Goal: Task Accomplishment & Management: Use online tool/utility

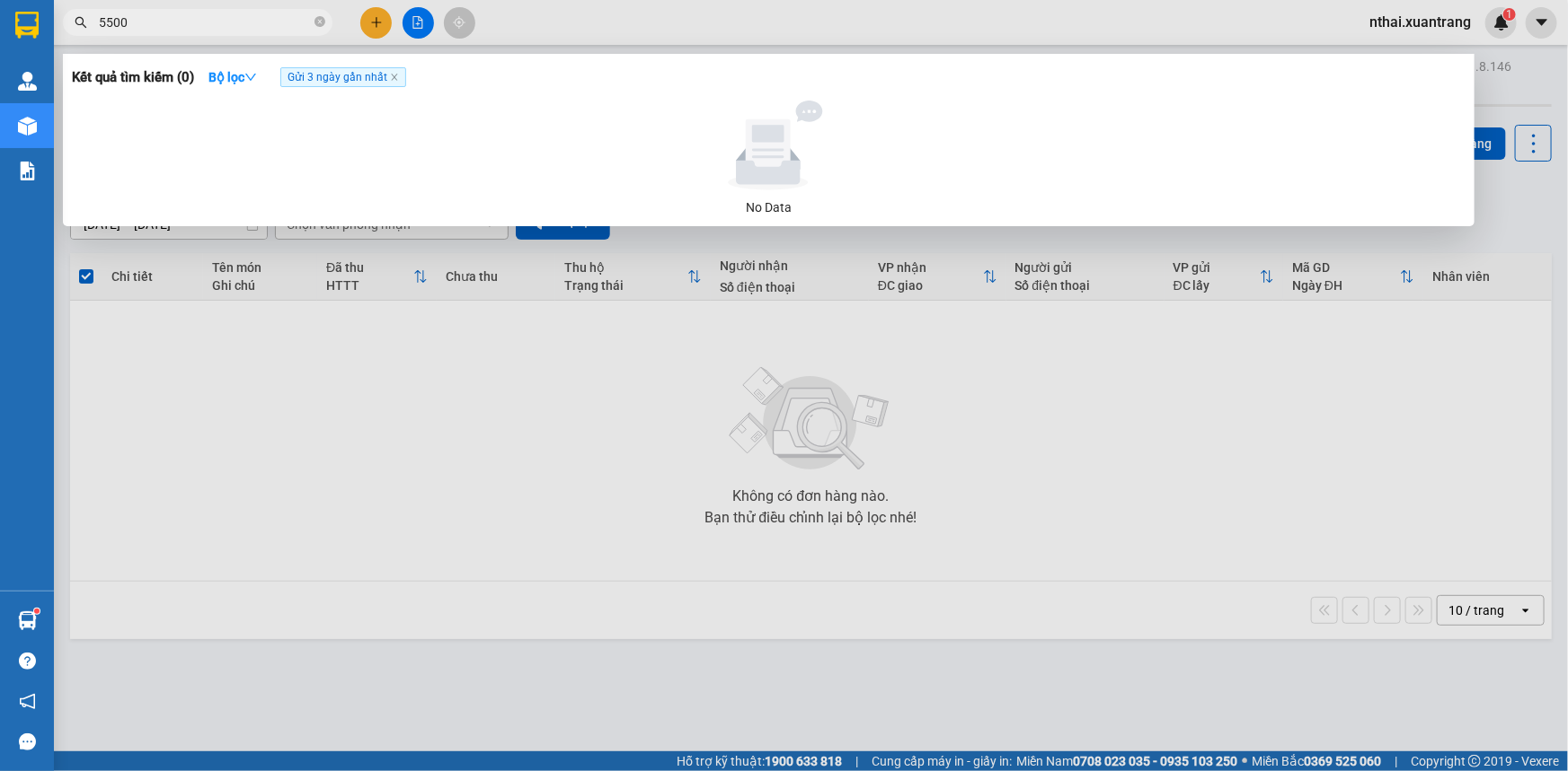
type input "5500"
click at [402, 80] on span "Gửi 3 ngày gần nhất" at bounding box center [343, 77] width 125 height 20
click at [399, 77] on icon "close" at bounding box center [395, 78] width 9 height 9
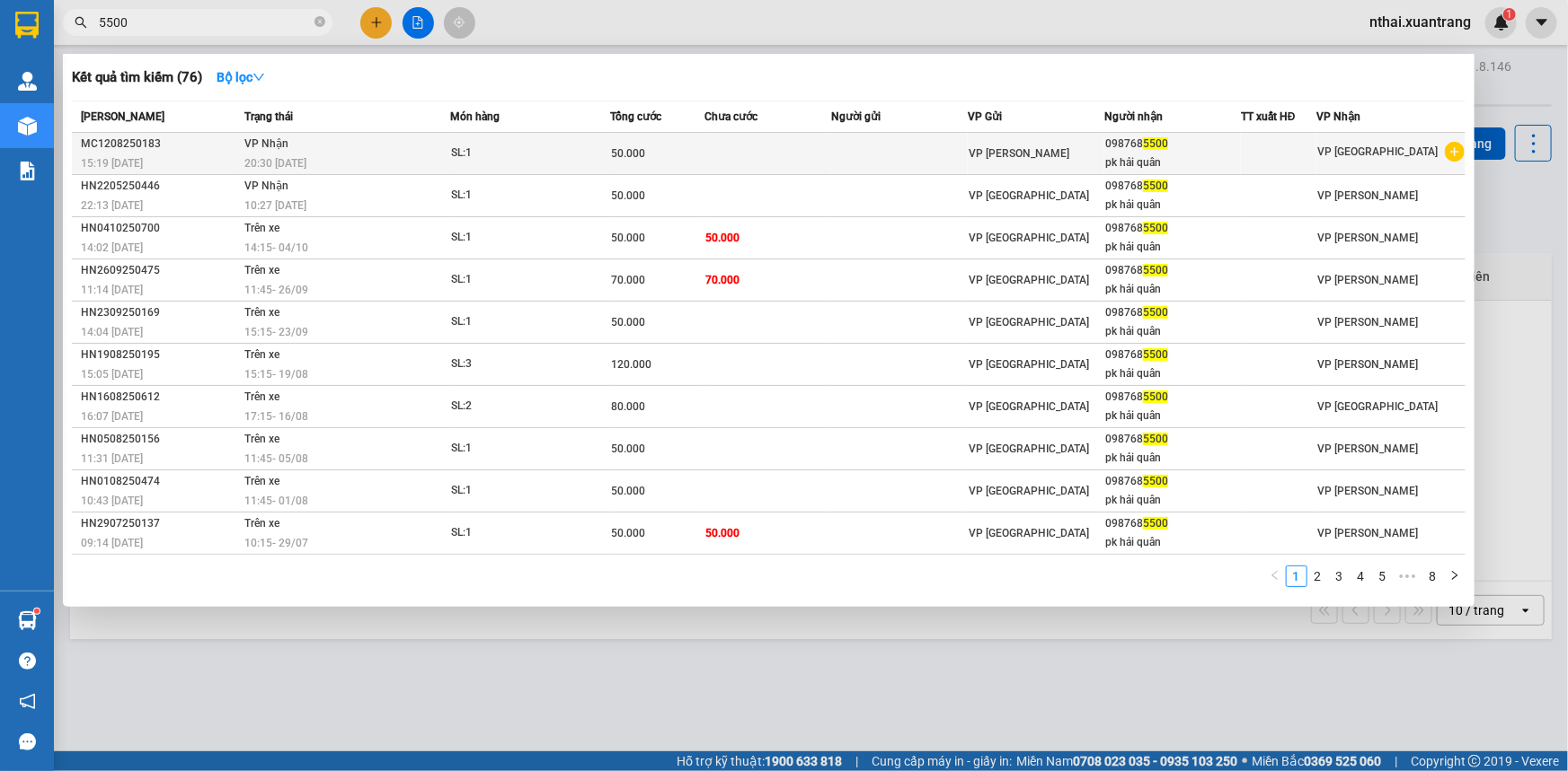
click at [1194, 167] on div "pk hải quân" at bounding box center [1172, 163] width 135 height 19
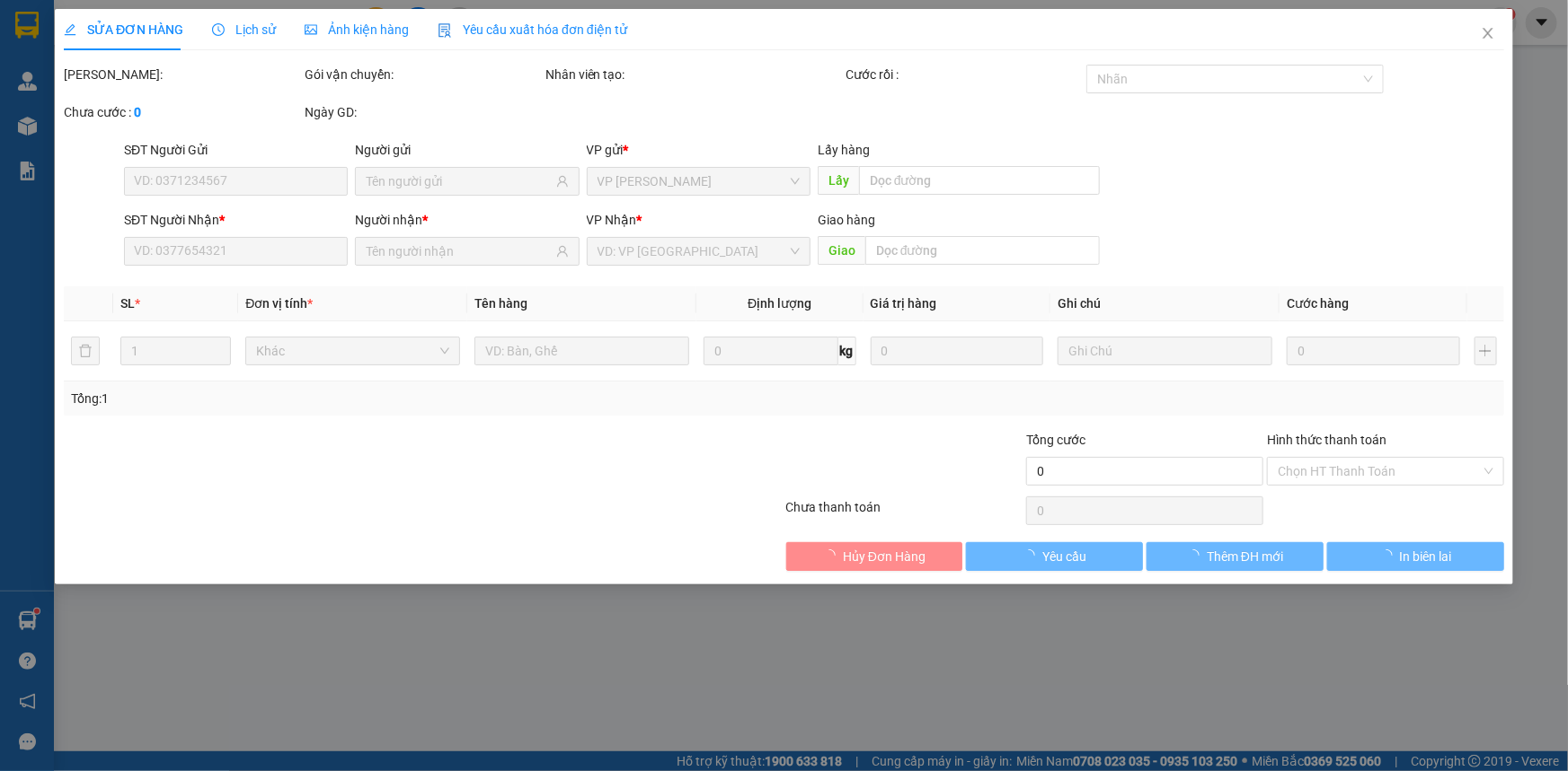
type input "0987685500"
type input "50.000"
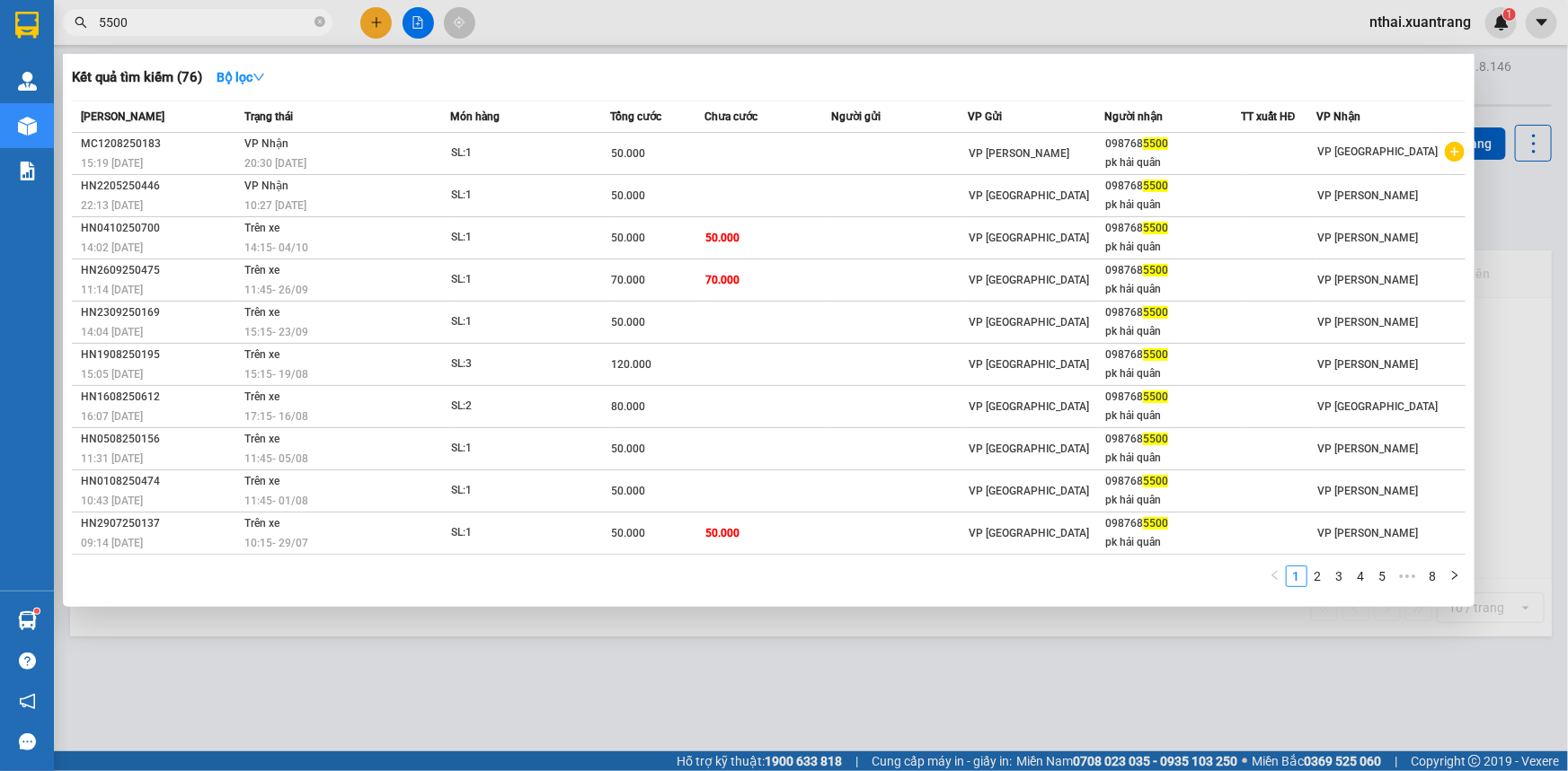
click at [152, 24] on input "5500" at bounding box center [205, 22] width 212 height 20
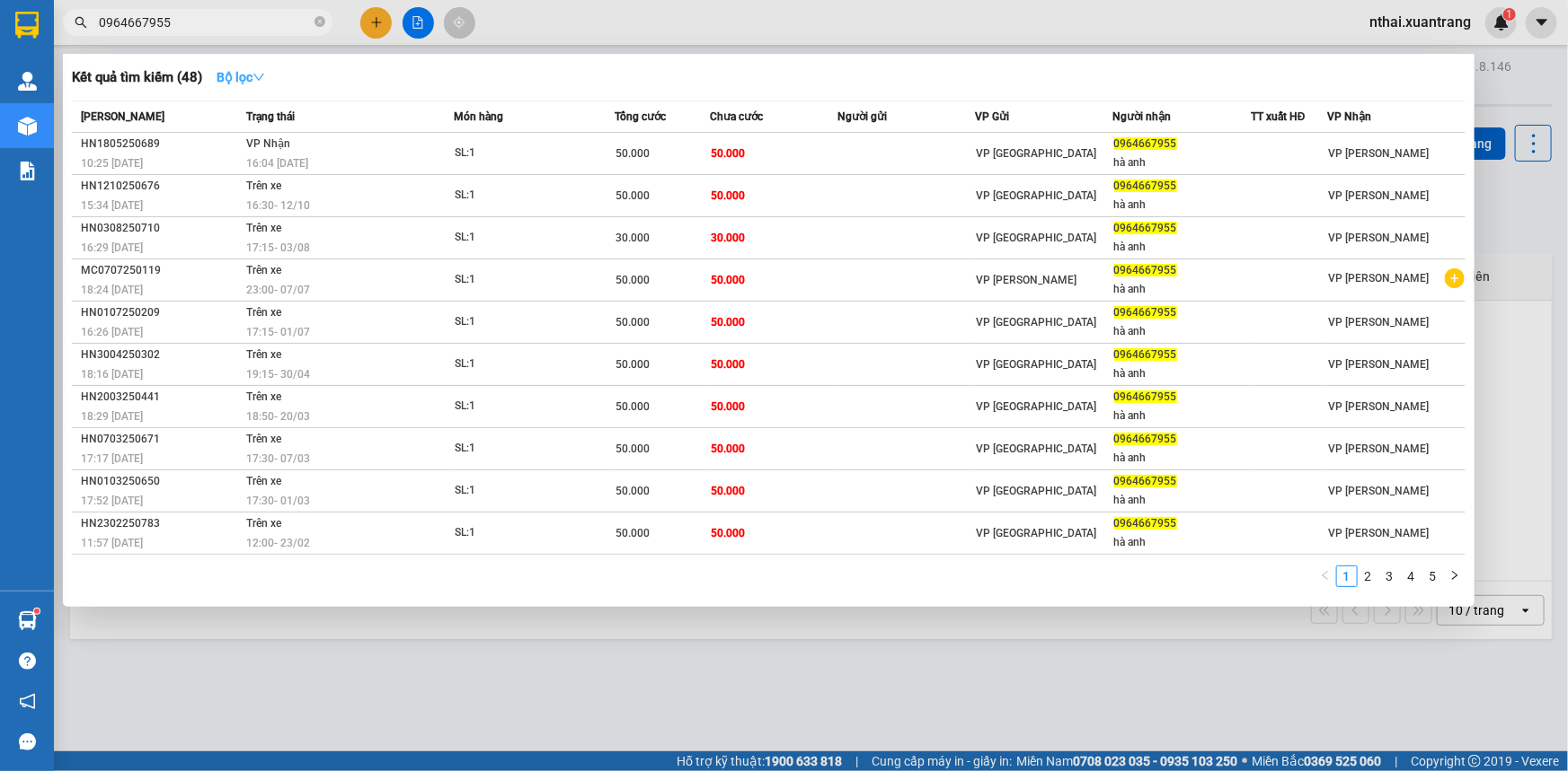
type input "0964667955"
click at [220, 78] on strong "Bộ lọc" at bounding box center [241, 77] width 49 height 14
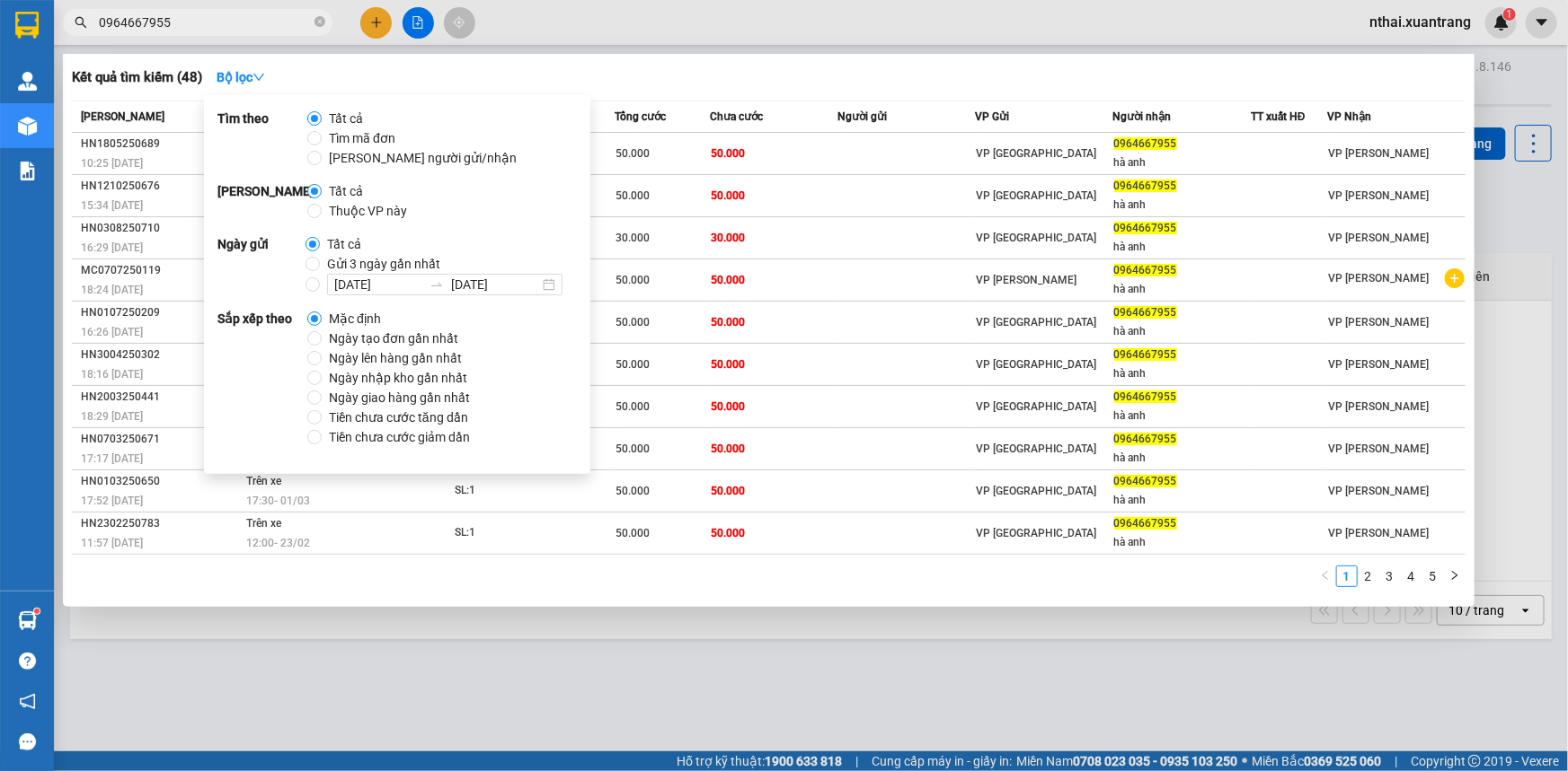
click at [370, 269] on span "Gửi 3 ngày gần nhất" at bounding box center [384, 264] width 127 height 20
click at [320, 269] on input "Gửi 3 ngày gần nhất" at bounding box center [312, 263] width 14 height 14
radio input "true"
radio input "false"
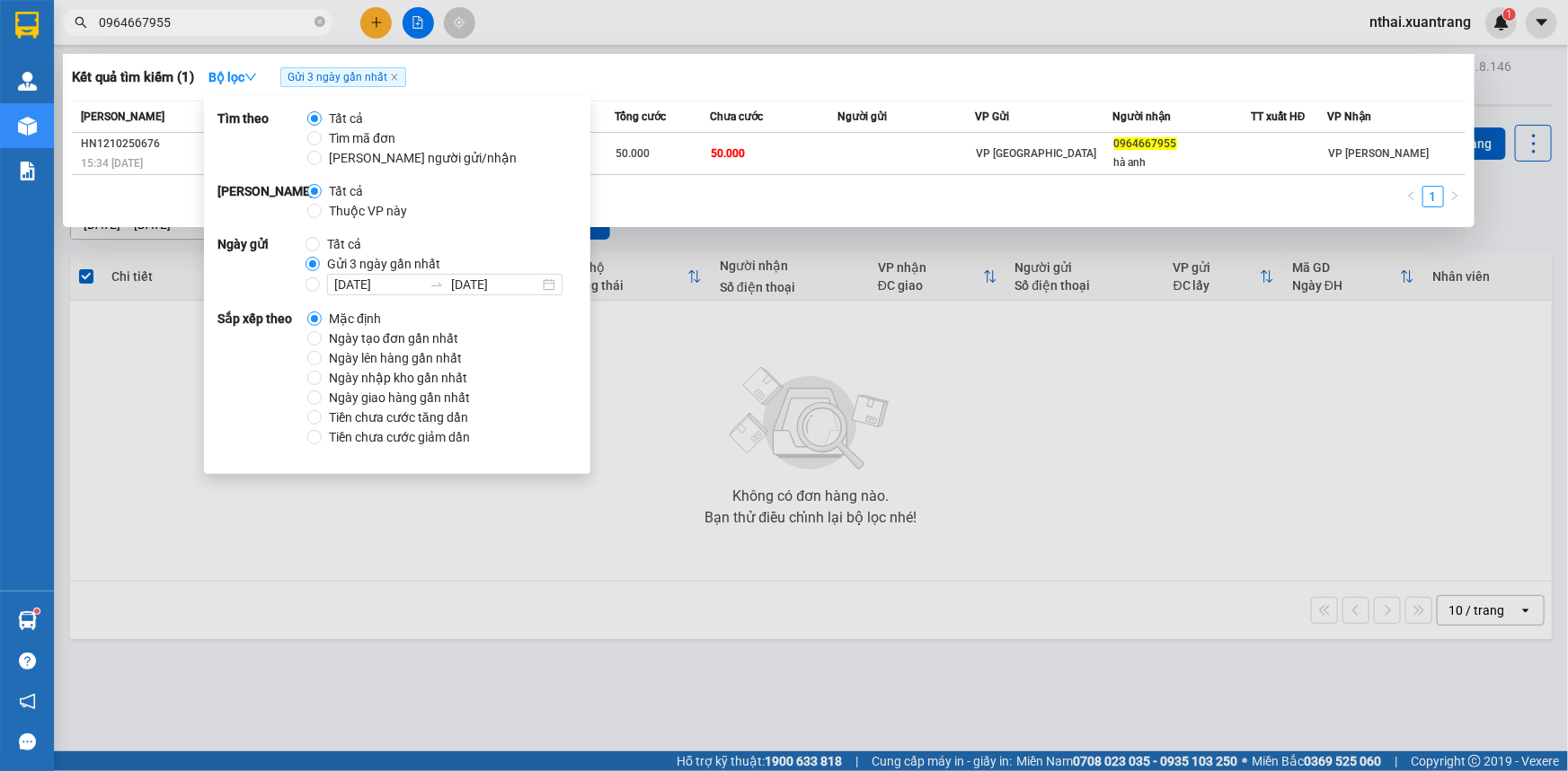
click at [611, 78] on div "Kết quả tìm kiếm ( 1 ) Bộ lọc Gửi 3 ngày gần nhất" at bounding box center [769, 77] width 1394 height 29
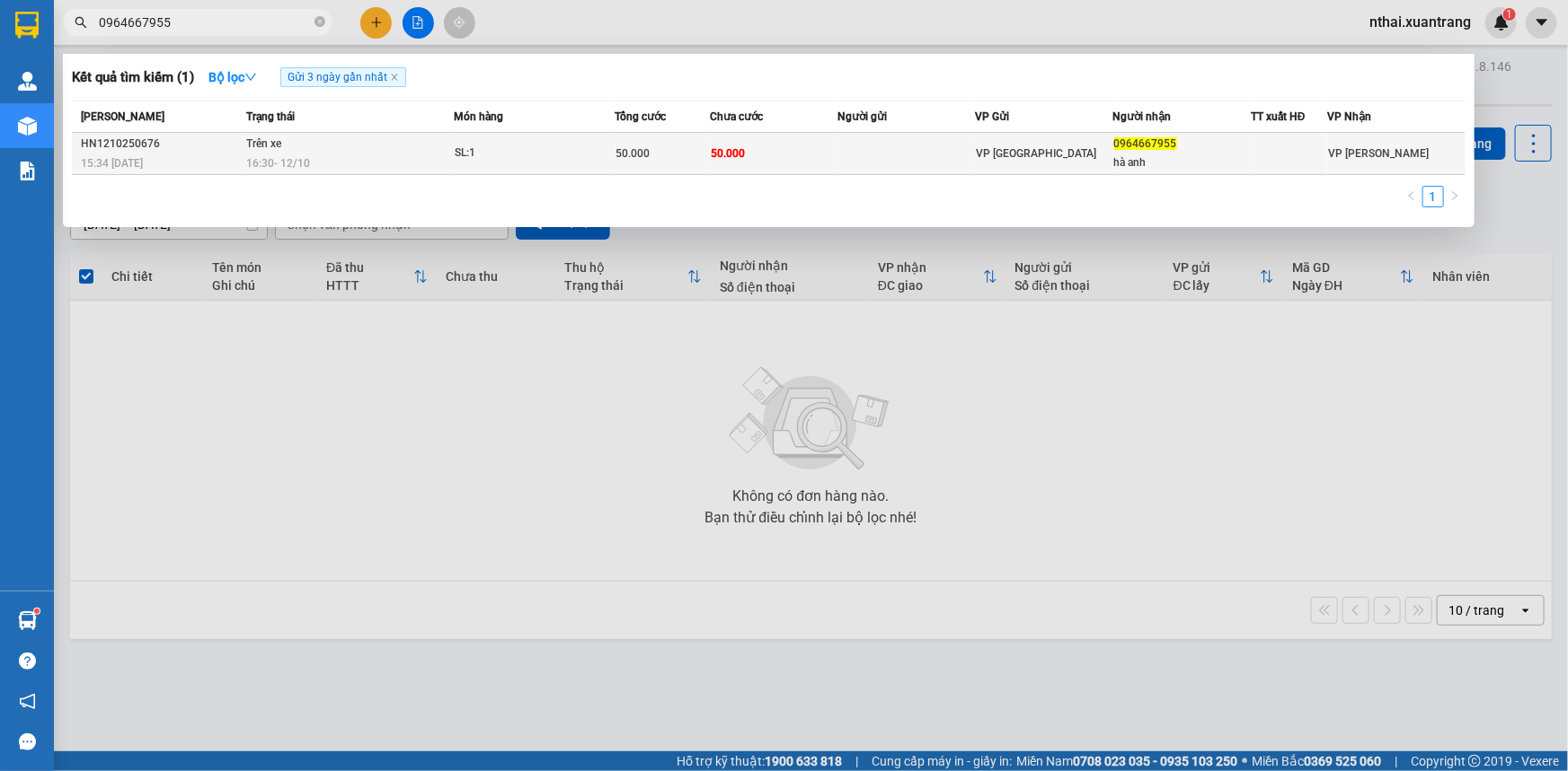
click at [648, 145] on div "50.000" at bounding box center [662, 153] width 94 height 20
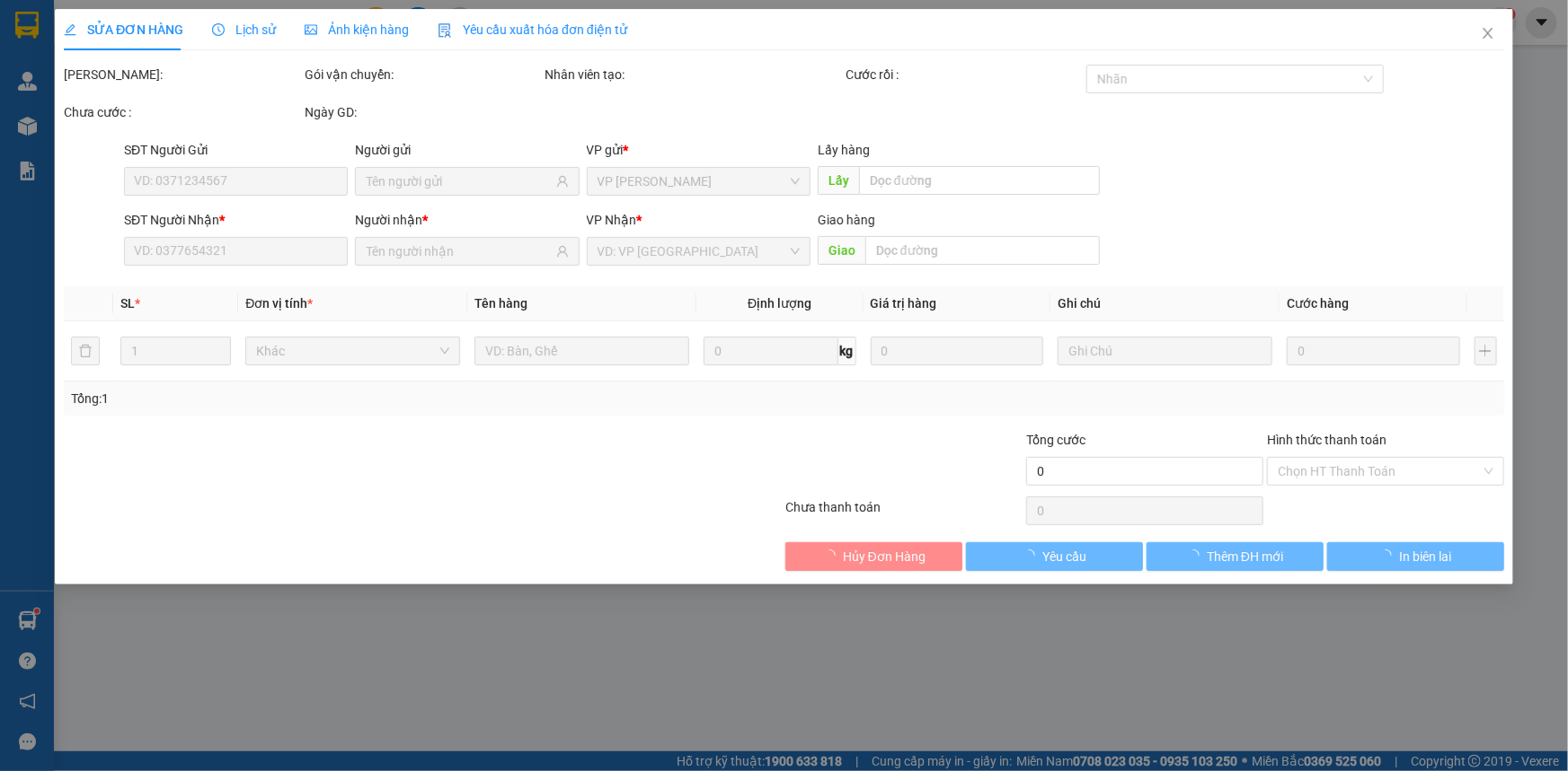
type input "0964667955"
type input "hà anh"
type input "50.000"
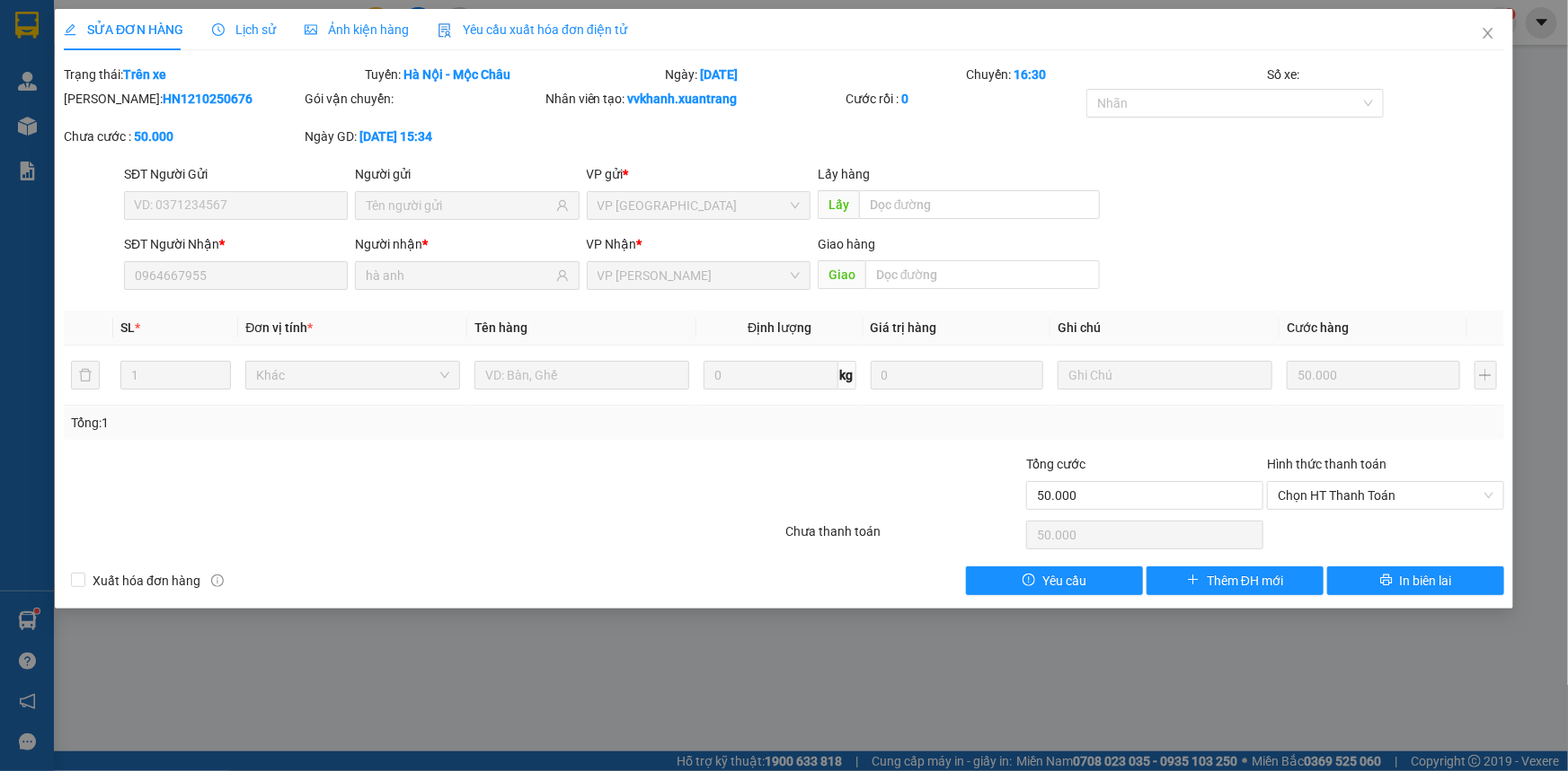
click at [371, 31] on span "Ảnh kiện hàng" at bounding box center [356, 29] width 104 height 14
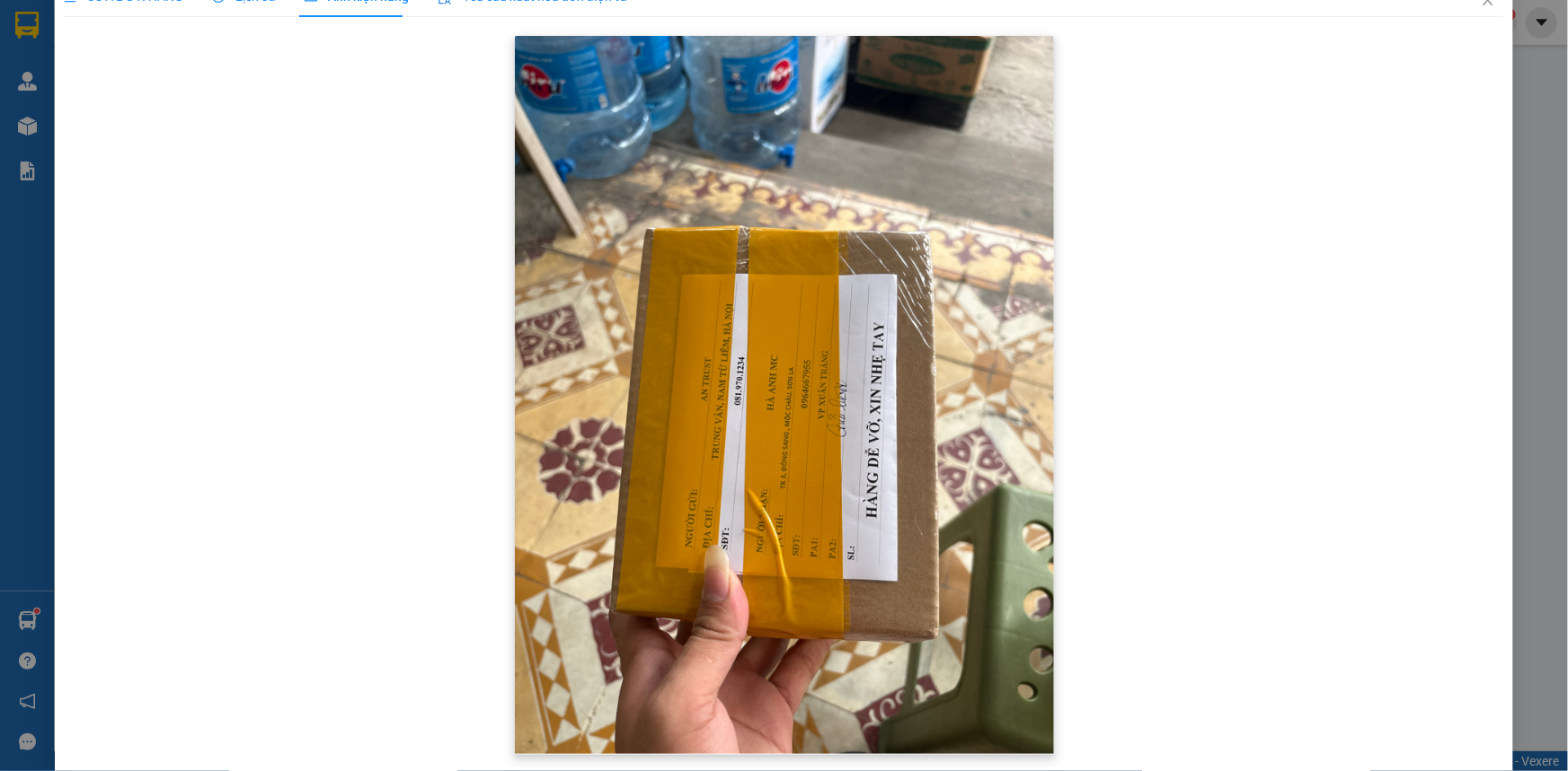
scroll to position [56, 0]
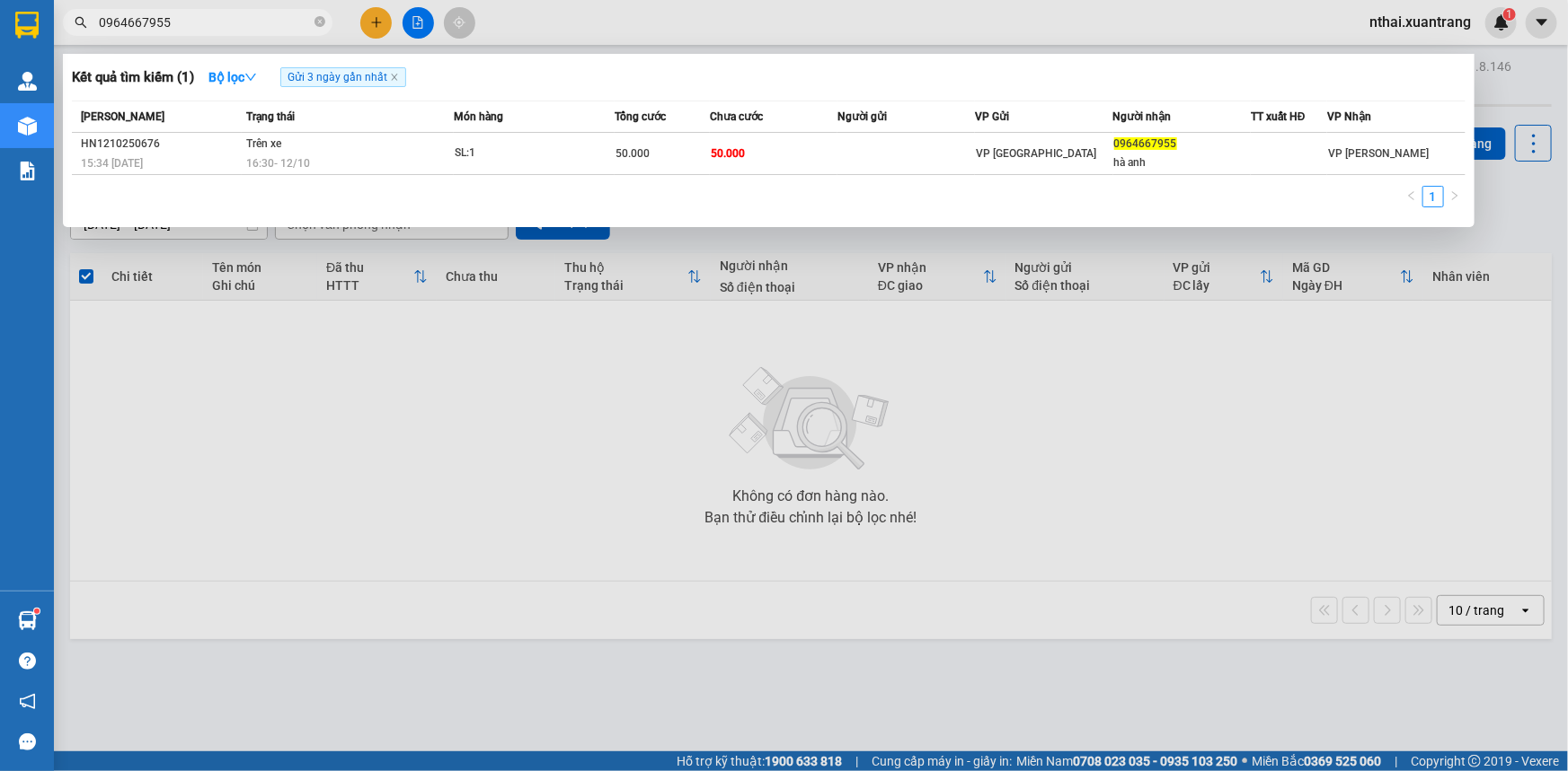
click at [172, 18] on input "0964667955" at bounding box center [205, 22] width 212 height 20
click at [420, 390] on div at bounding box center [784, 386] width 1568 height 771
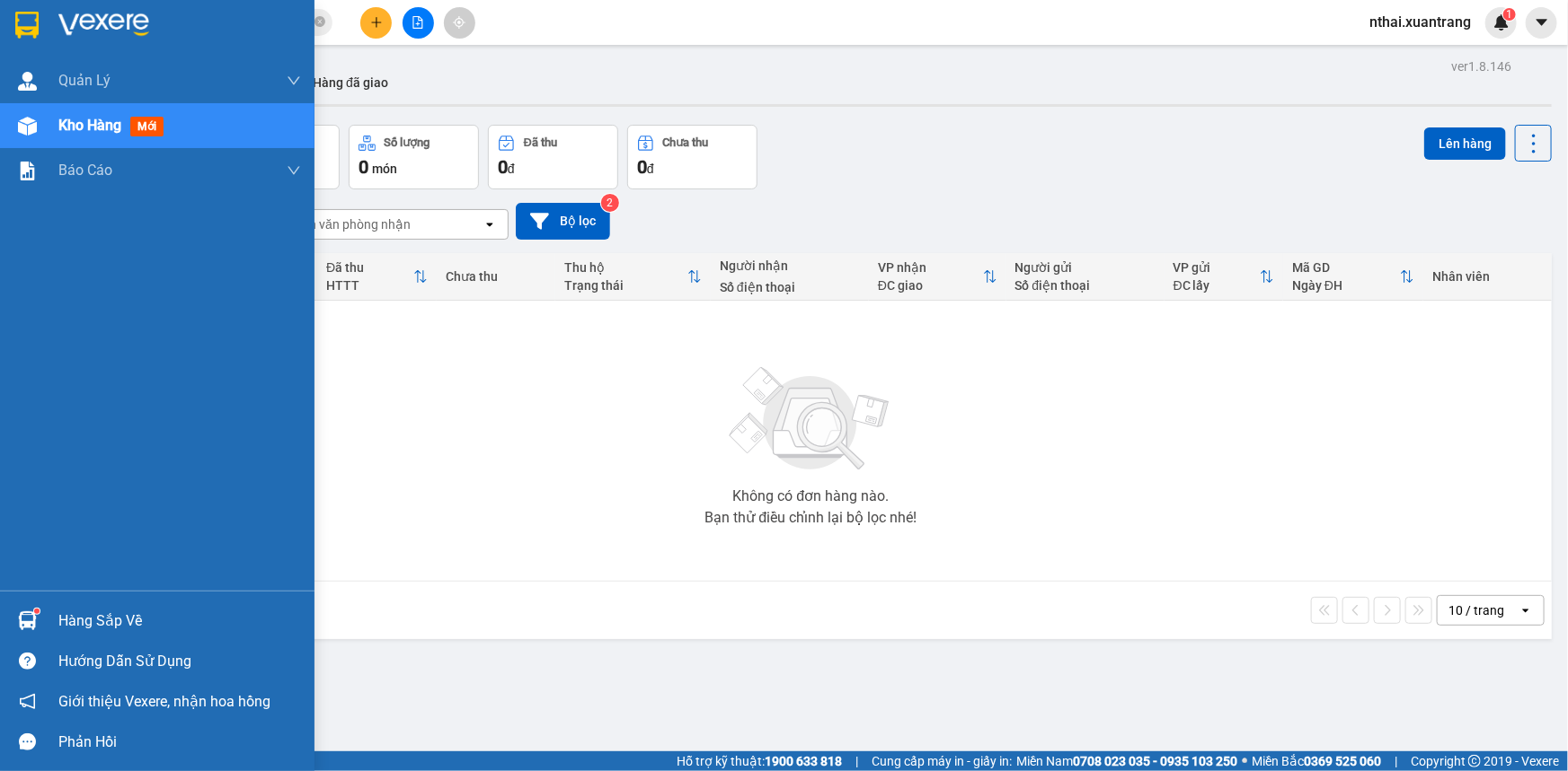
click at [22, 10] on div at bounding box center [27, 25] width 32 height 32
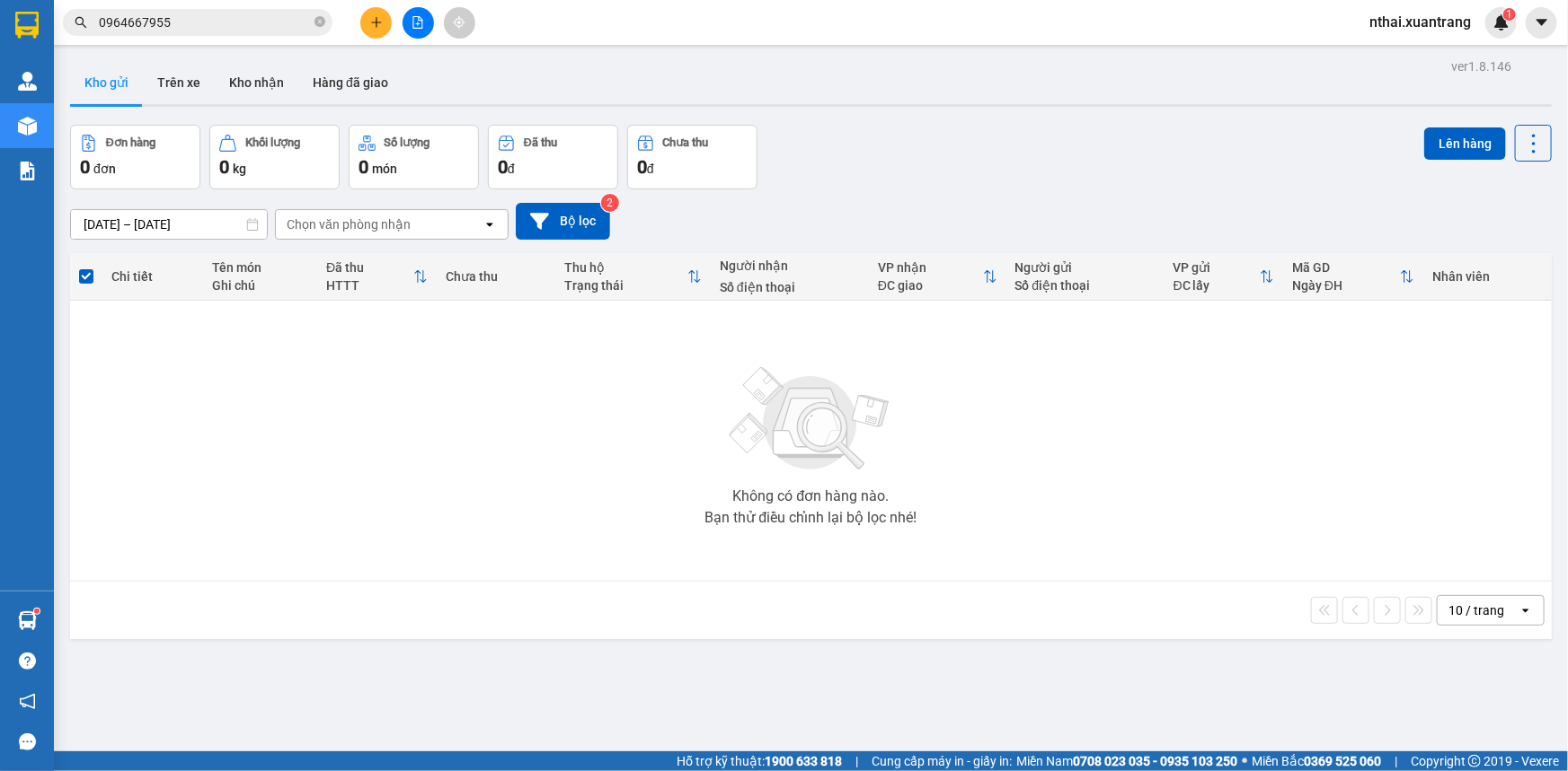
click at [214, 25] on input "0964667955" at bounding box center [205, 22] width 212 height 20
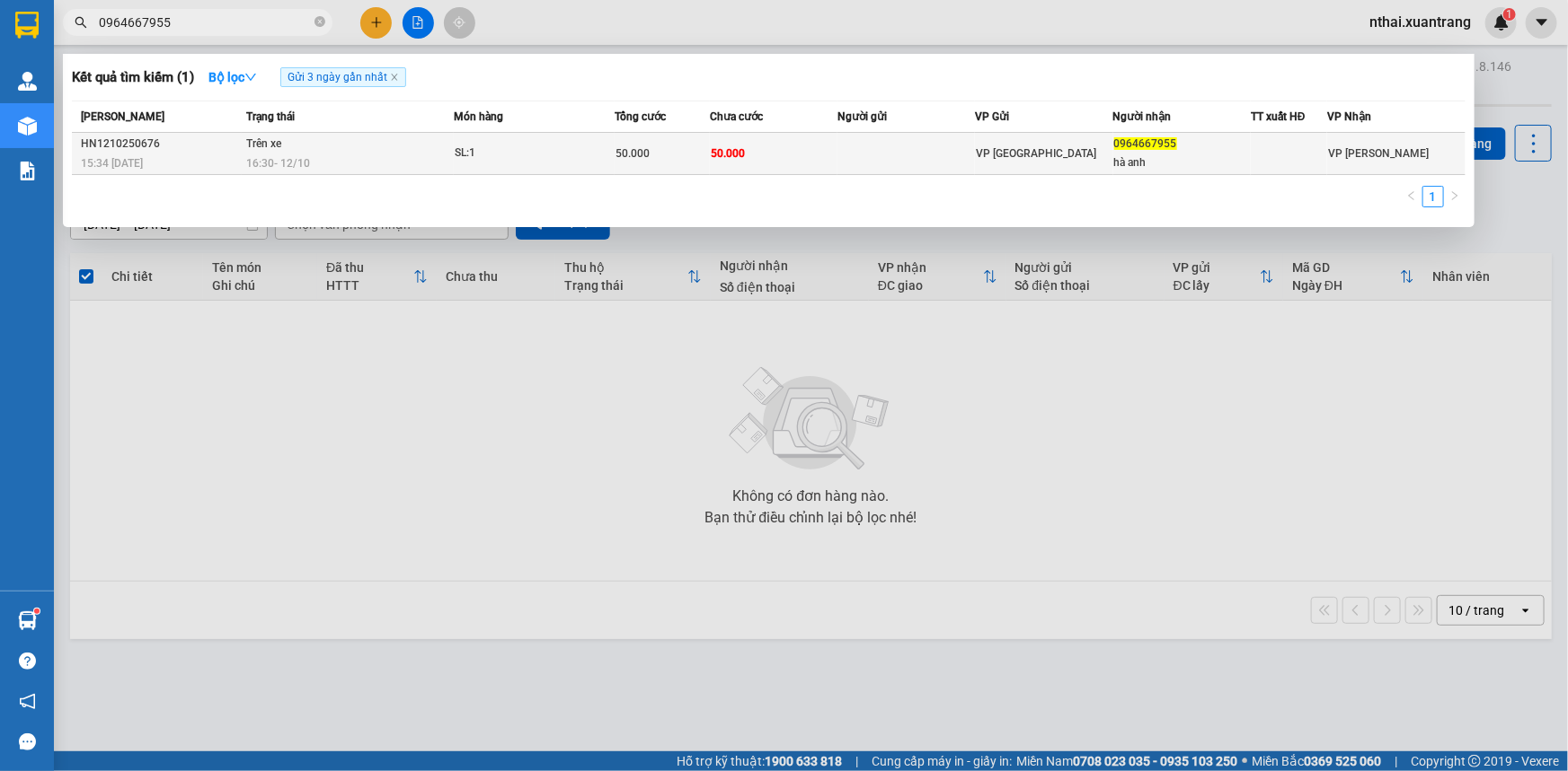
click at [352, 152] on td "Trên xe 16:30 [DATE]" at bounding box center [347, 153] width 212 height 42
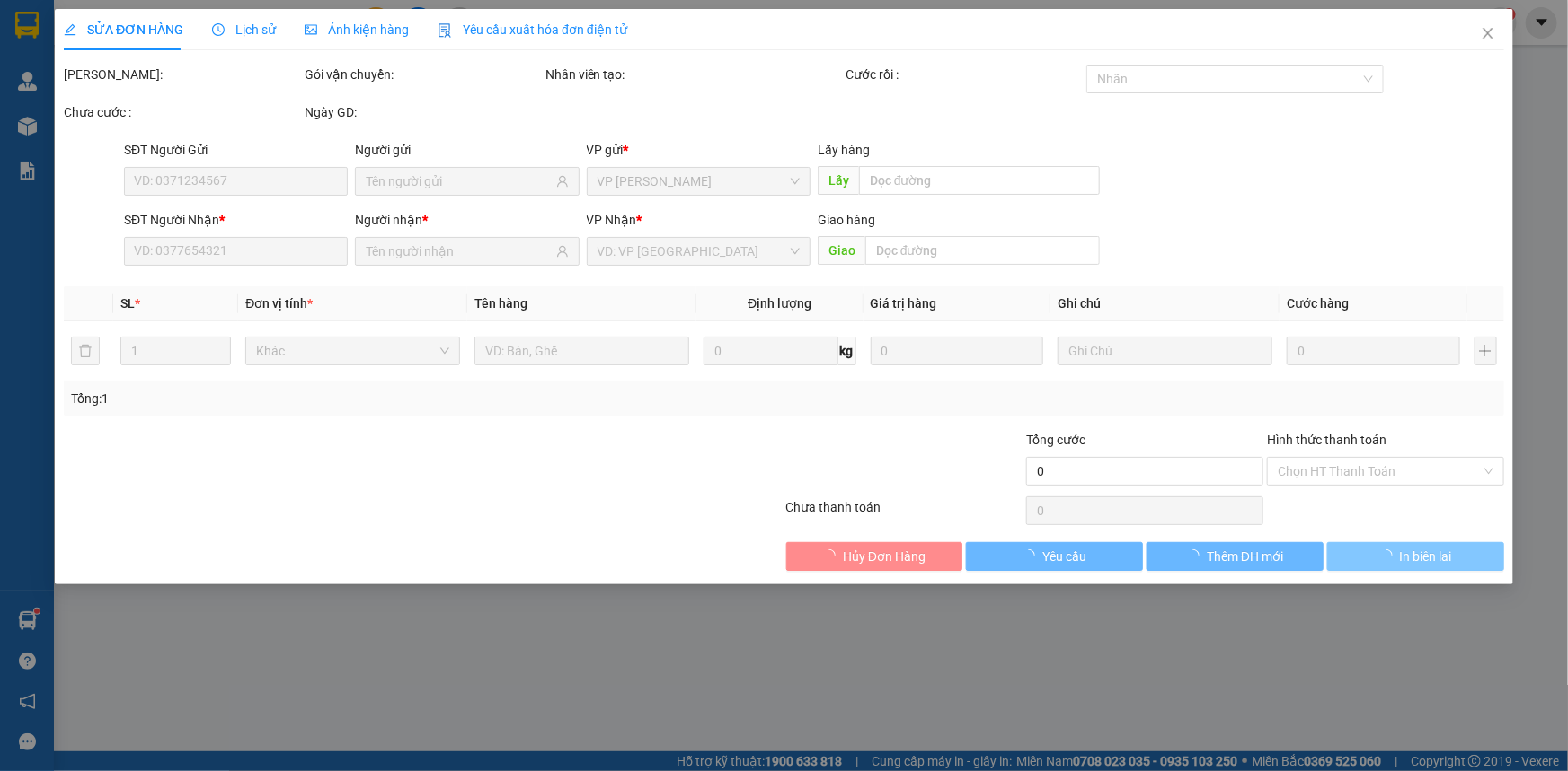
type input "0964667955"
type input "hà anh"
type input "50.000"
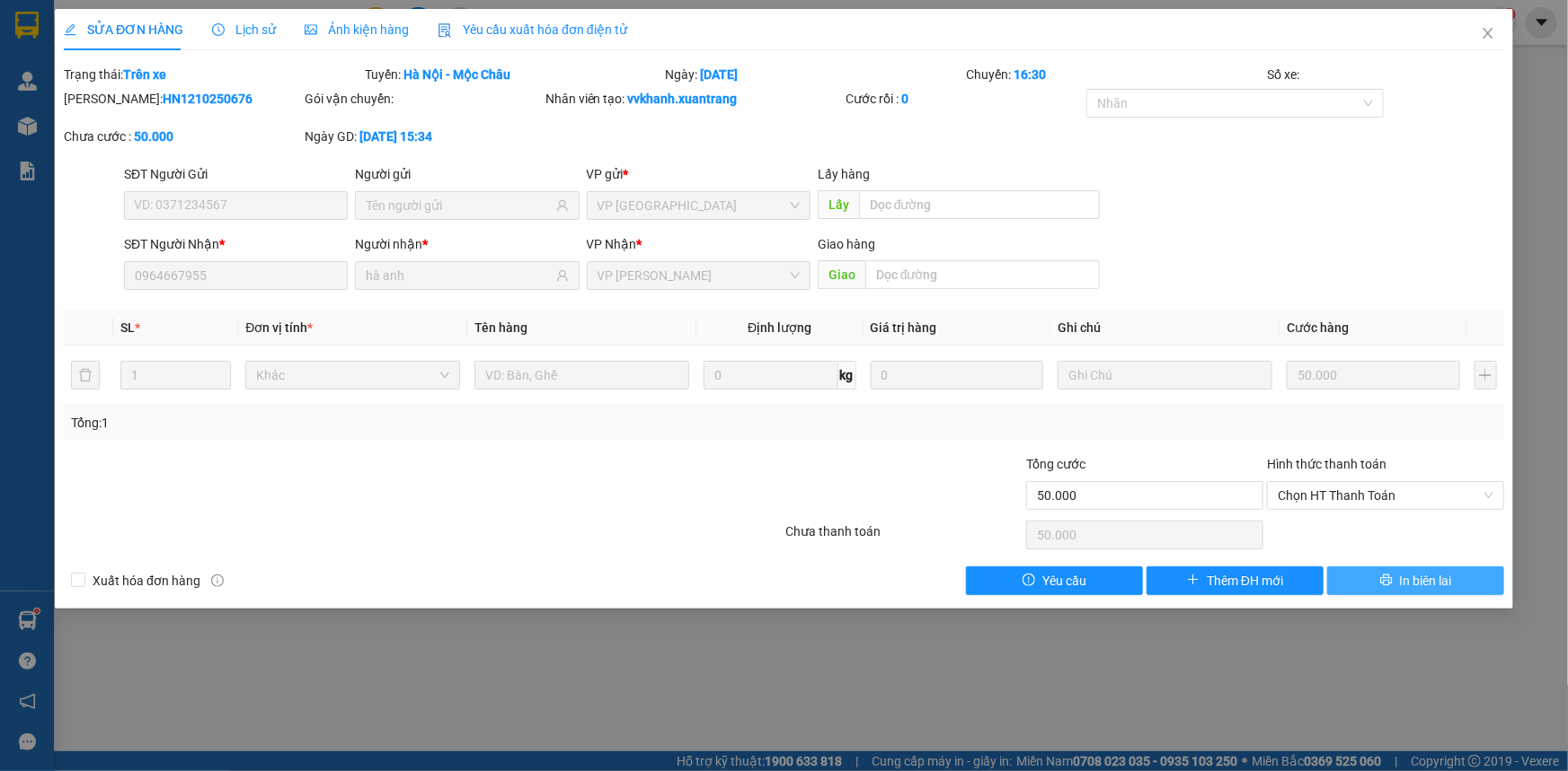
click at [1462, 575] on button "In biên lai" at bounding box center [1415, 581] width 177 height 29
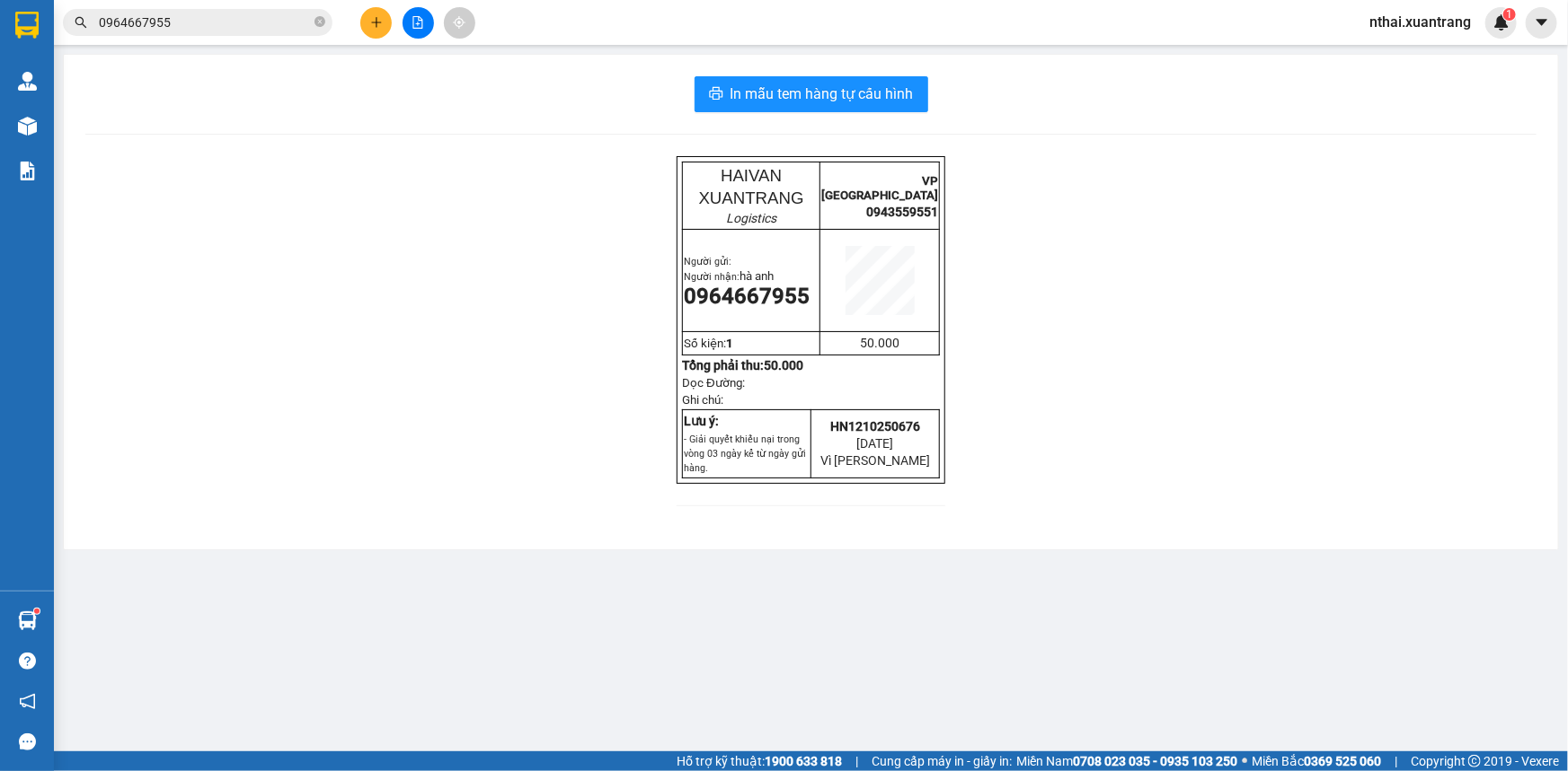
click at [364, 10] on button at bounding box center [376, 23] width 32 height 32
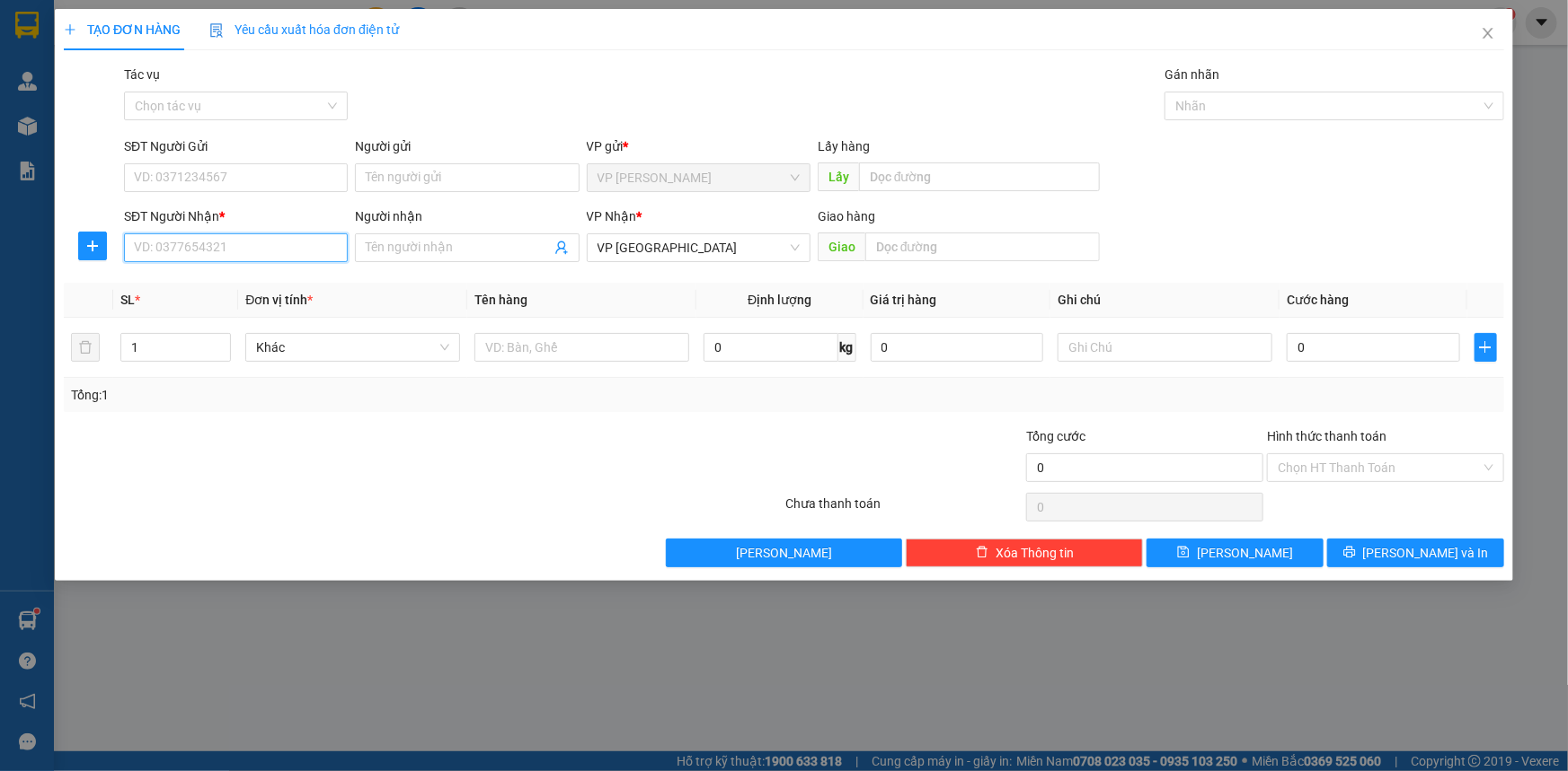
click at [201, 256] on input "SĐT Người Nhận *" at bounding box center [235, 248] width 224 height 29
type input "0916761669"
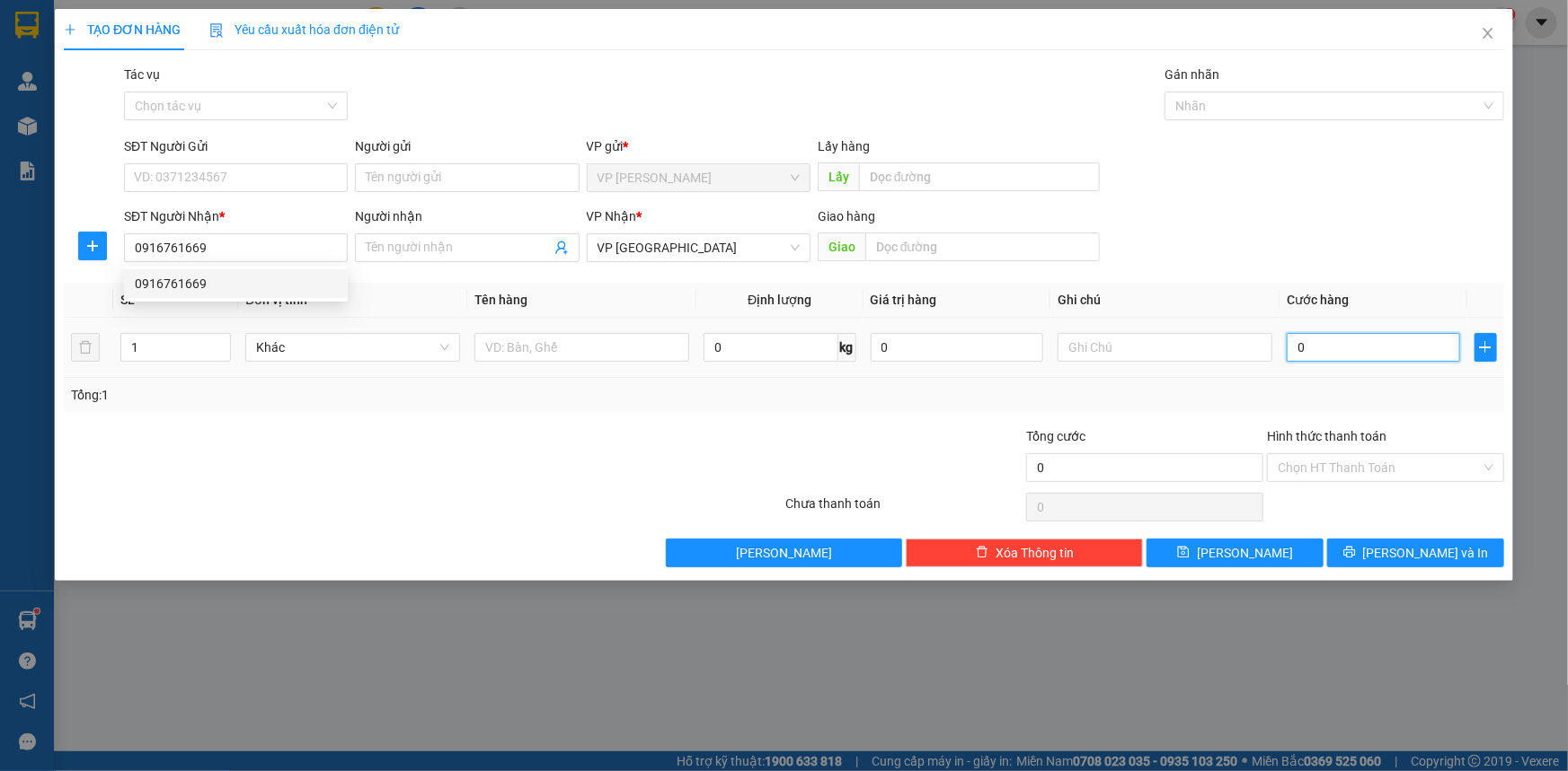
click at [1379, 346] on input "0" at bounding box center [1372, 347] width 173 height 29
type input "5"
type input "50"
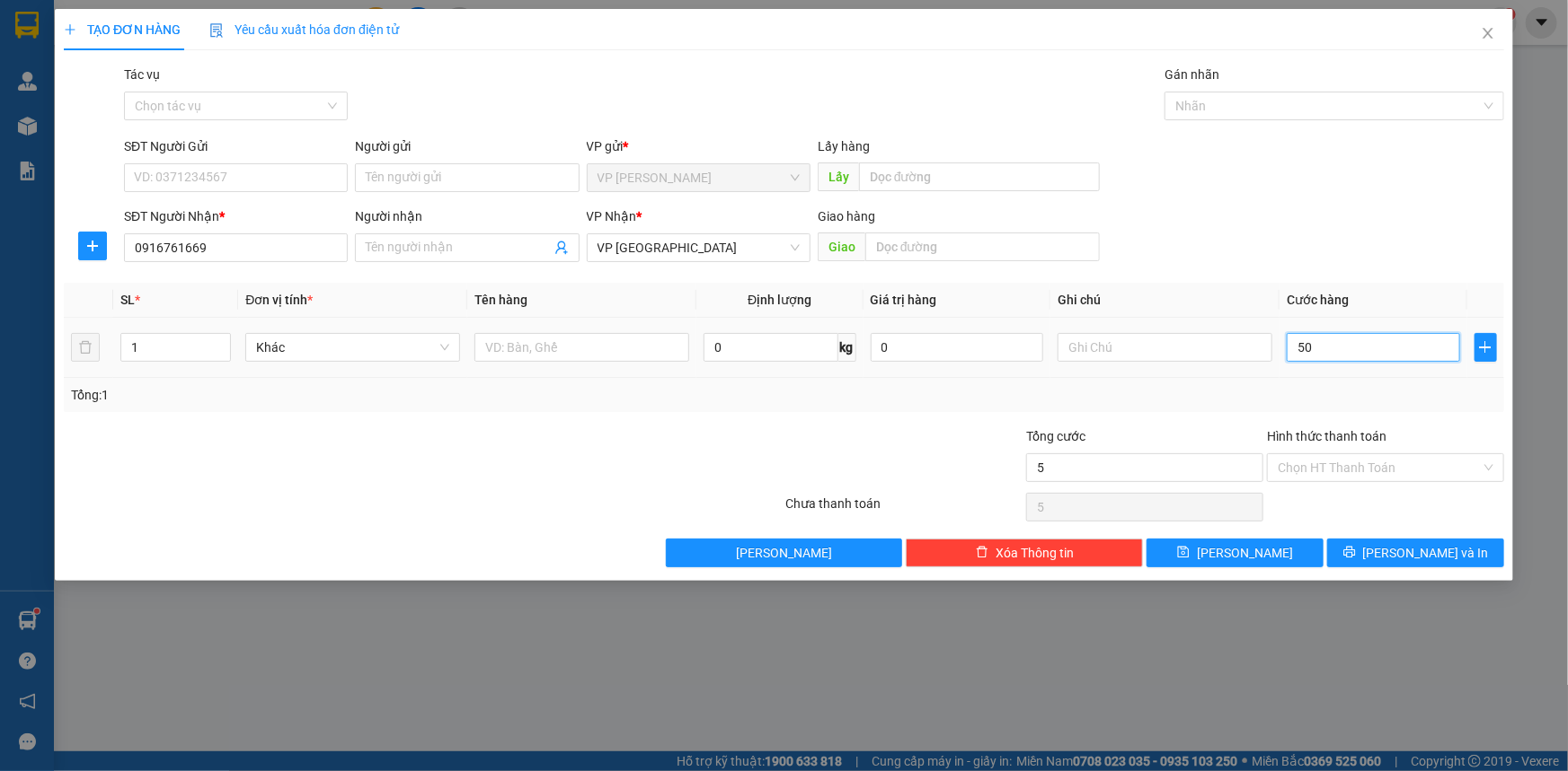
type input "50"
type input "50.000"
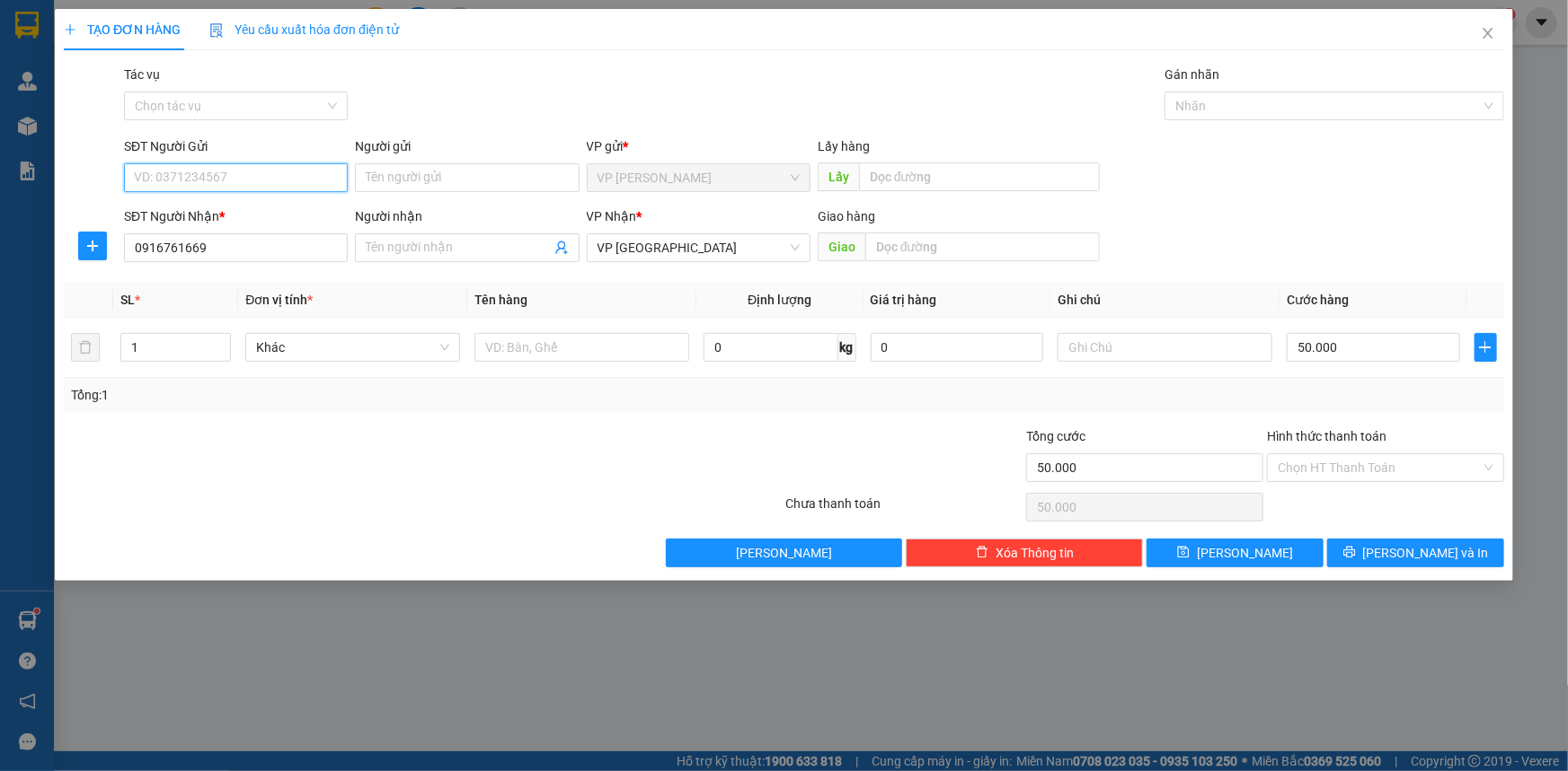
click at [238, 174] on input "SĐT Người Gửi" at bounding box center [235, 178] width 224 height 29
type input "0912158365"
click at [1461, 555] on button "[PERSON_NAME] và In" at bounding box center [1415, 553] width 177 height 29
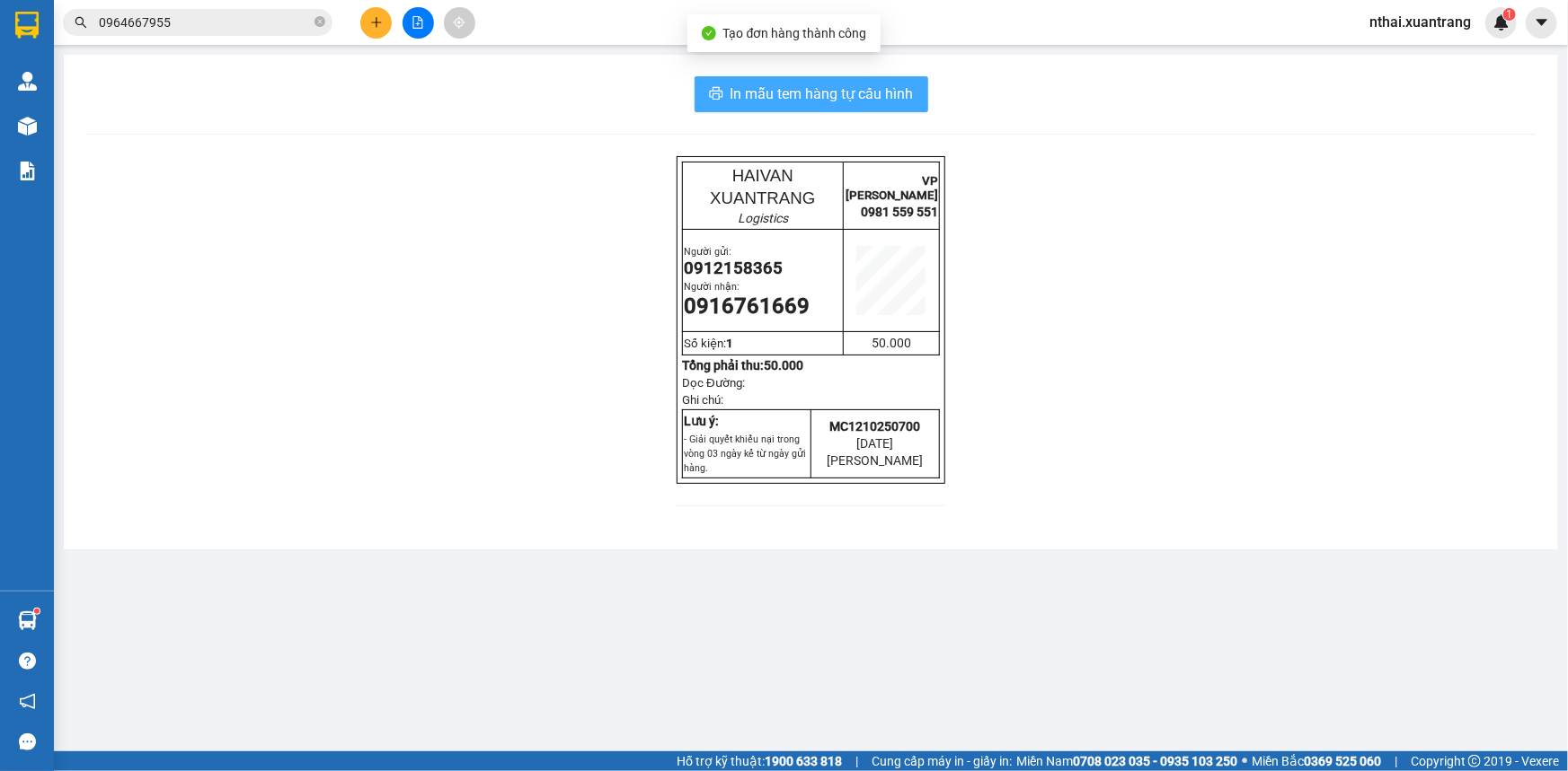
click at [791, 107] on button "In mẫu tem hàng tự cấu hình" at bounding box center [812, 95] width 234 height 36
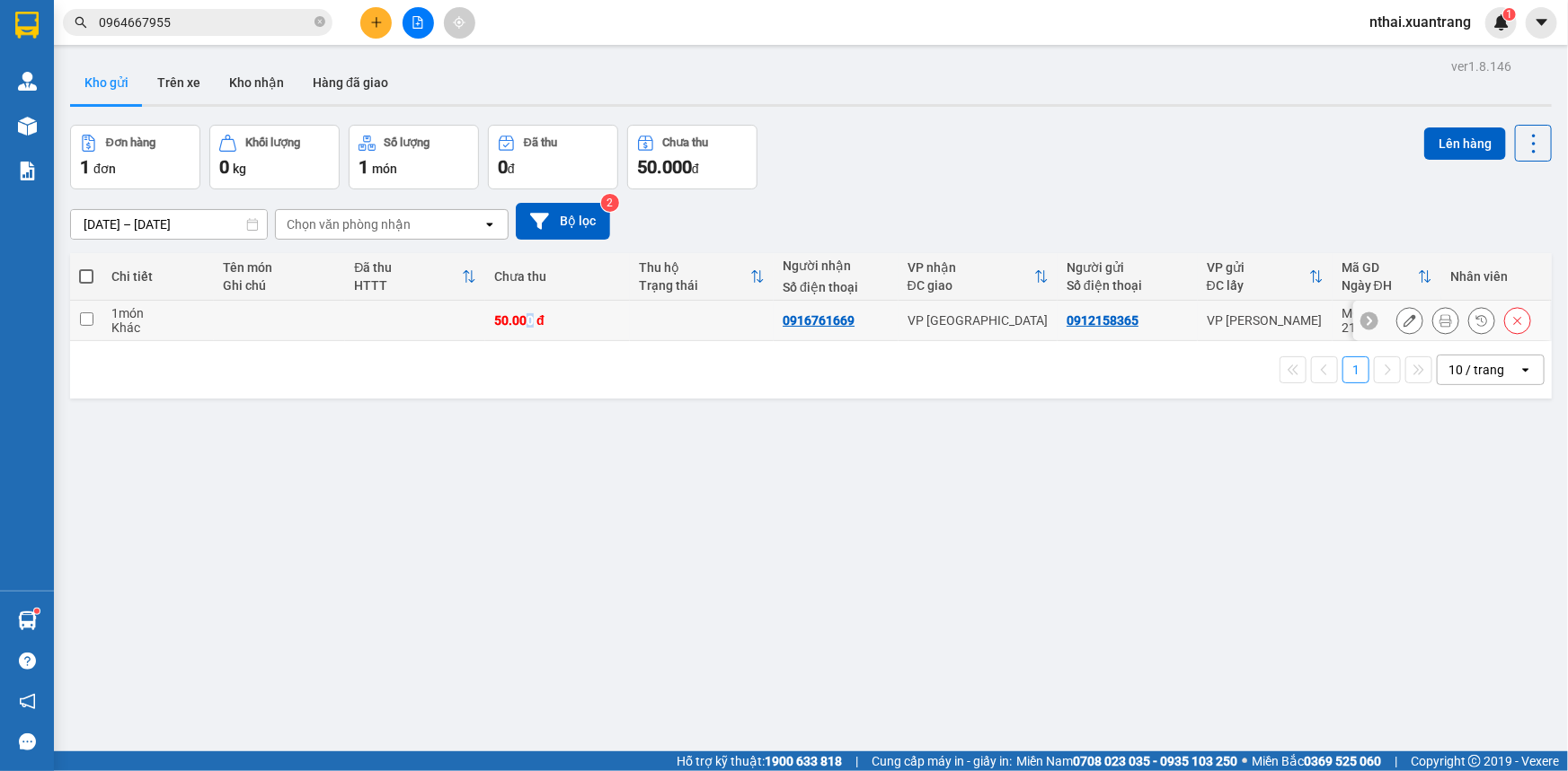
drag, startPoint x: 527, startPoint y: 326, endPoint x: 565, endPoint y: 325, distance: 38.0
click at [533, 326] on div "50.000 đ" at bounding box center [557, 320] width 126 height 14
checkbox input "true"
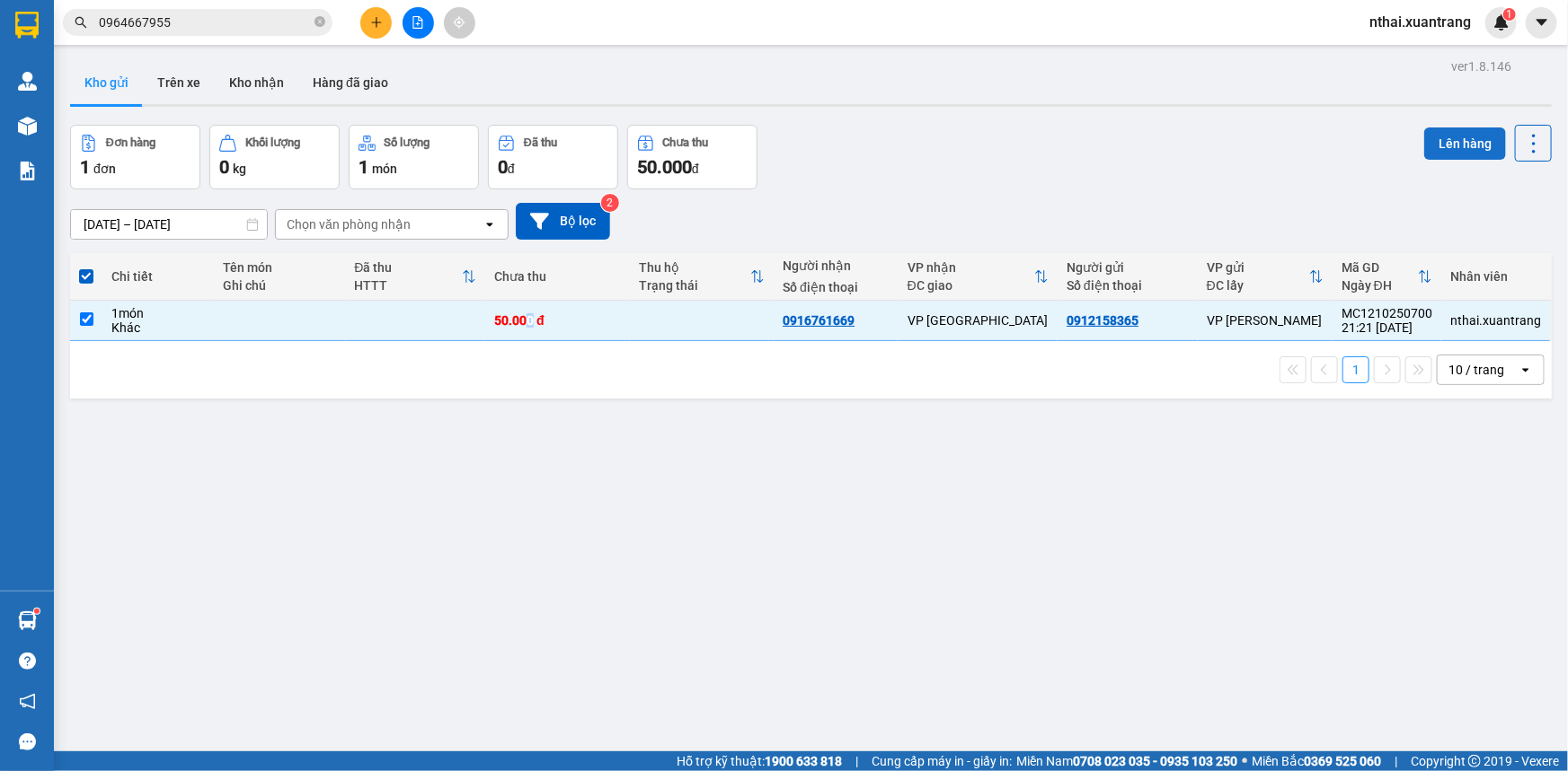
click at [1462, 153] on button "Lên hàng" at bounding box center [1464, 143] width 81 height 33
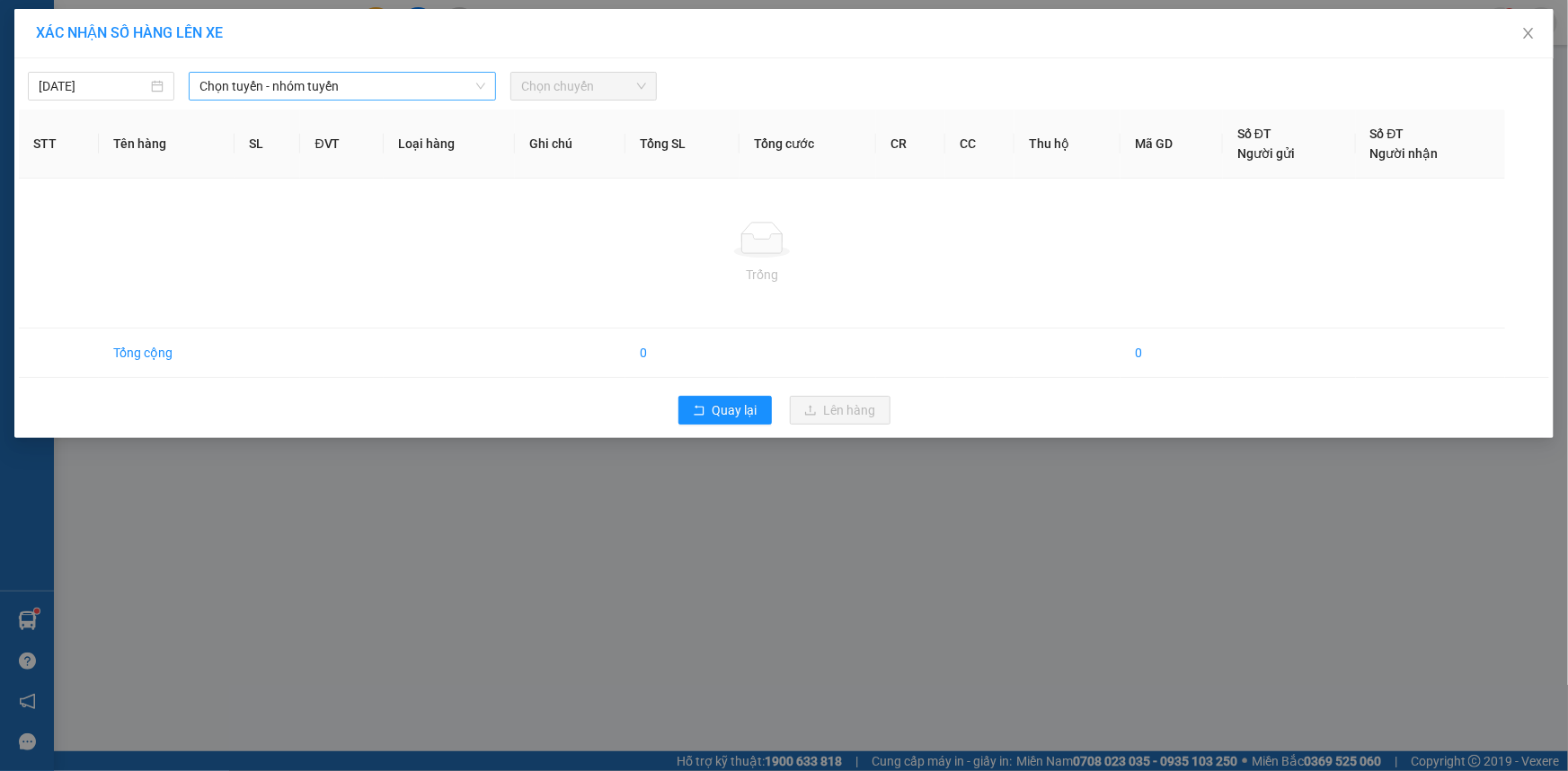
click at [311, 89] on span "Chọn tuyến - nhóm tuyến" at bounding box center [342, 86] width 286 height 27
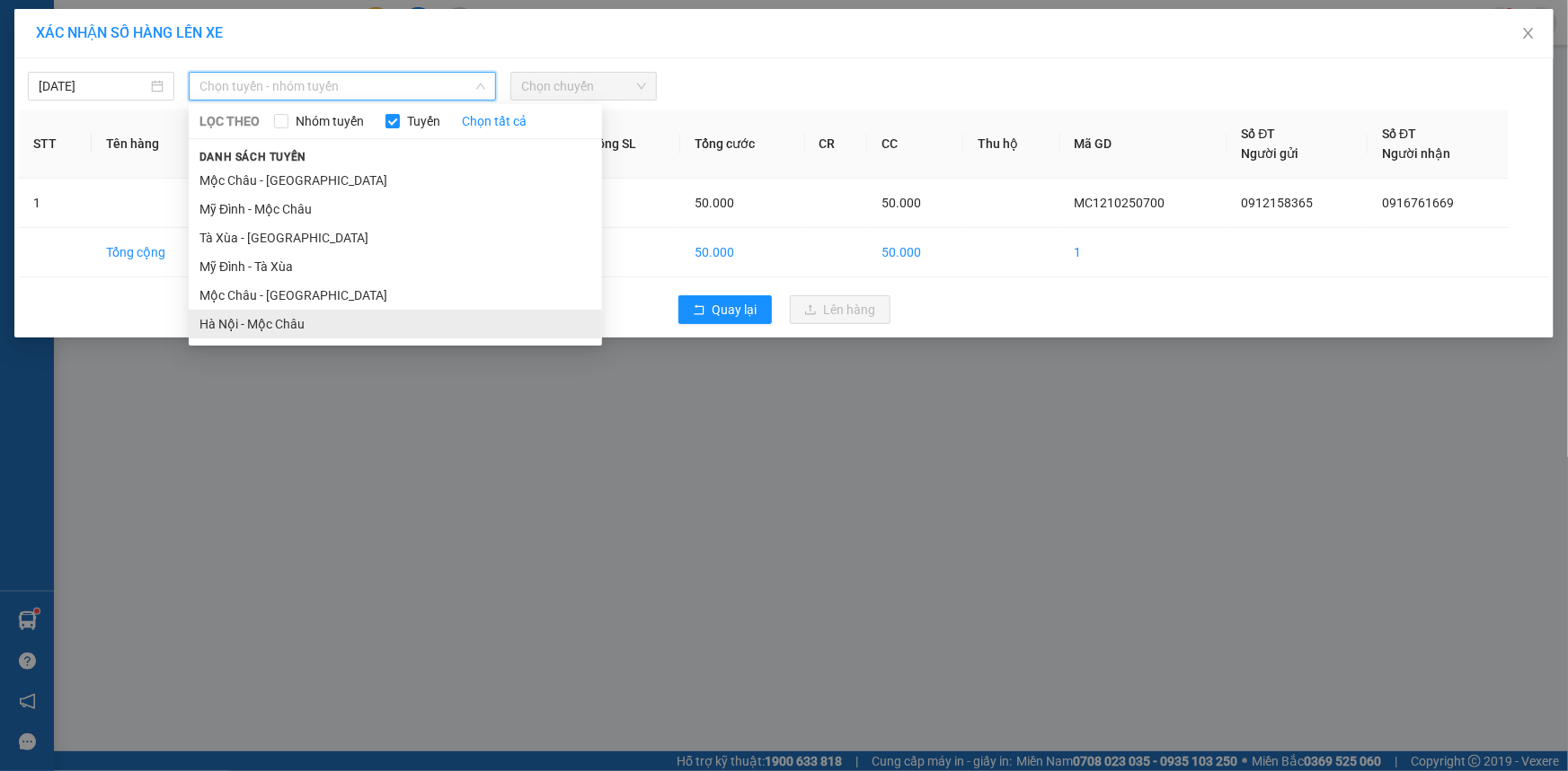
drag, startPoint x: 251, startPoint y: 184, endPoint x: 270, endPoint y: 316, distance: 133.4
click at [270, 316] on ul "Mộc Châu - Mỹ Đình Mỹ Đình - Mộc Châu Tà Xùa - Mỹ [GEOGRAPHIC_DATA] - Tà Xùa [G…" at bounding box center [395, 253] width 413 height 172
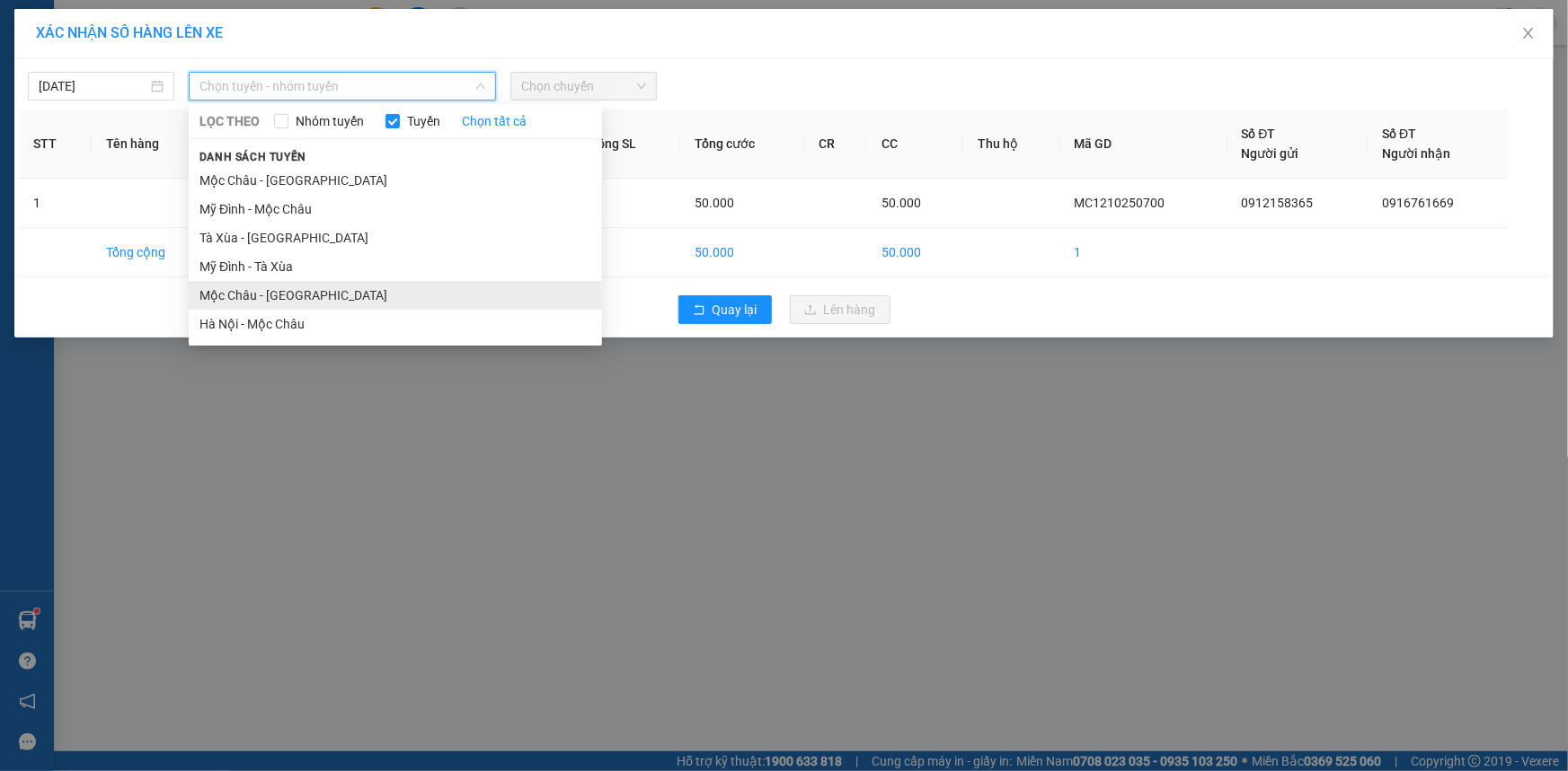
click at [268, 284] on li "Mộc Châu - [GEOGRAPHIC_DATA]" at bounding box center [395, 295] width 413 height 29
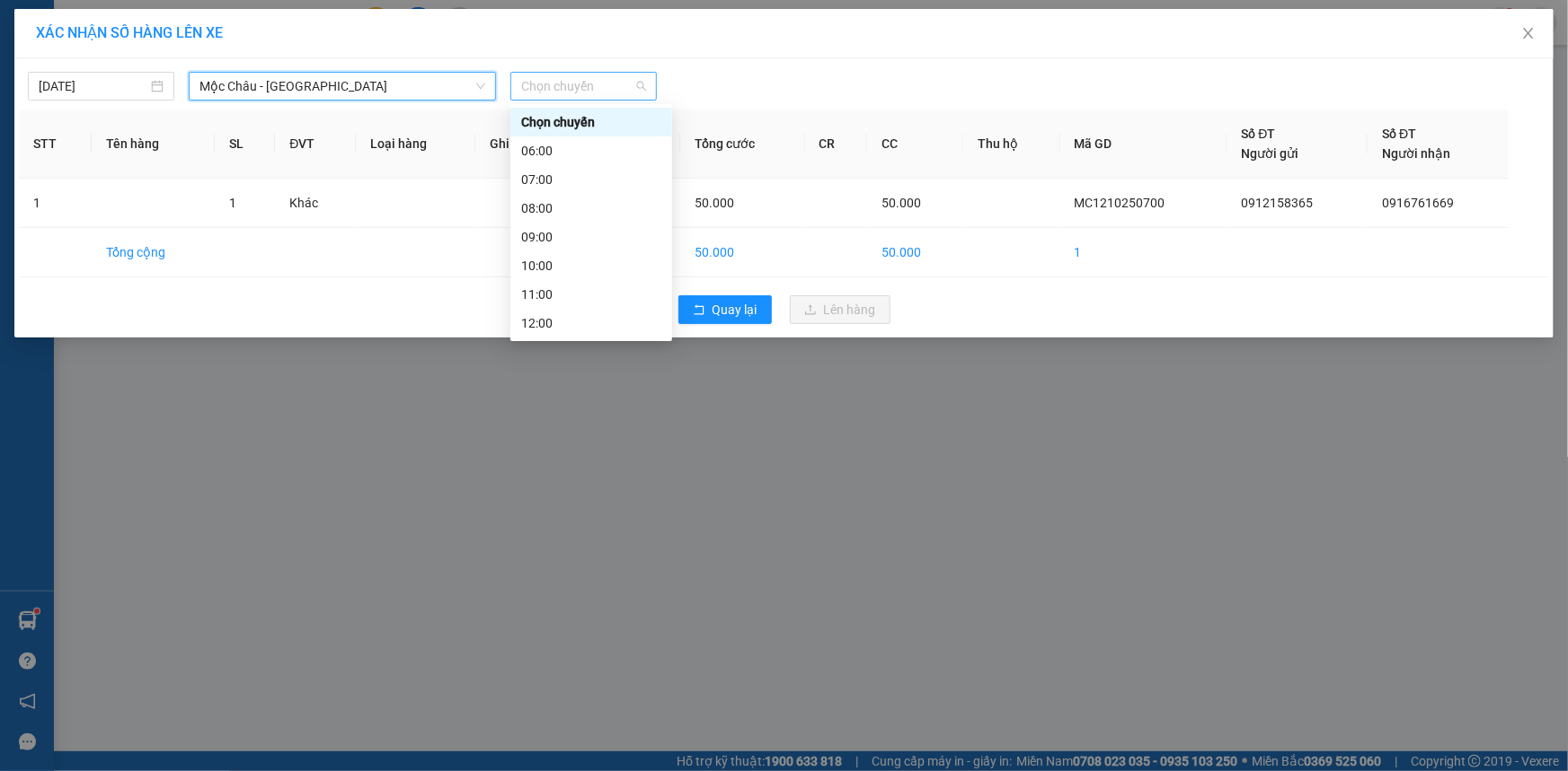
click at [578, 89] on span "Chọn chuyến" at bounding box center [583, 86] width 125 height 27
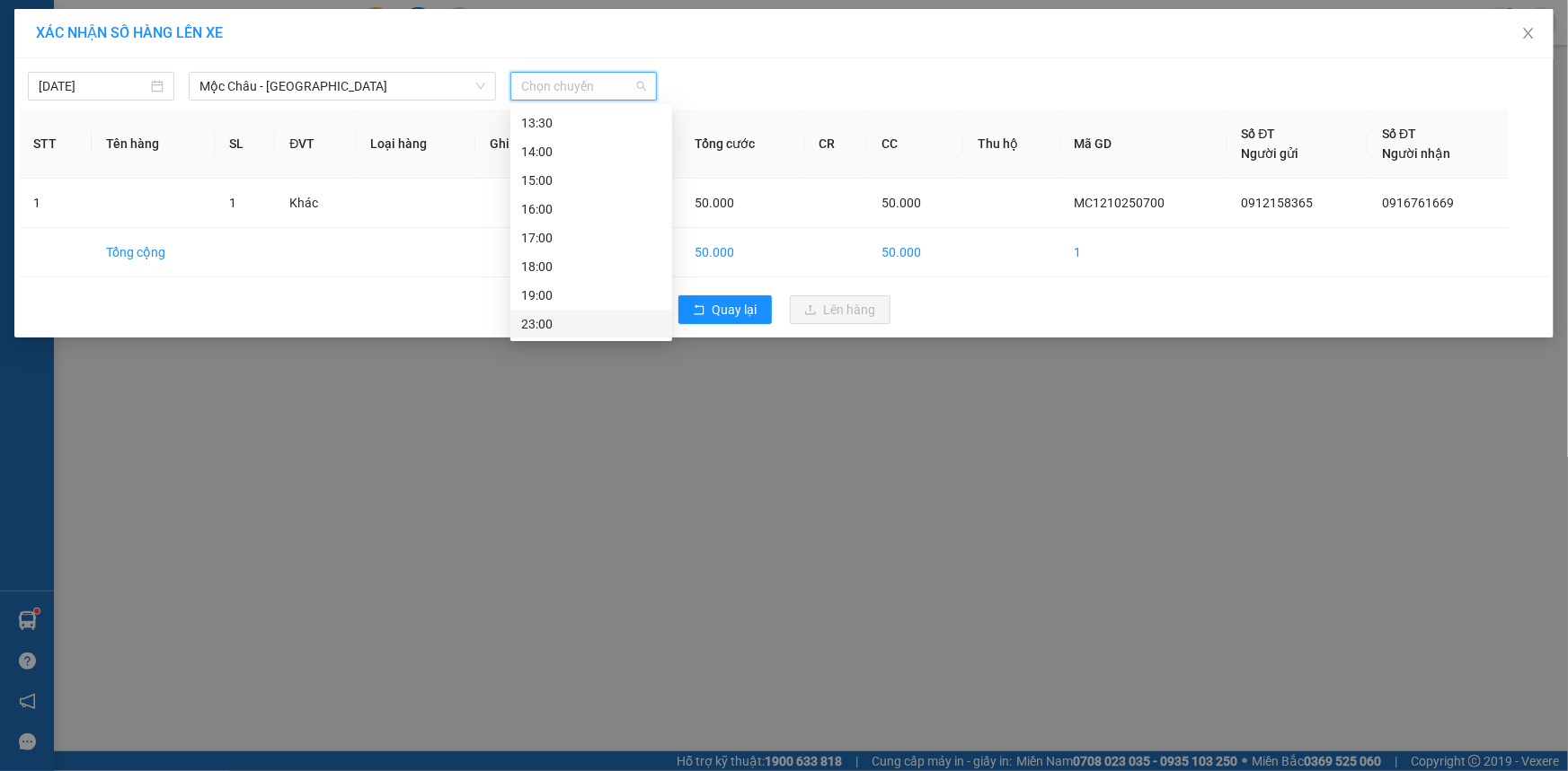
click at [762, 471] on div "XÁC NHẬN SỐ HÀNG LÊN XE [DATE] [GEOGRAPHIC_DATA] - [GEOGRAPHIC_DATA] LỌC THEO N…" at bounding box center [784, 386] width 1568 height 771
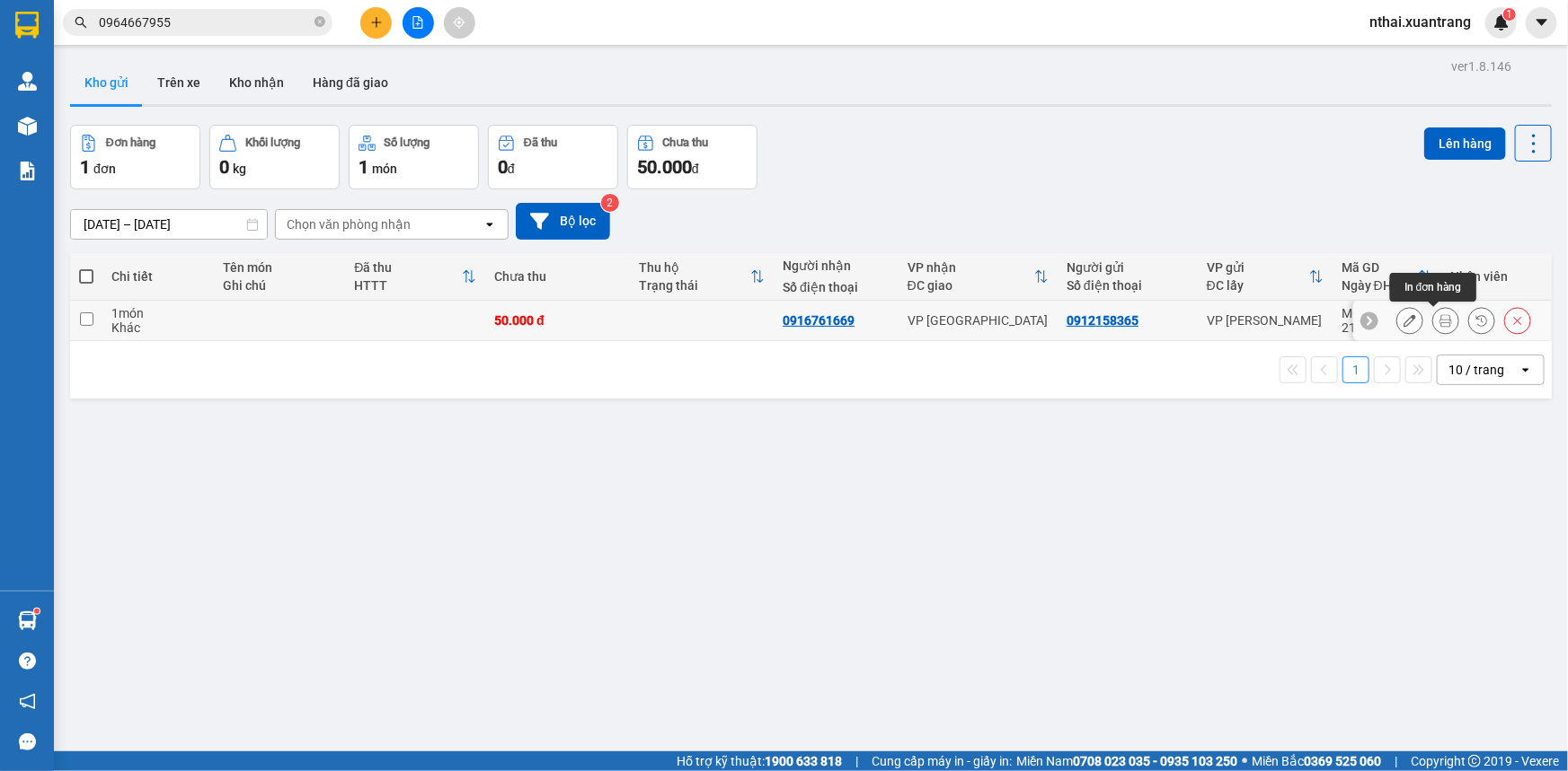
click at [1411, 324] on div at bounding box center [1463, 320] width 135 height 27
click at [1397, 314] on button at bounding box center [1409, 321] width 25 height 32
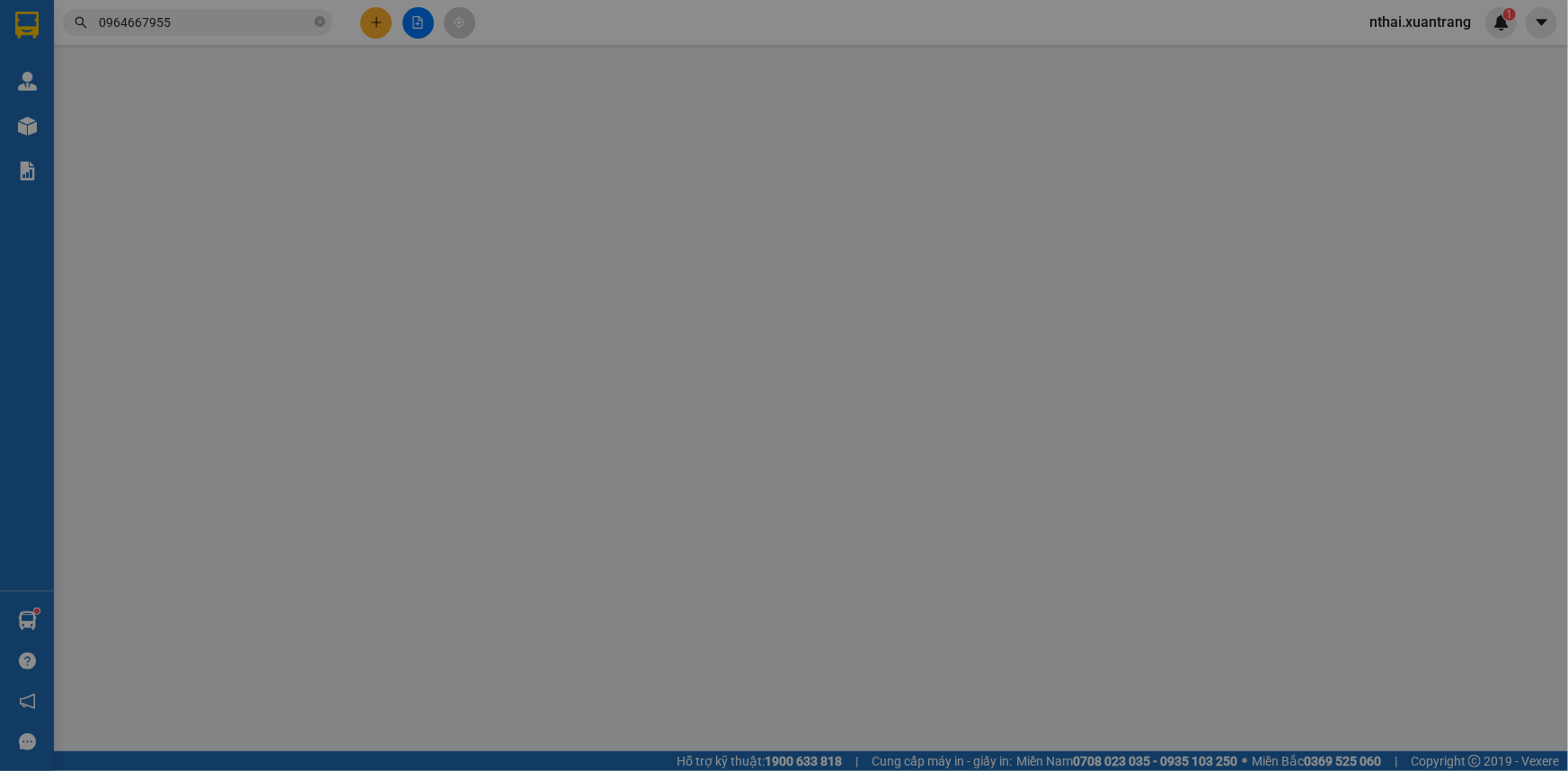
type input "0912158365"
type input "0916761669"
type input "50.000"
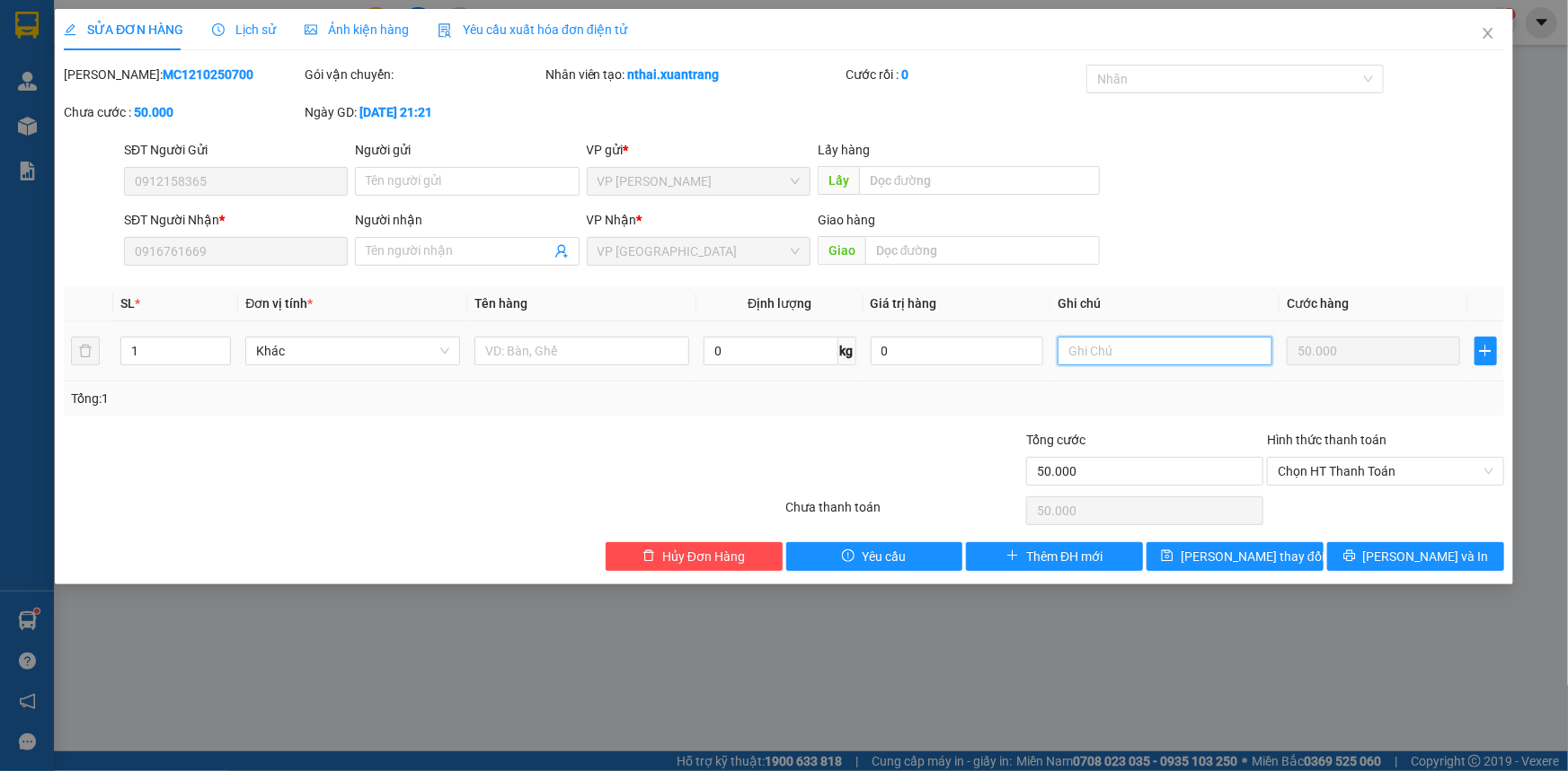
click at [1094, 353] on input "text" at bounding box center [1165, 351] width 214 height 29
type input "hồ sơ"
click at [1257, 570] on div "SỬA ĐƠN HÀNG Lịch sử Ảnh kiện hàng Yêu cầu xuất hóa đơn điện tử Total Paid Fee …" at bounding box center [784, 297] width 1458 height 575
click at [1257, 566] on span "[PERSON_NAME] thay đổi" at bounding box center [1253, 556] width 144 height 20
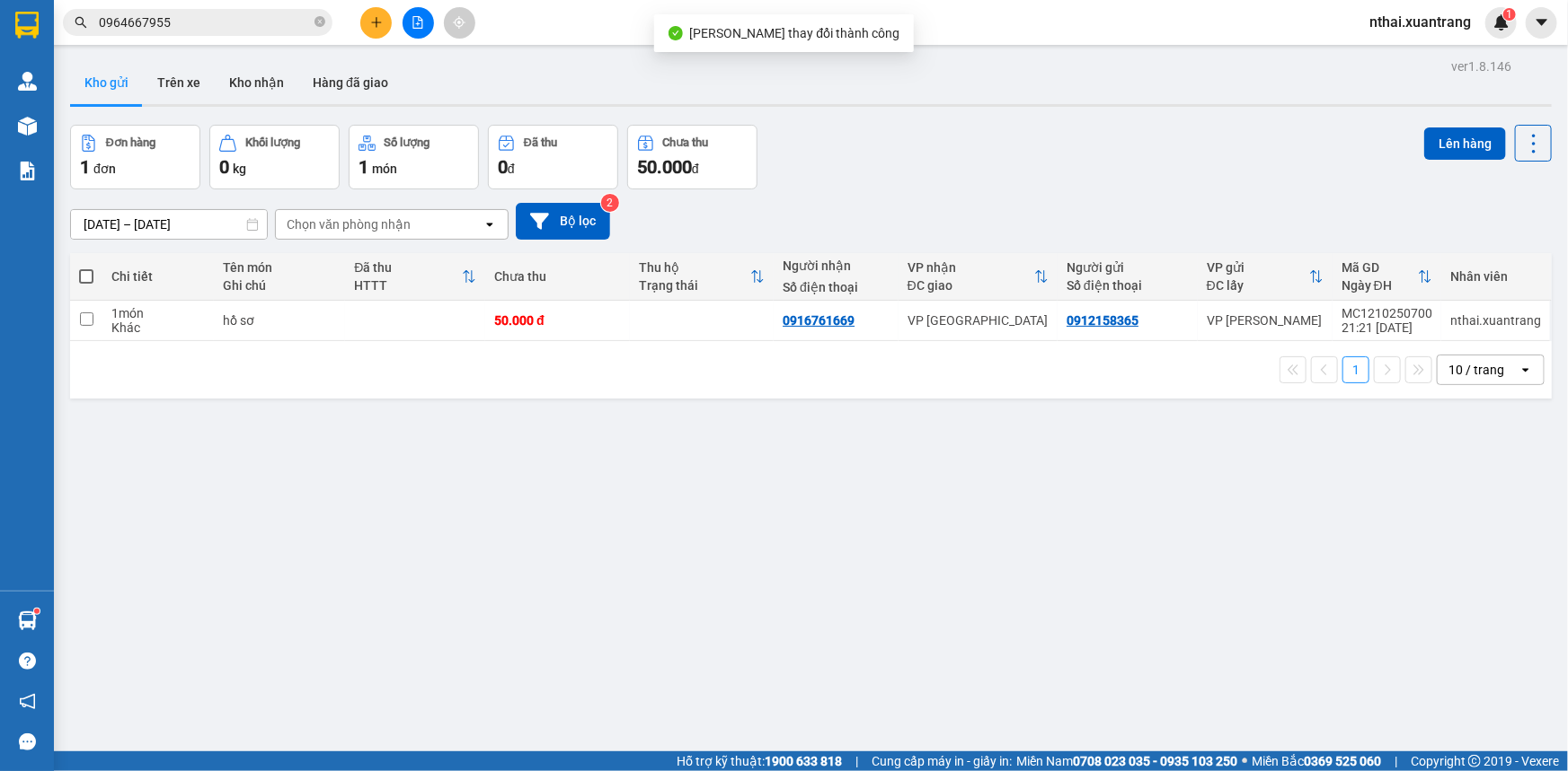
click at [356, 338] on td at bounding box center [416, 321] width 140 height 40
checkbox input "true"
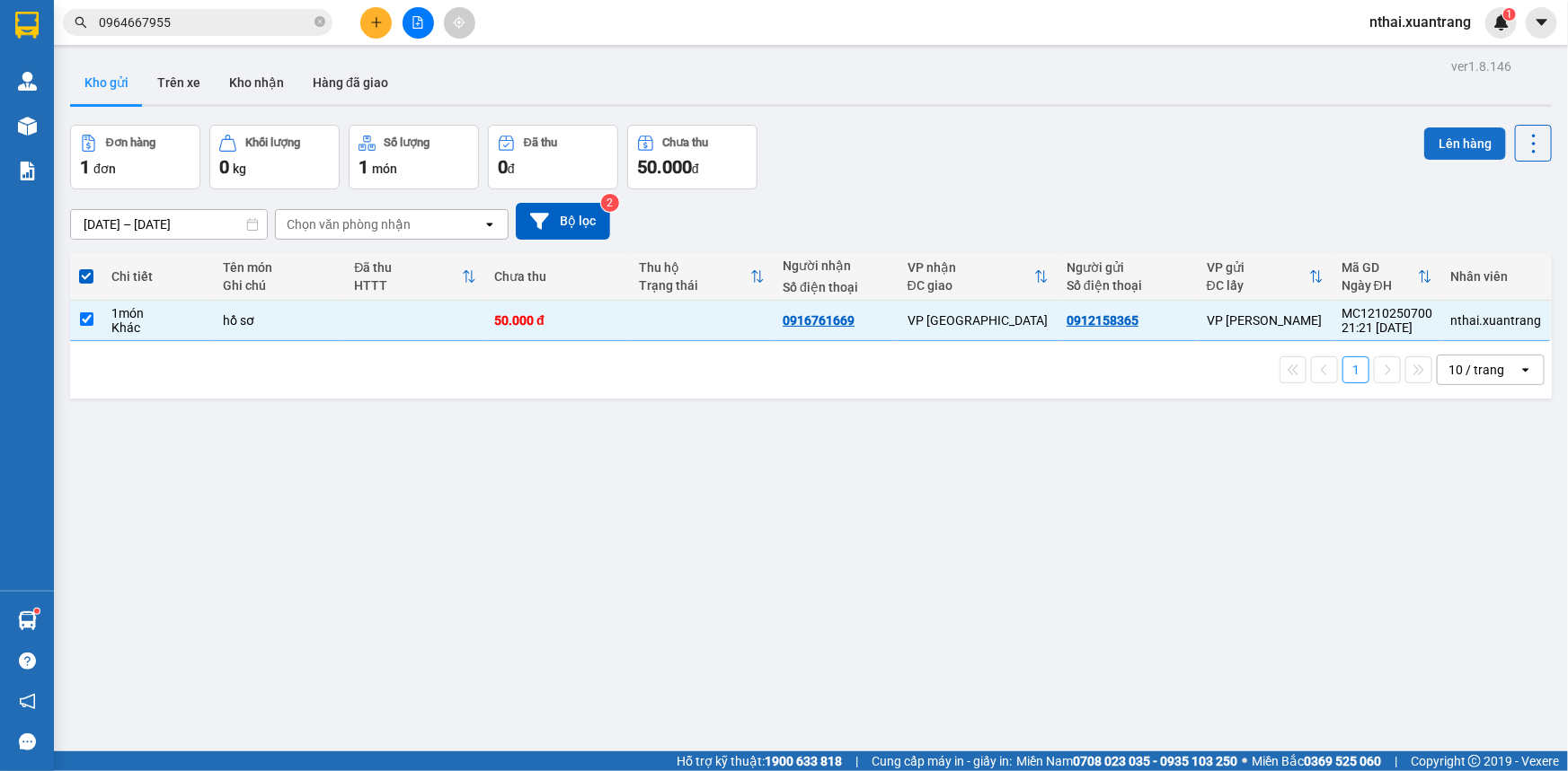
click at [1435, 138] on button "Lên hàng" at bounding box center [1464, 143] width 81 height 33
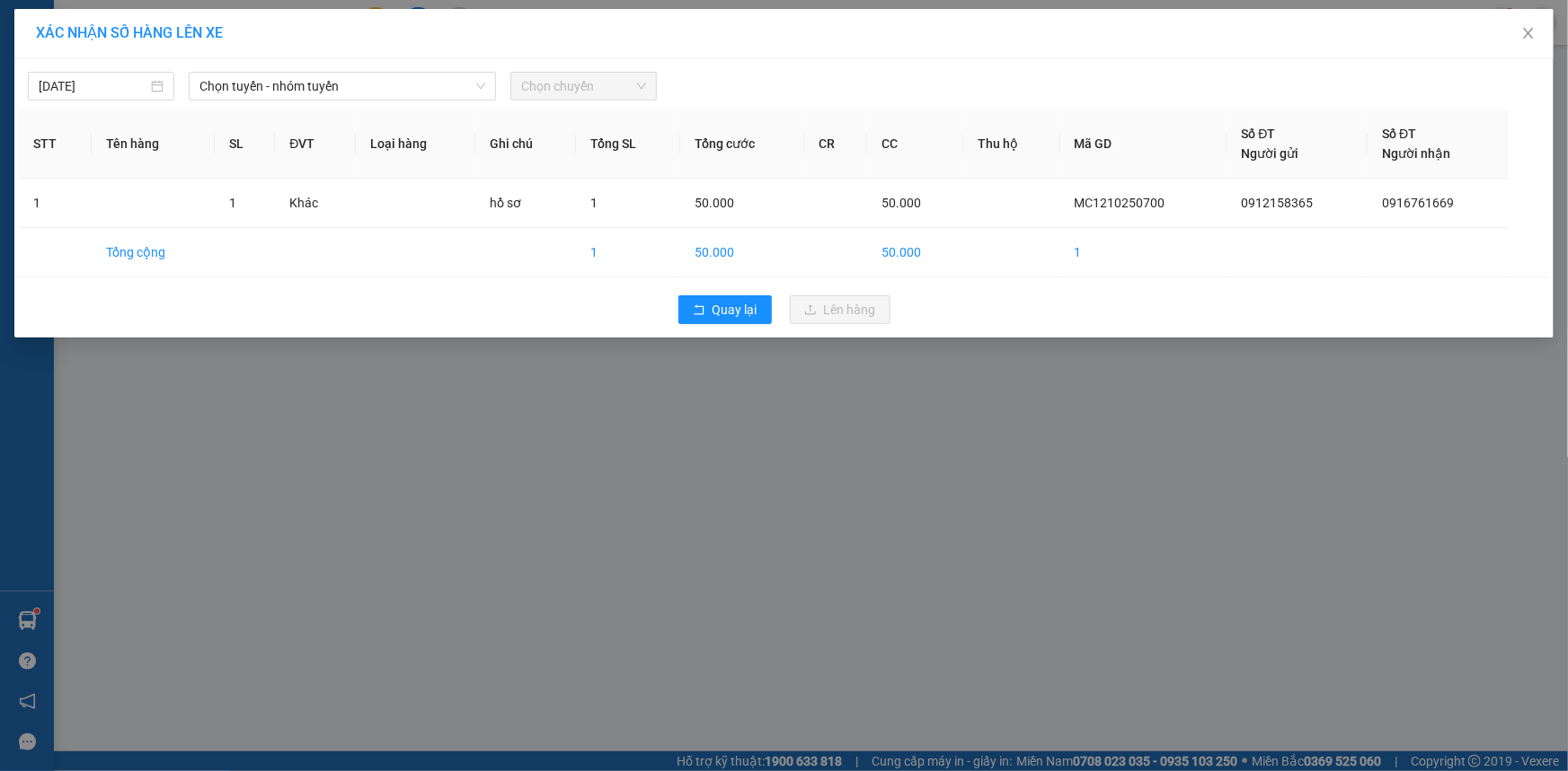
drag, startPoint x: 337, startPoint y: 89, endPoint x: 344, endPoint y: 102, distance: 14.8
click at [338, 90] on span "Chọn tuyến - nhóm tuyến" at bounding box center [342, 86] width 286 height 27
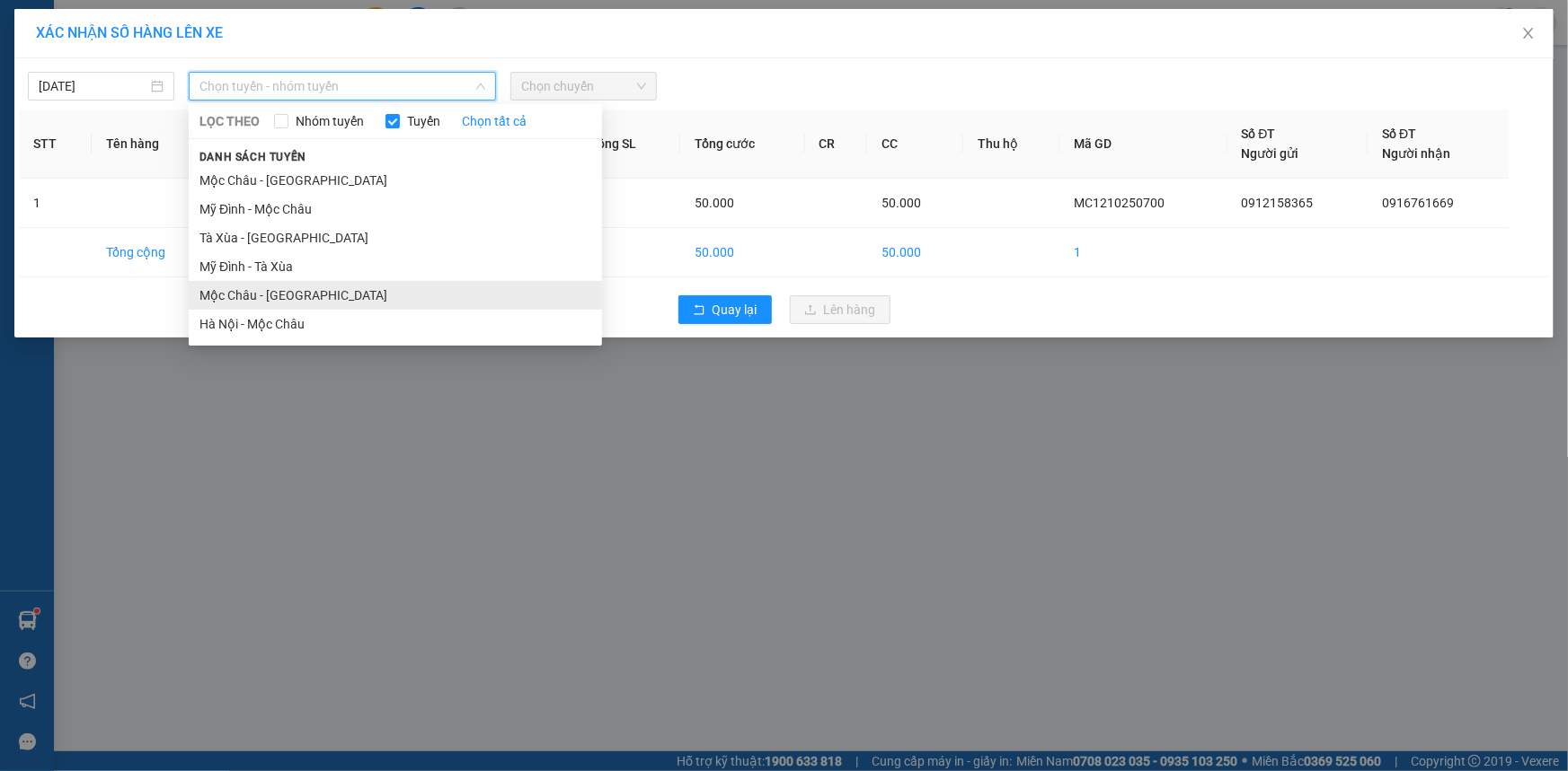
click at [254, 291] on li "Mộc Châu - [GEOGRAPHIC_DATA]" at bounding box center [395, 295] width 413 height 29
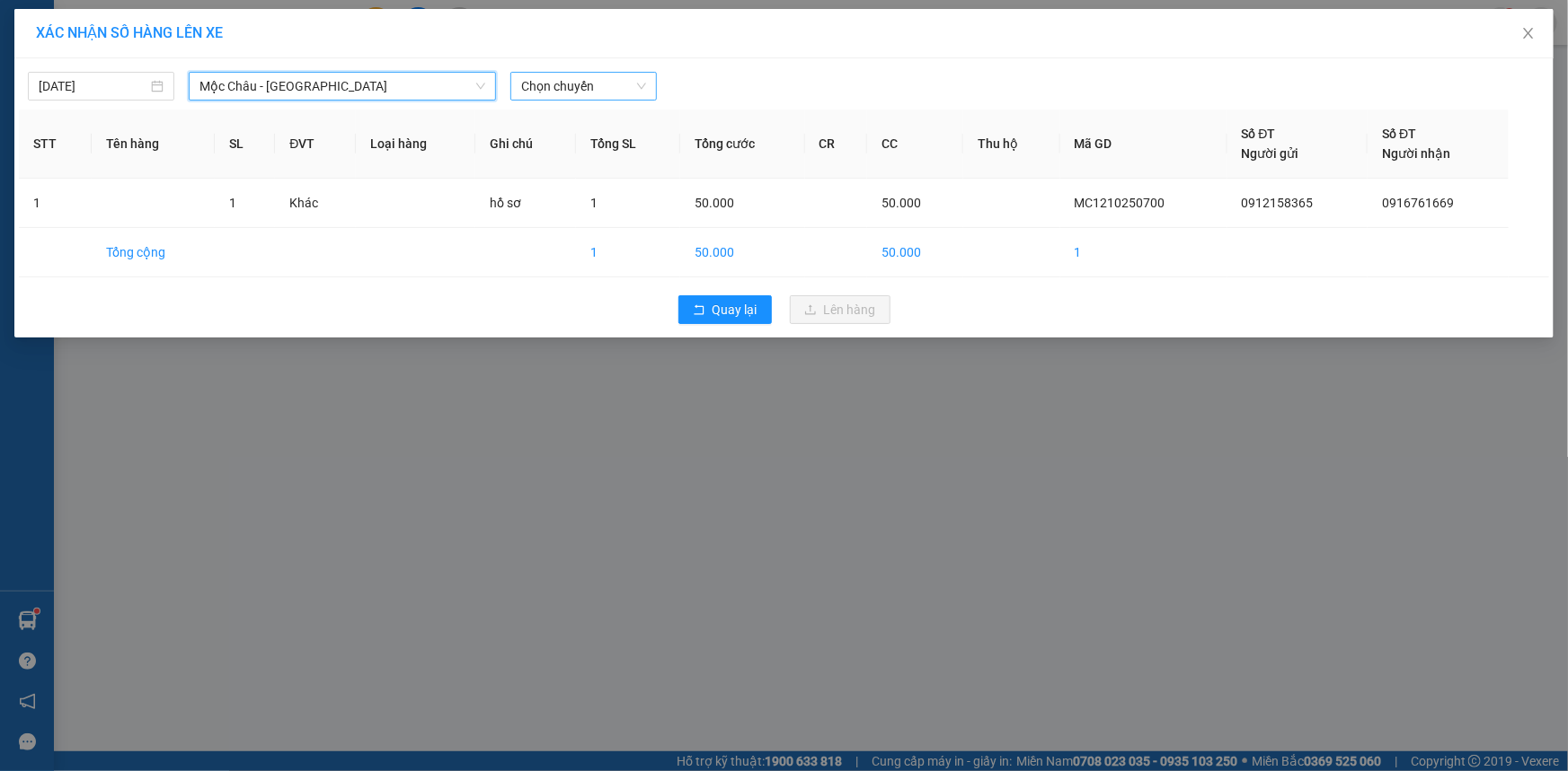
click at [570, 73] on span "Chọn chuyến" at bounding box center [583, 86] width 125 height 27
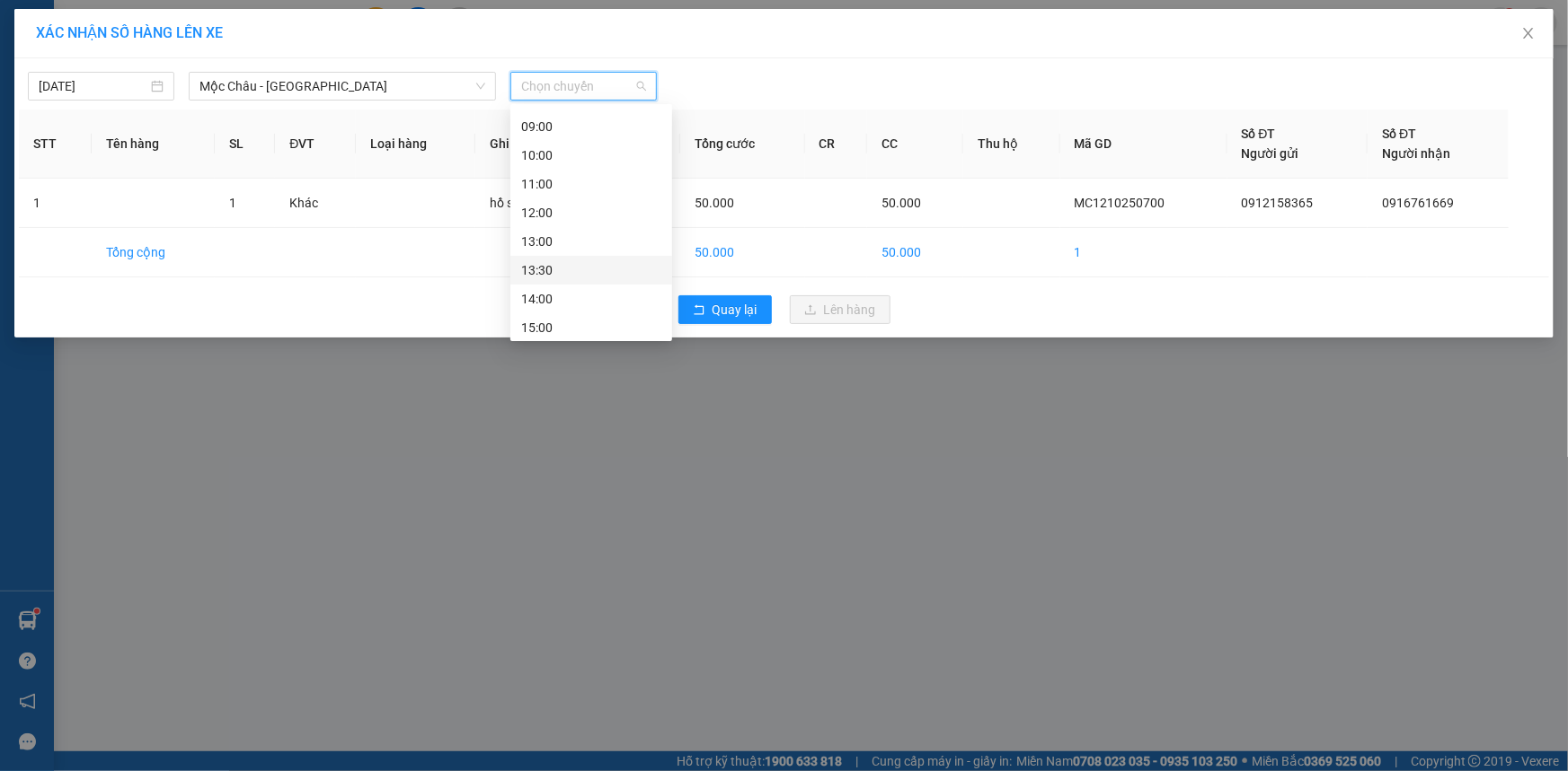
scroll to position [257, 0]
click at [530, 314] on div "23:00" at bounding box center [592, 324] width 140 height 20
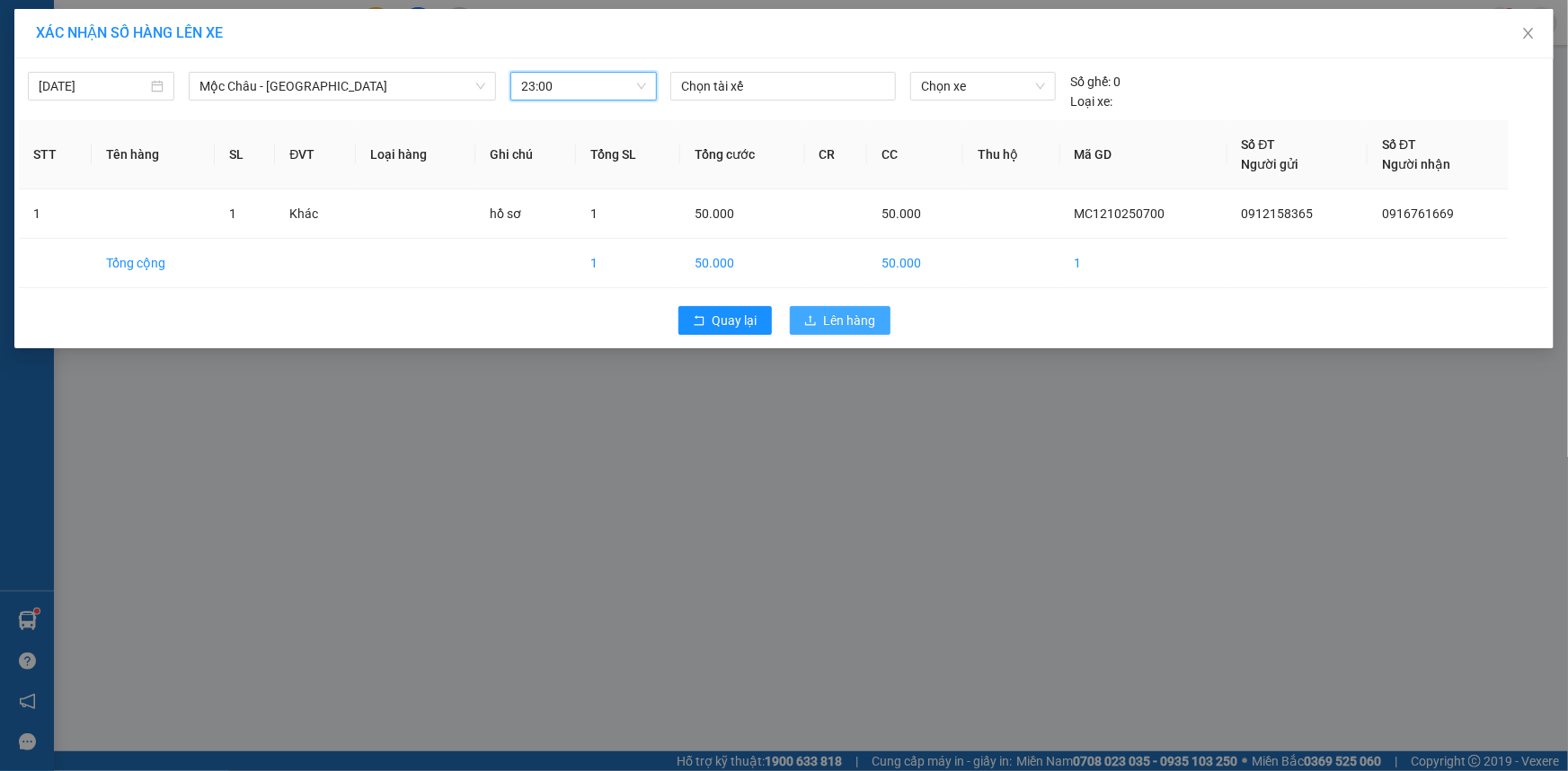
click at [847, 307] on button "Lên hàng" at bounding box center [840, 320] width 100 height 29
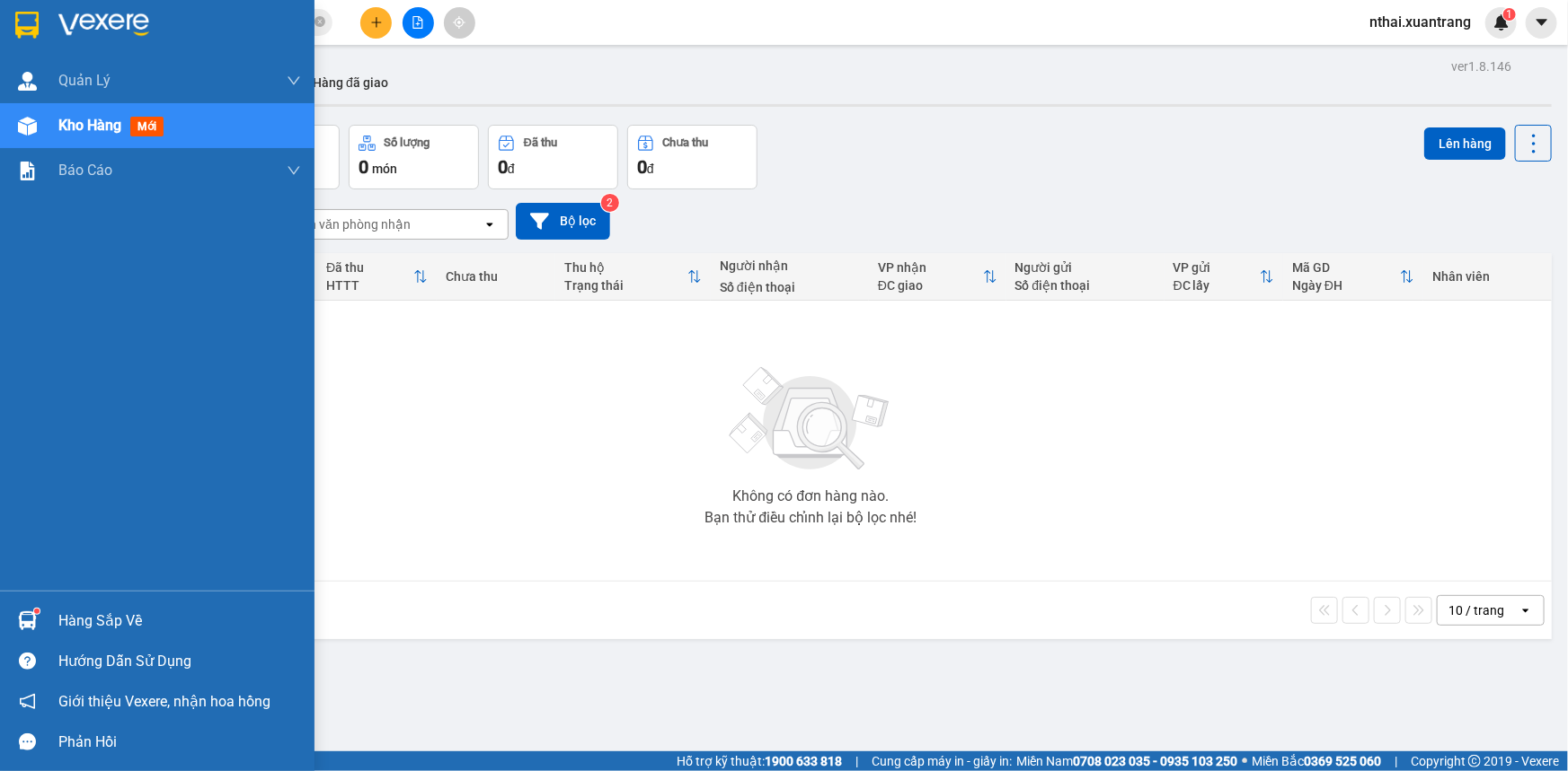
click at [15, 15] on img at bounding box center [26, 24] width 23 height 27
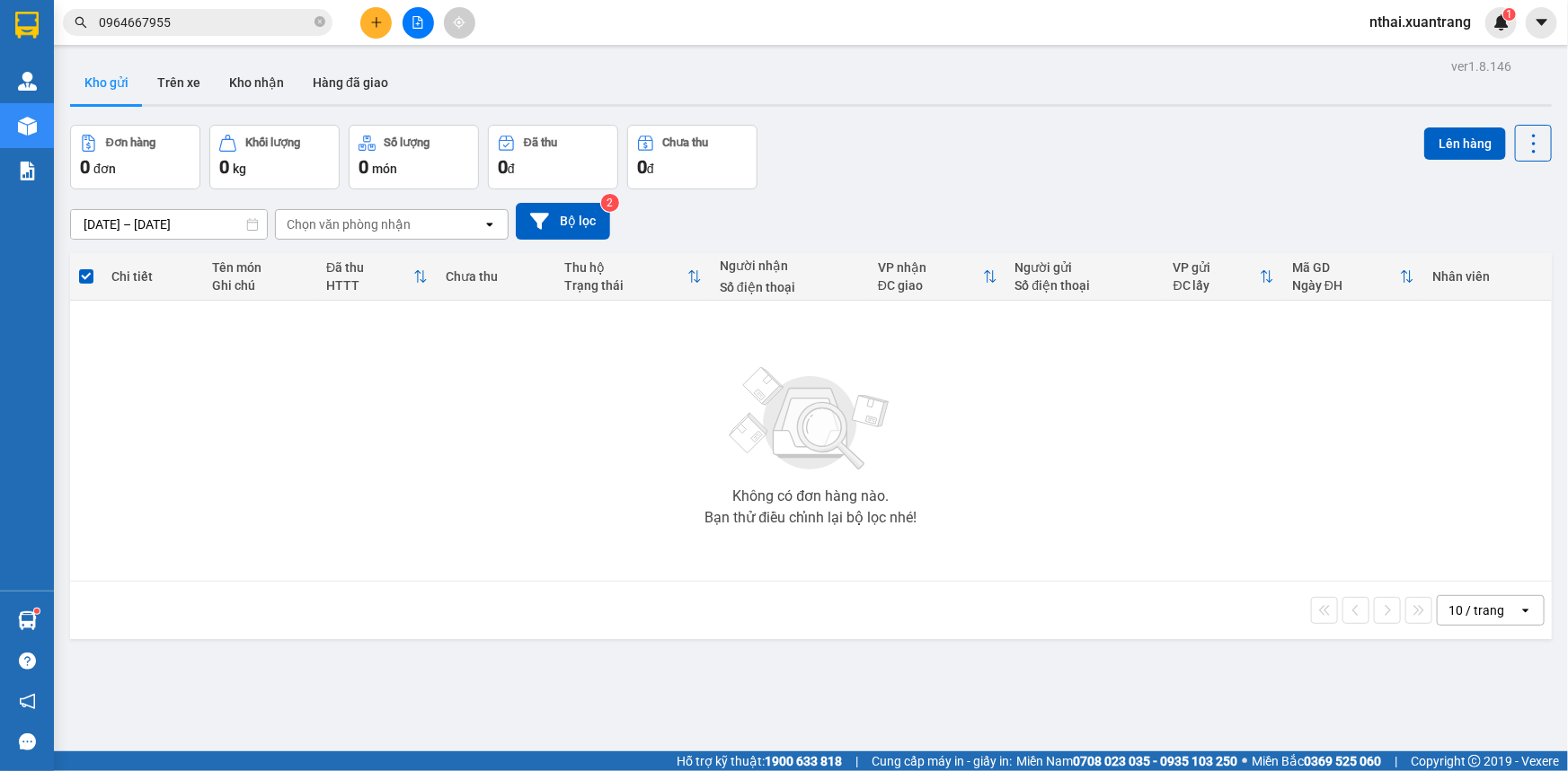
click at [181, 21] on input "0964667955" at bounding box center [205, 22] width 212 height 20
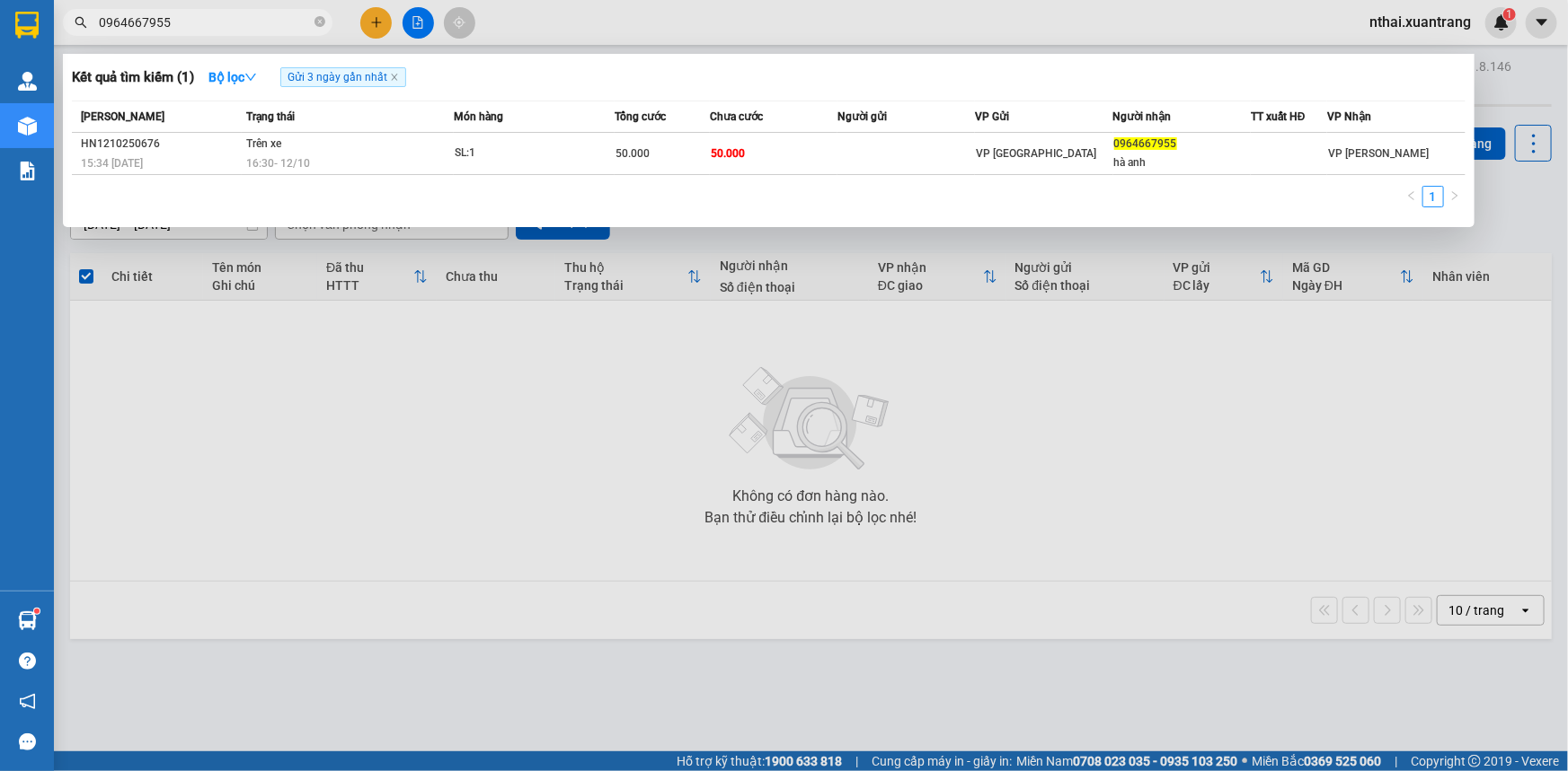
click at [181, 21] on input "0964667955" at bounding box center [205, 22] width 212 height 20
paste input "888251898"
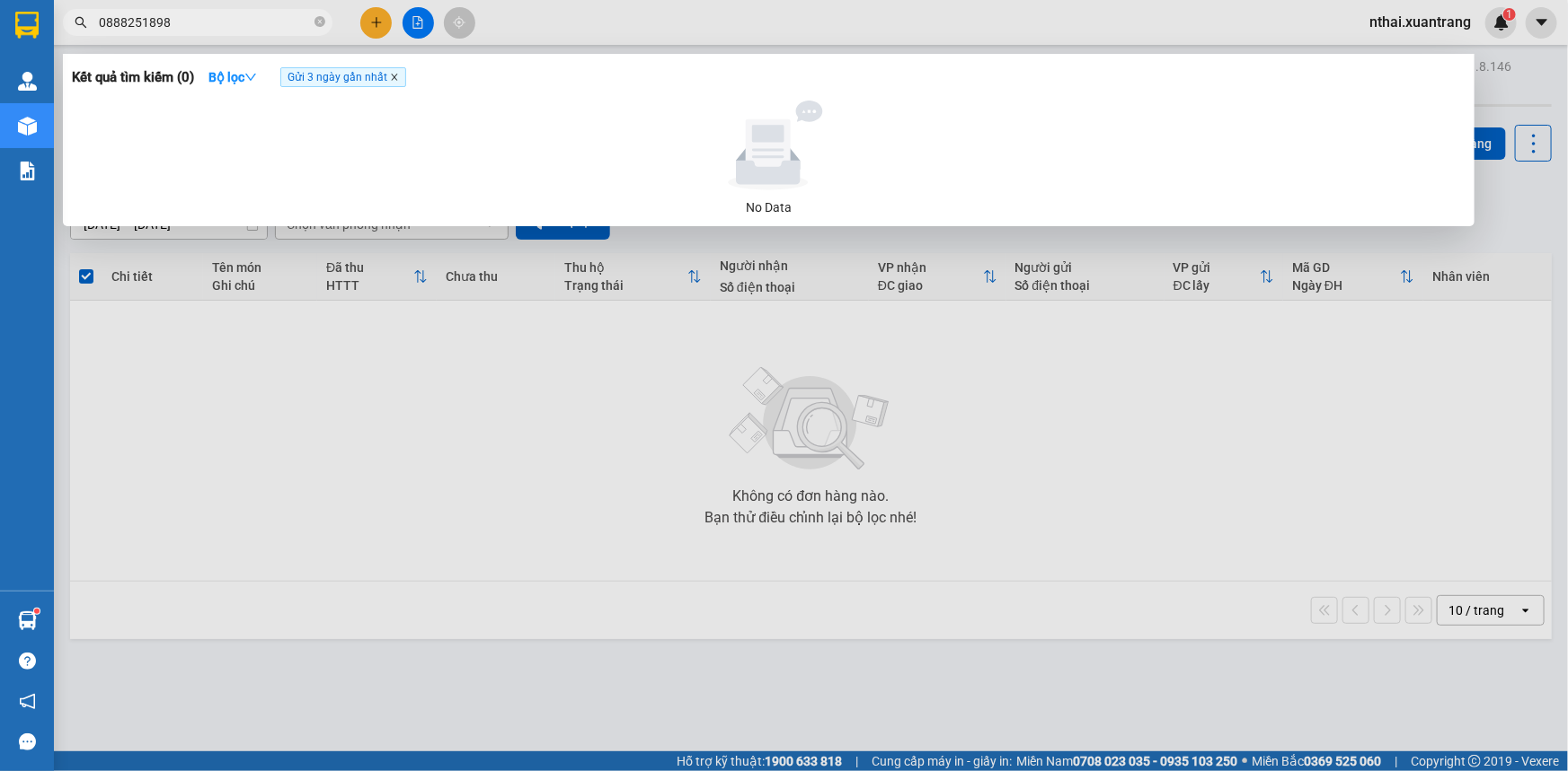
click at [394, 78] on icon "close" at bounding box center [395, 78] width 9 height 9
click at [275, 36] on div at bounding box center [784, 386] width 1568 height 771
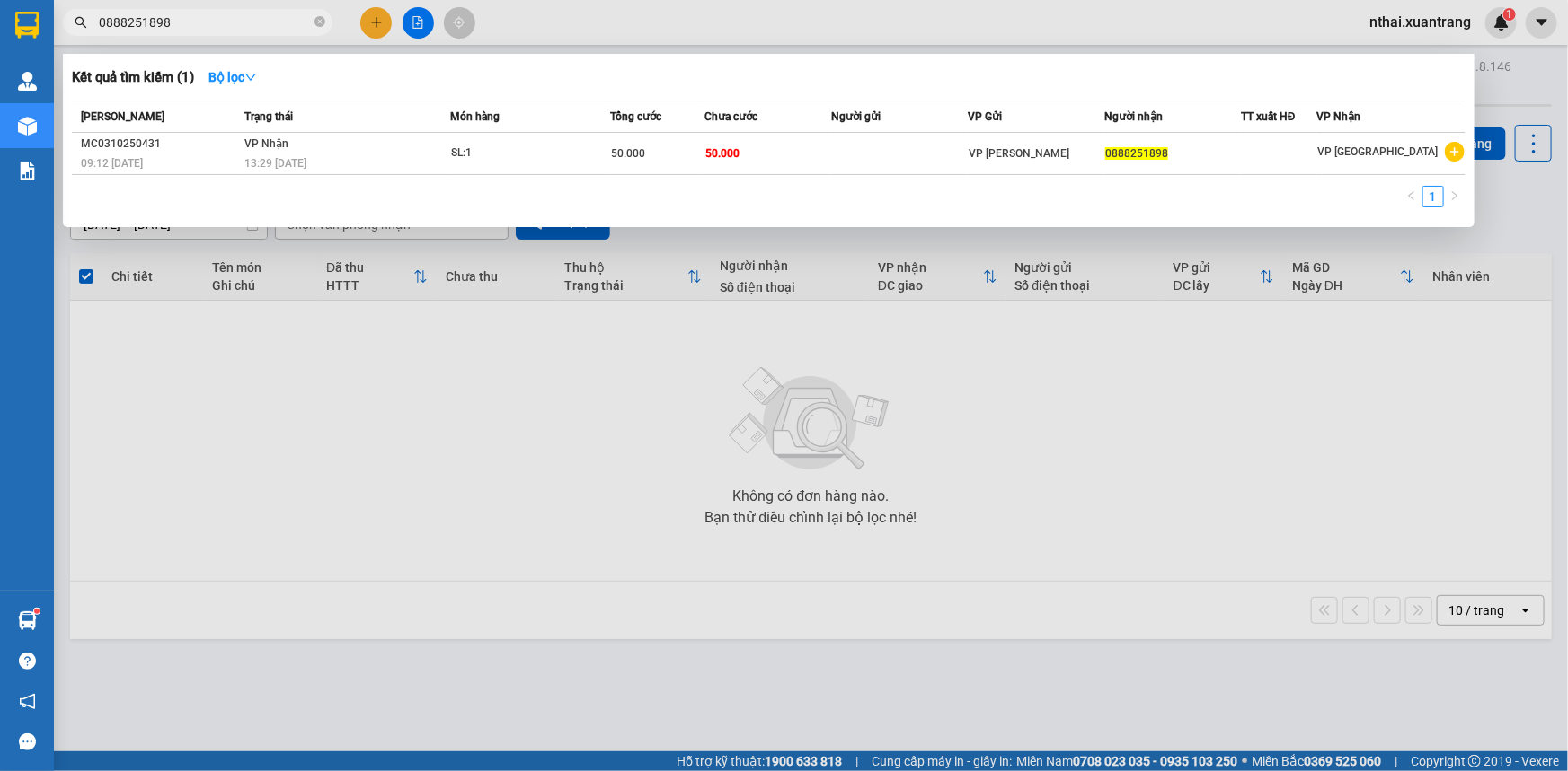
click at [242, 29] on input "0888251898" at bounding box center [205, 22] width 212 height 20
click at [250, 26] on input "0888251898" at bounding box center [205, 22] width 212 height 20
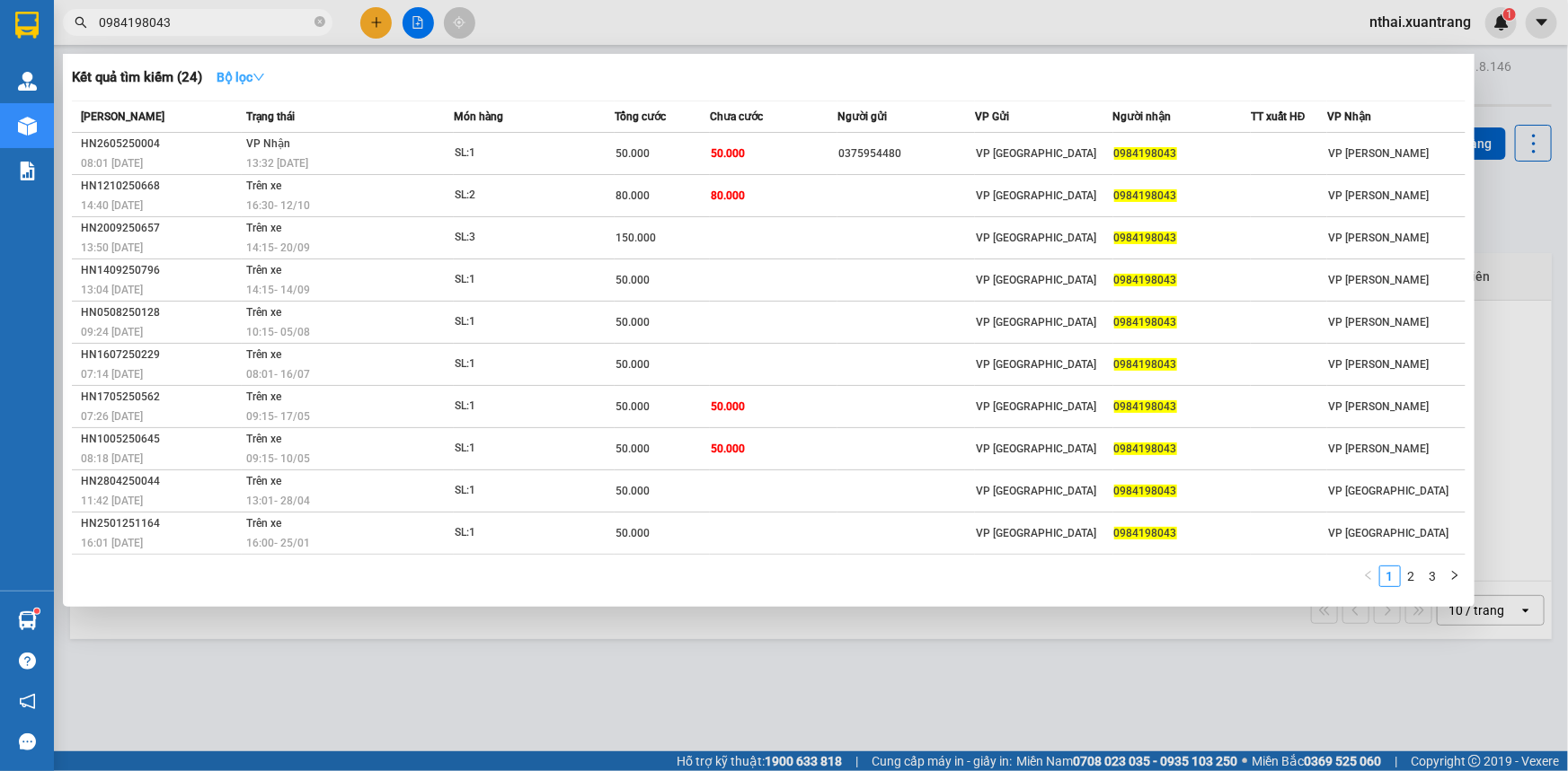
type input "0984198043"
click at [251, 78] on strong "Bộ lọc" at bounding box center [241, 77] width 49 height 14
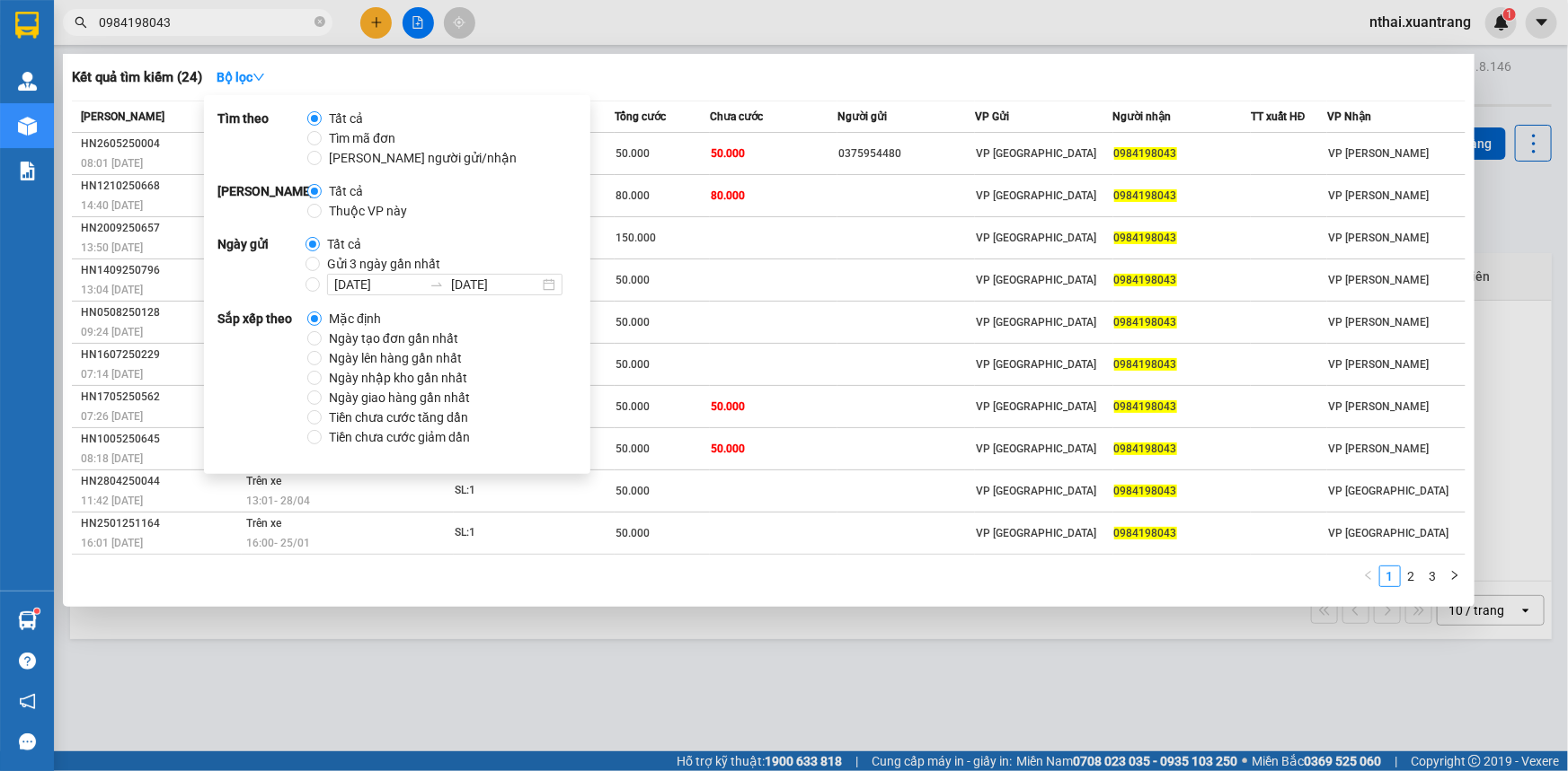
click at [373, 262] on span "Gửi 3 ngày gần nhất" at bounding box center [384, 264] width 127 height 20
click at [320, 262] on input "Gửi 3 ngày gần nhất" at bounding box center [312, 263] width 14 height 14
radio input "true"
radio input "false"
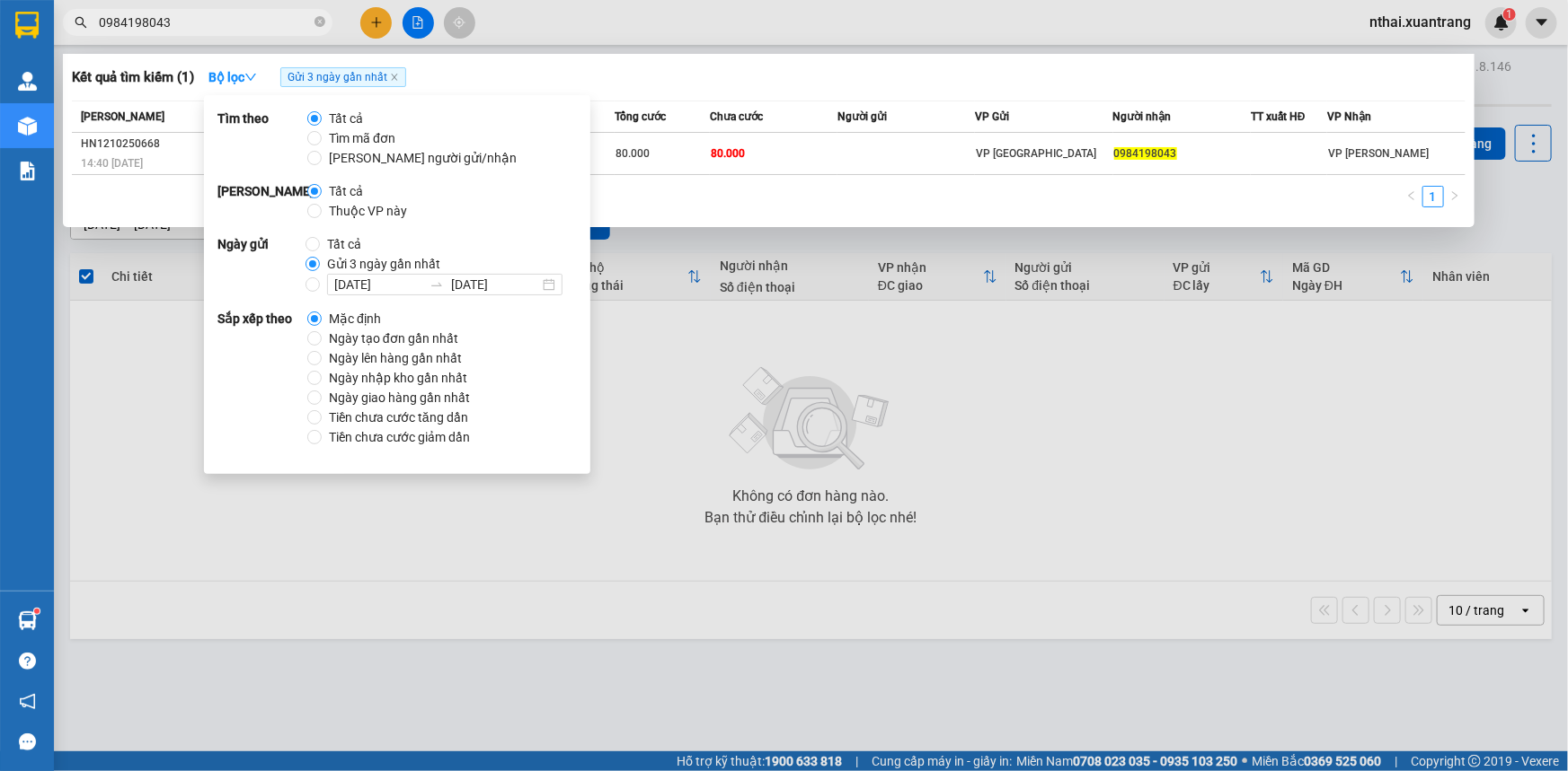
click at [755, 105] on th "Chưa cước" at bounding box center [773, 117] width 127 height 32
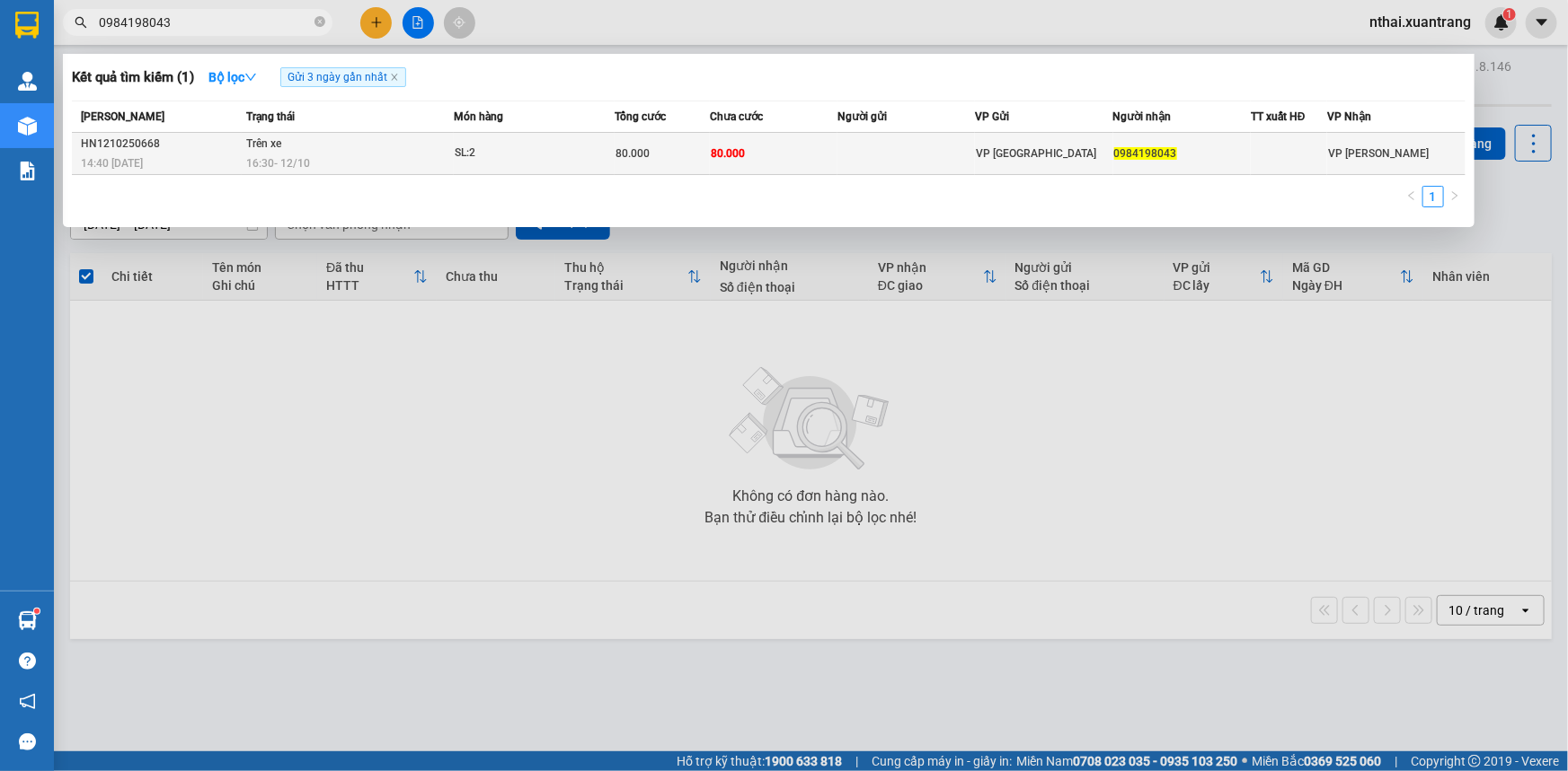
click at [756, 150] on td "80.000" at bounding box center [773, 153] width 127 height 42
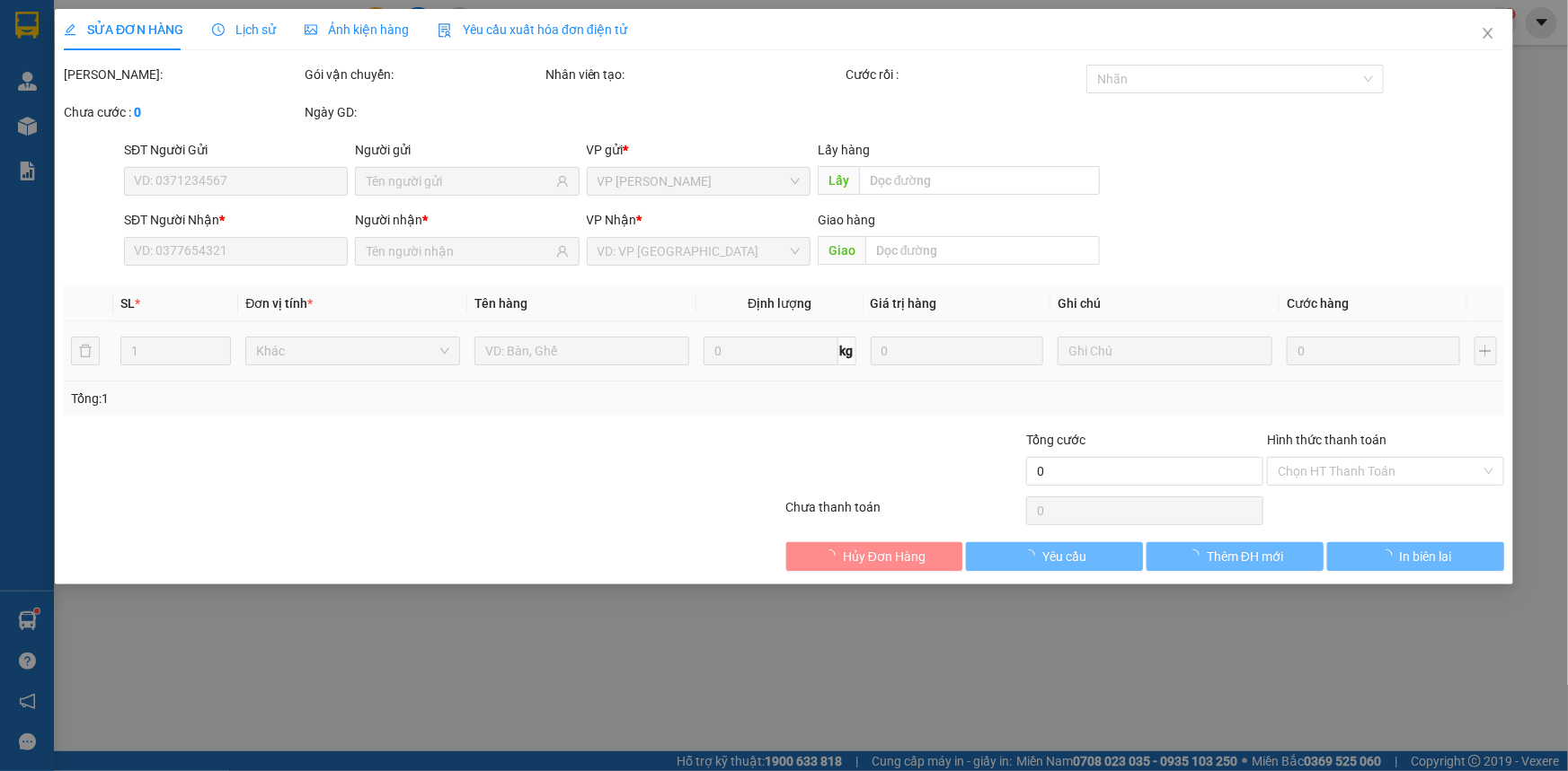
type input "0984198043"
type input "80.000"
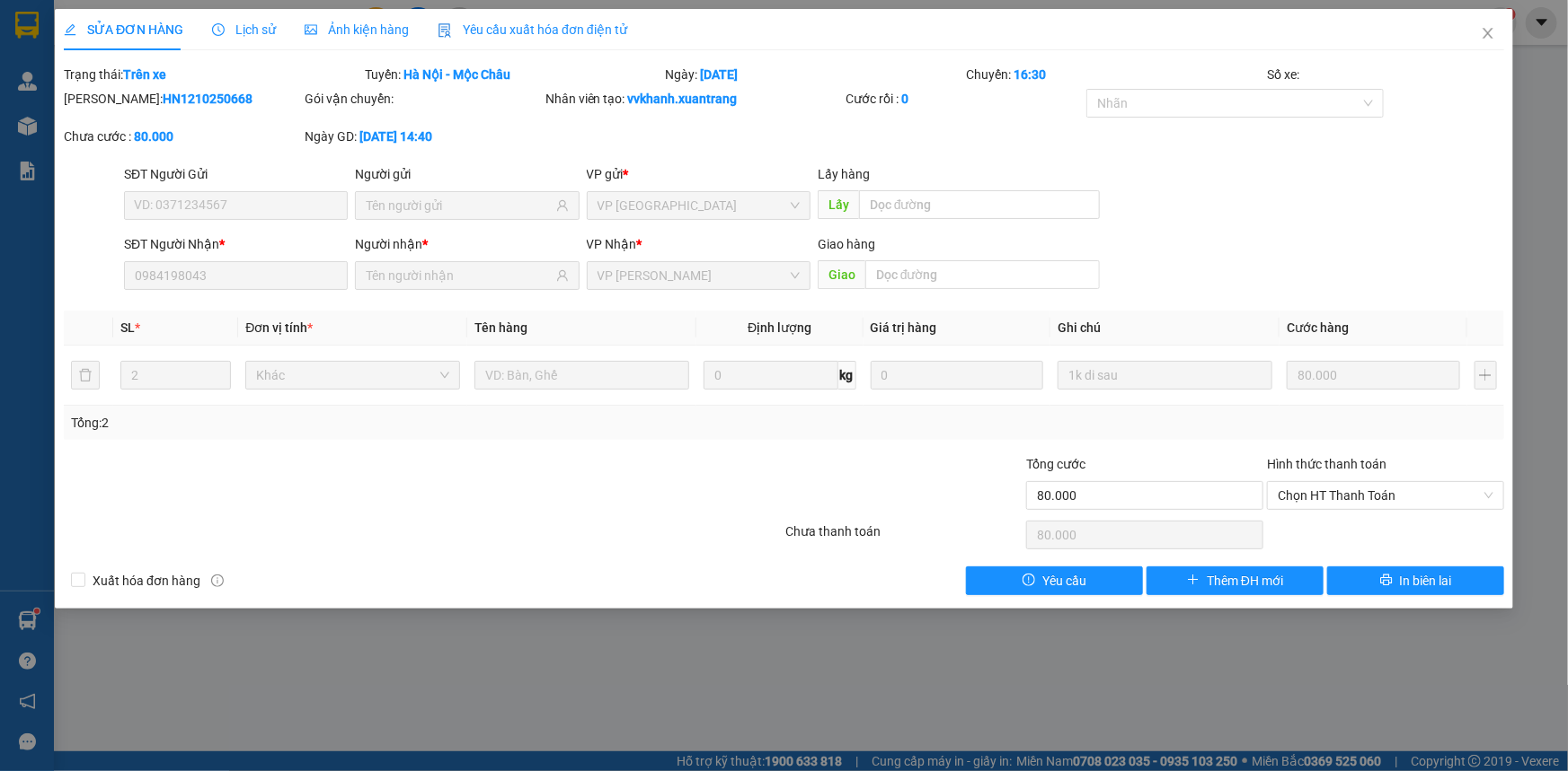
click at [387, 26] on span "Ảnh kiện hàng" at bounding box center [356, 29] width 104 height 14
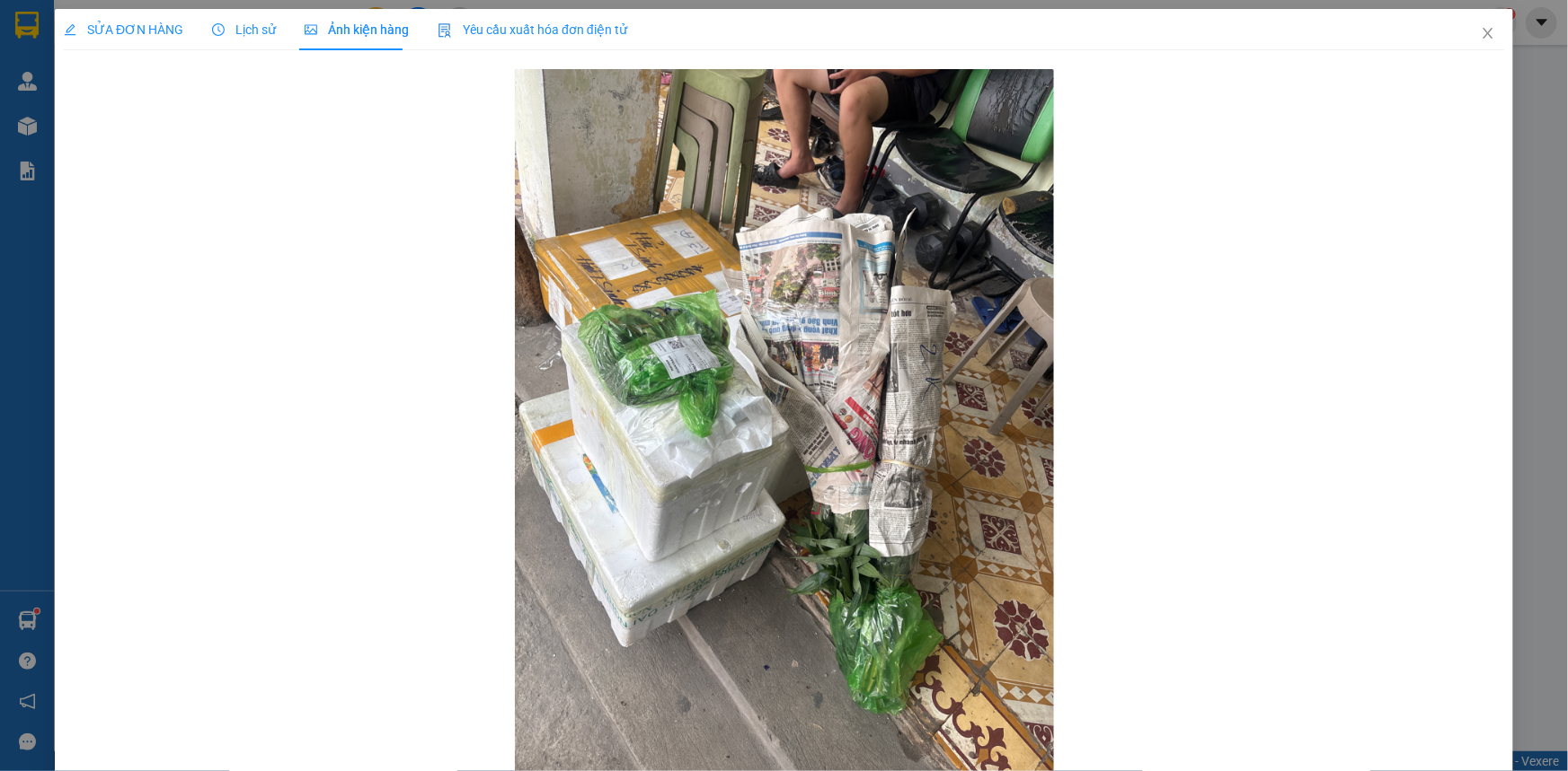
click at [155, 28] on span "SỬA ĐƠN HÀNG" at bounding box center [124, 29] width 120 height 14
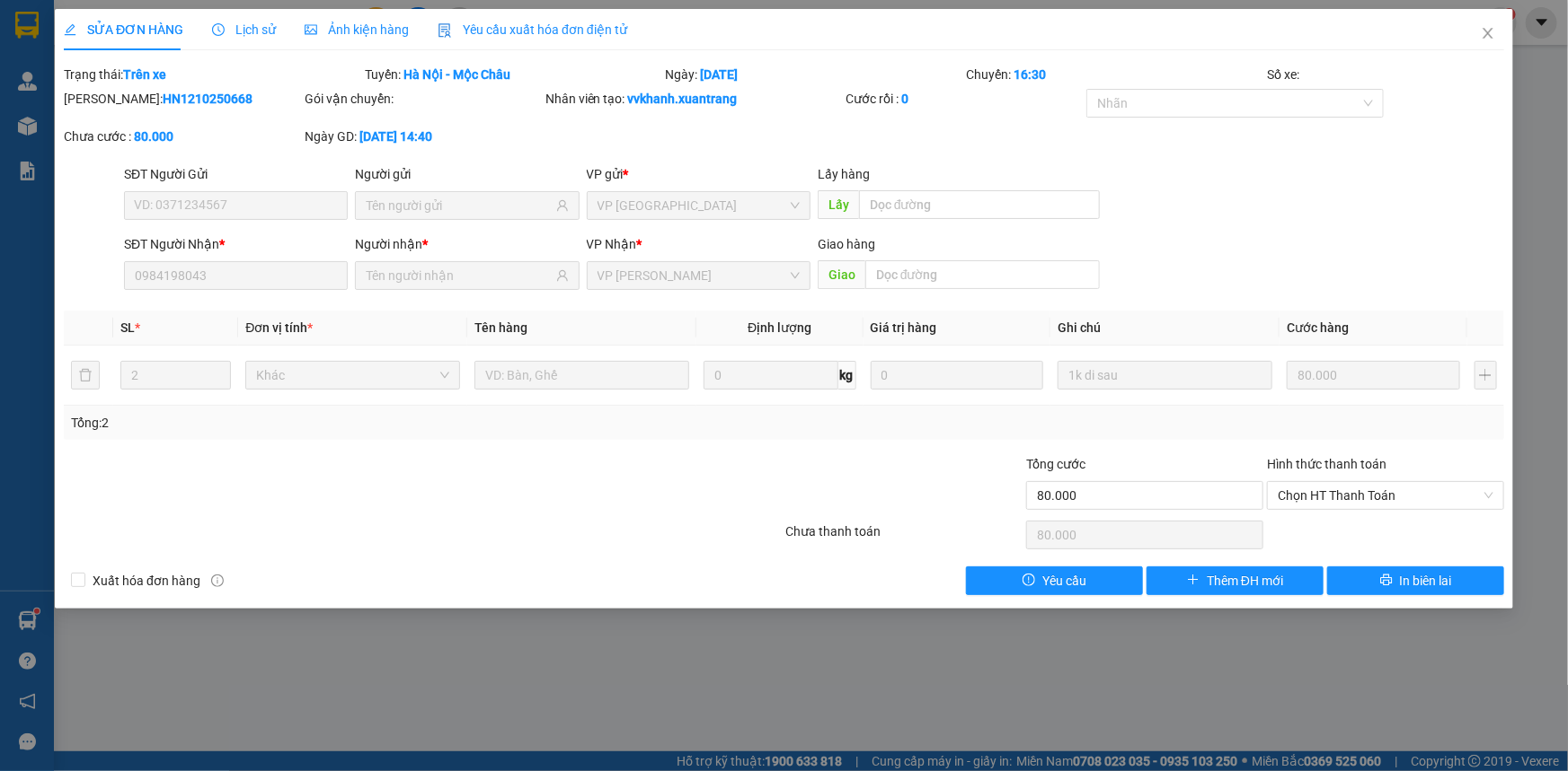
click at [350, 26] on span "Ảnh kiện hàng" at bounding box center [356, 29] width 104 height 14
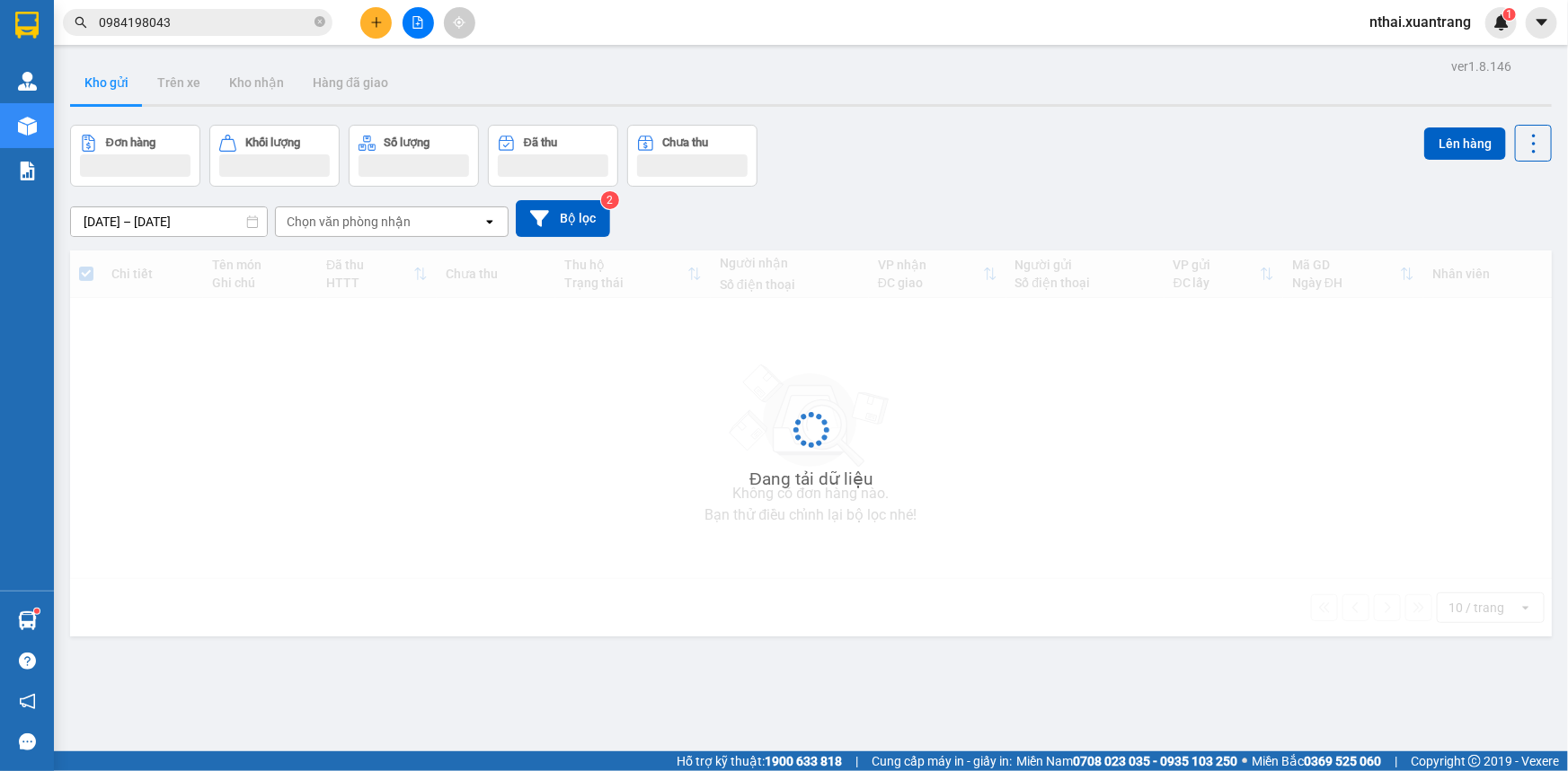
click at [415, 38] on div "Kết quả tìm kiếm ( 1 ) Bộ lọc Gửi 3 ngày gần nhất Mã ĐH Trạng thái Món hàng Tổn…" at bounding box center [784, 22] width 1568 height 45
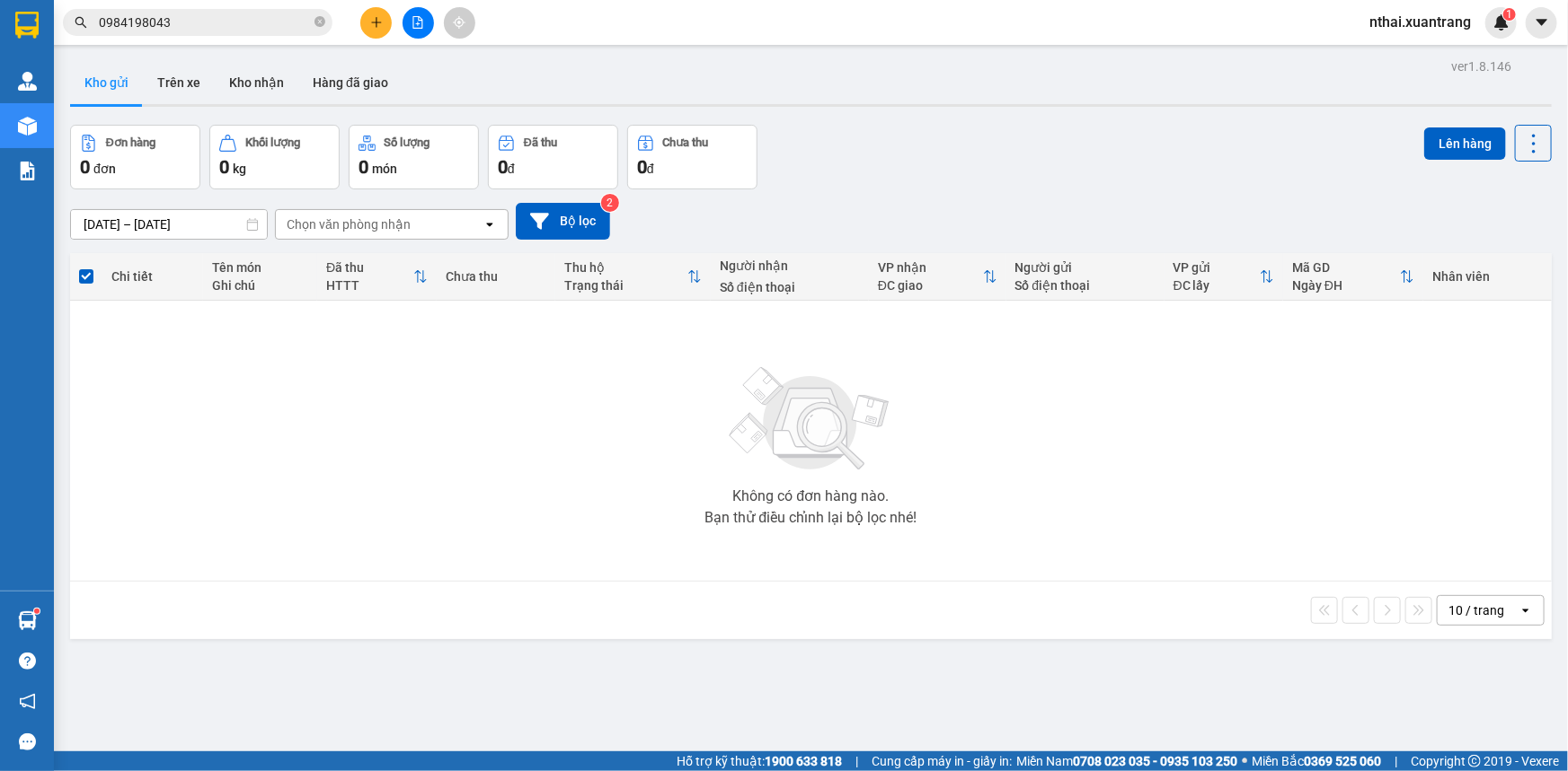
click at [419, 22] on icon "file-add" at bounding box center [418, 22] width 12 height 12
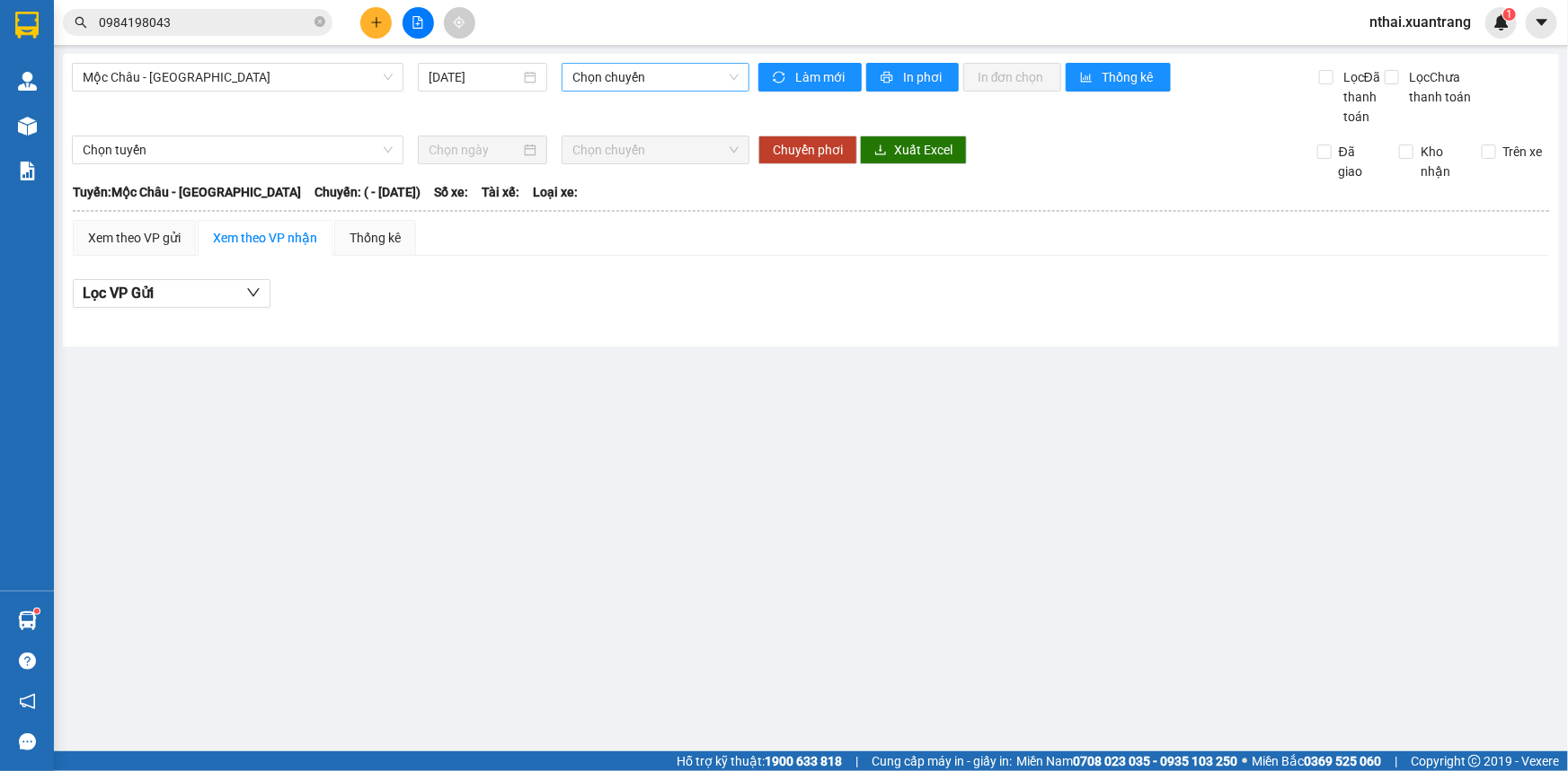
click at [642, 65] on span "Chọn chuyến" at bounding box center [655, 77] width 167 height 27
click at [608, 73] on span "Chọn chuyến" at bounding box center [655, 77] width 167 height 27
click at [177, 77] on span "Mộc Châu - [GEOGRAPHIC_DATA]" at bounding box center [237, 77] width 310 height 27
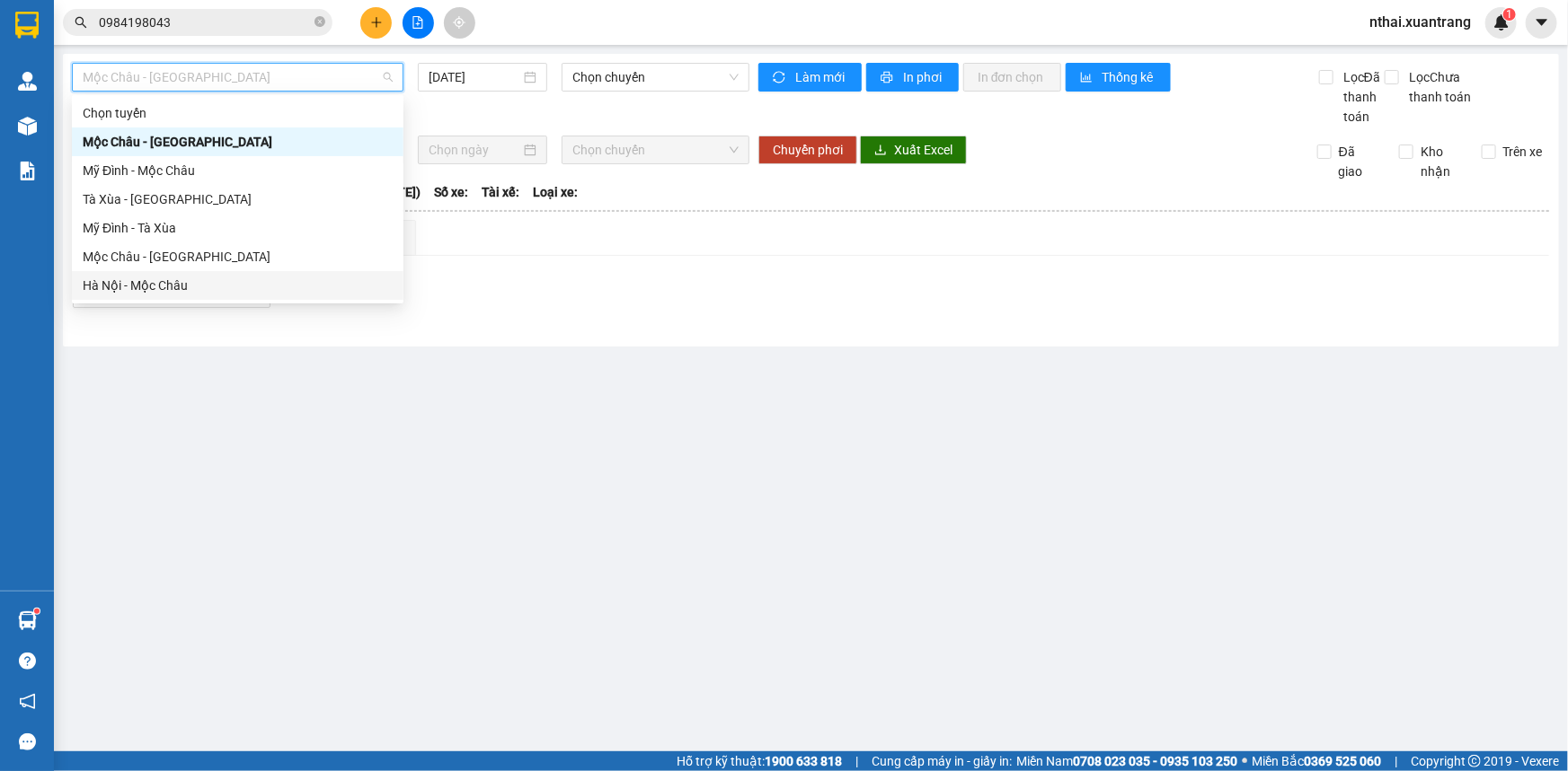
click at [115, 293] on div "Hà Nội - Mộc Châu" at bounding box center [237, 285] width 310 height 20
type input "[DATE]"
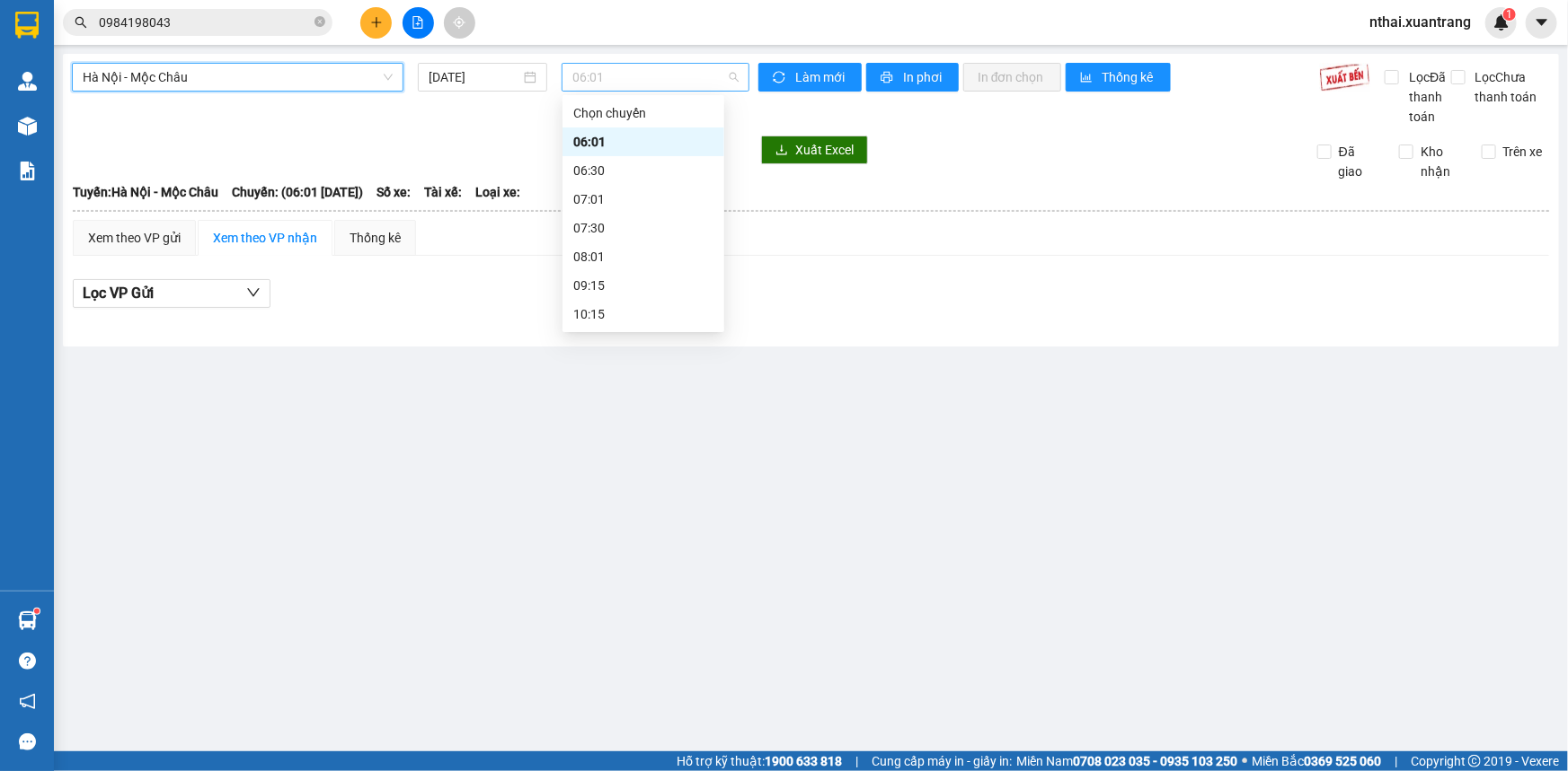
click at [624, 84] on span "06:01" at bounding box center [655, 77] width 167 height 27
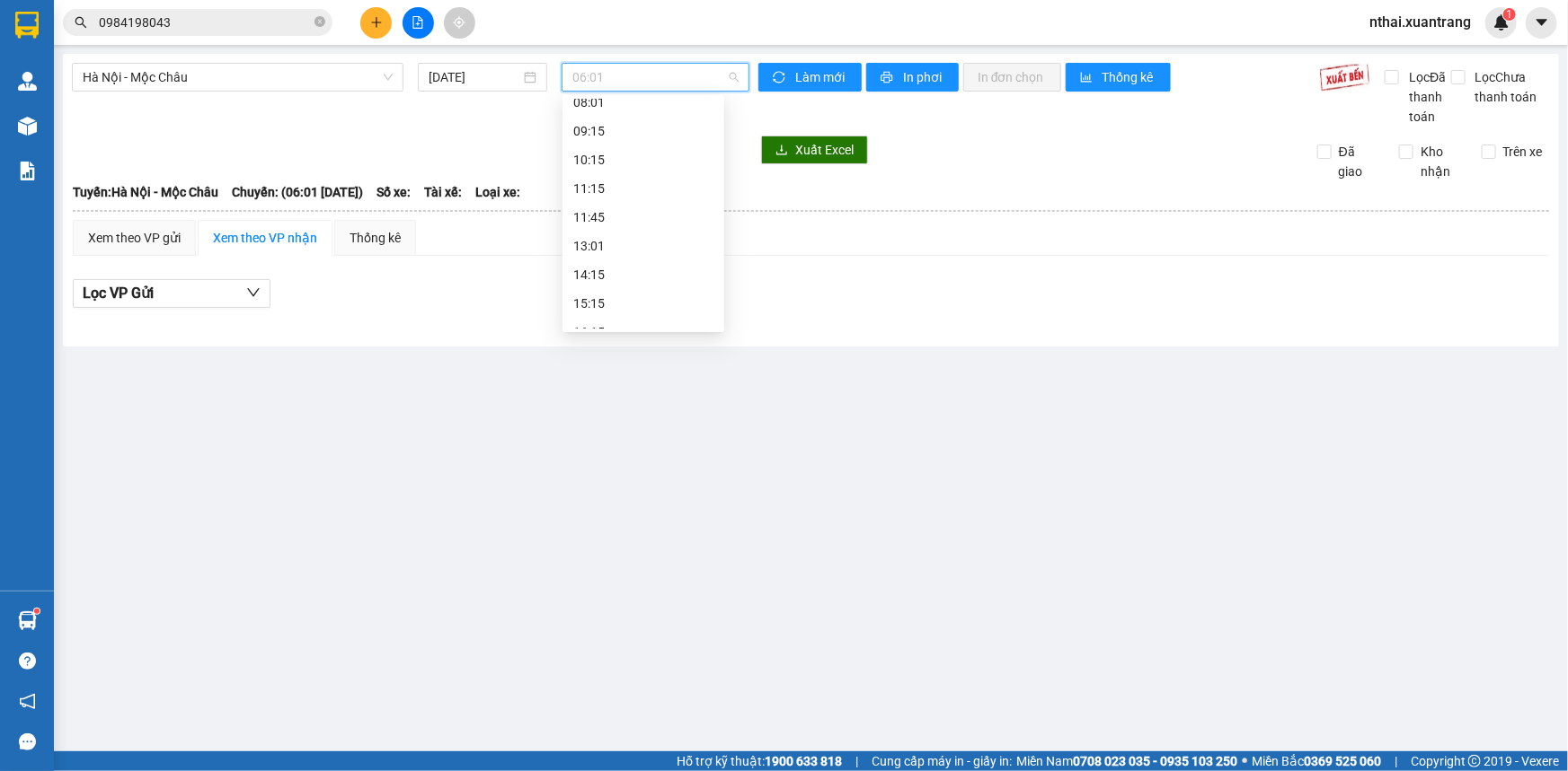
scroll to position [315, 0]
click at [590, 234] on div "17:15" at bounding box center [643, 228] width 140 height 20
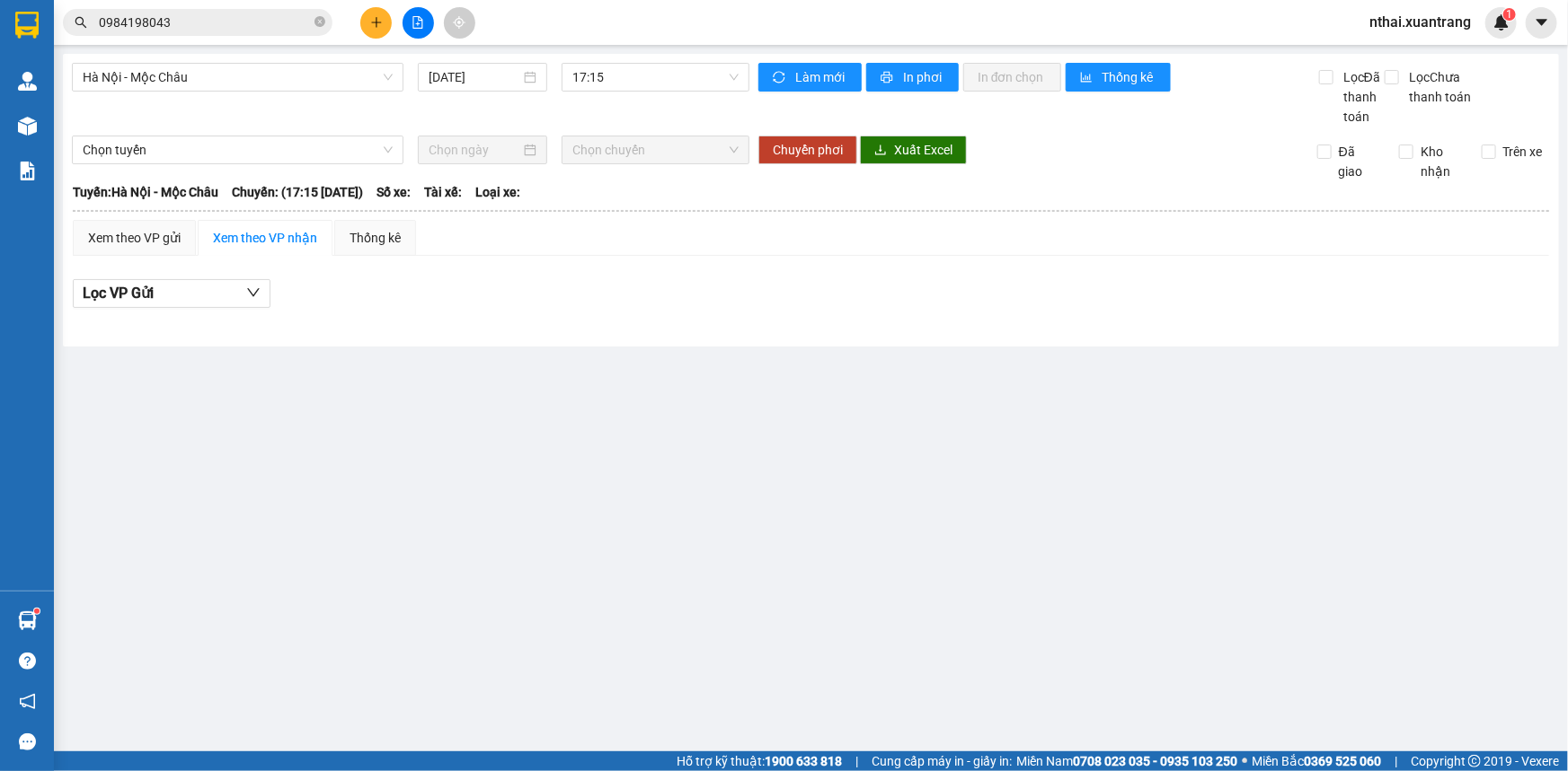
click at [666, 94] on div "Hà Nội - Mộc Châu [DATE] 17:15" at bounding box center [411, 95] width 678 height 64
click at [637, 93] on div "Hà Nội - Mộc Châu [DATE] 17:15" at bounding box center [411, 95] width 678 height 64
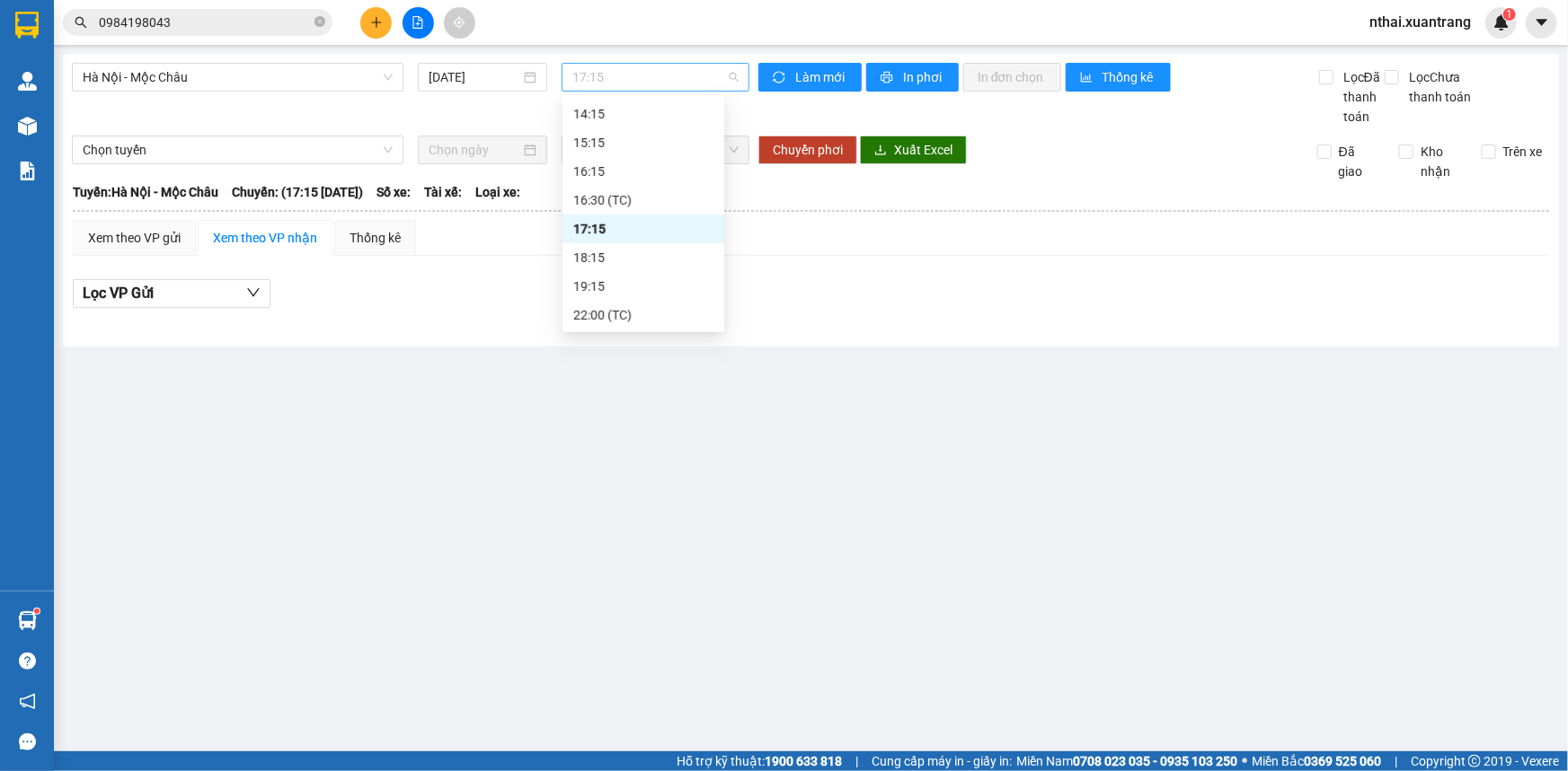
click at [639, 72] on span "17:15" at bounding box center [655, 77] width 167 height 27
click at [610, 263] on div "18:15" at bounding box center [643, 257] width 140 height 20
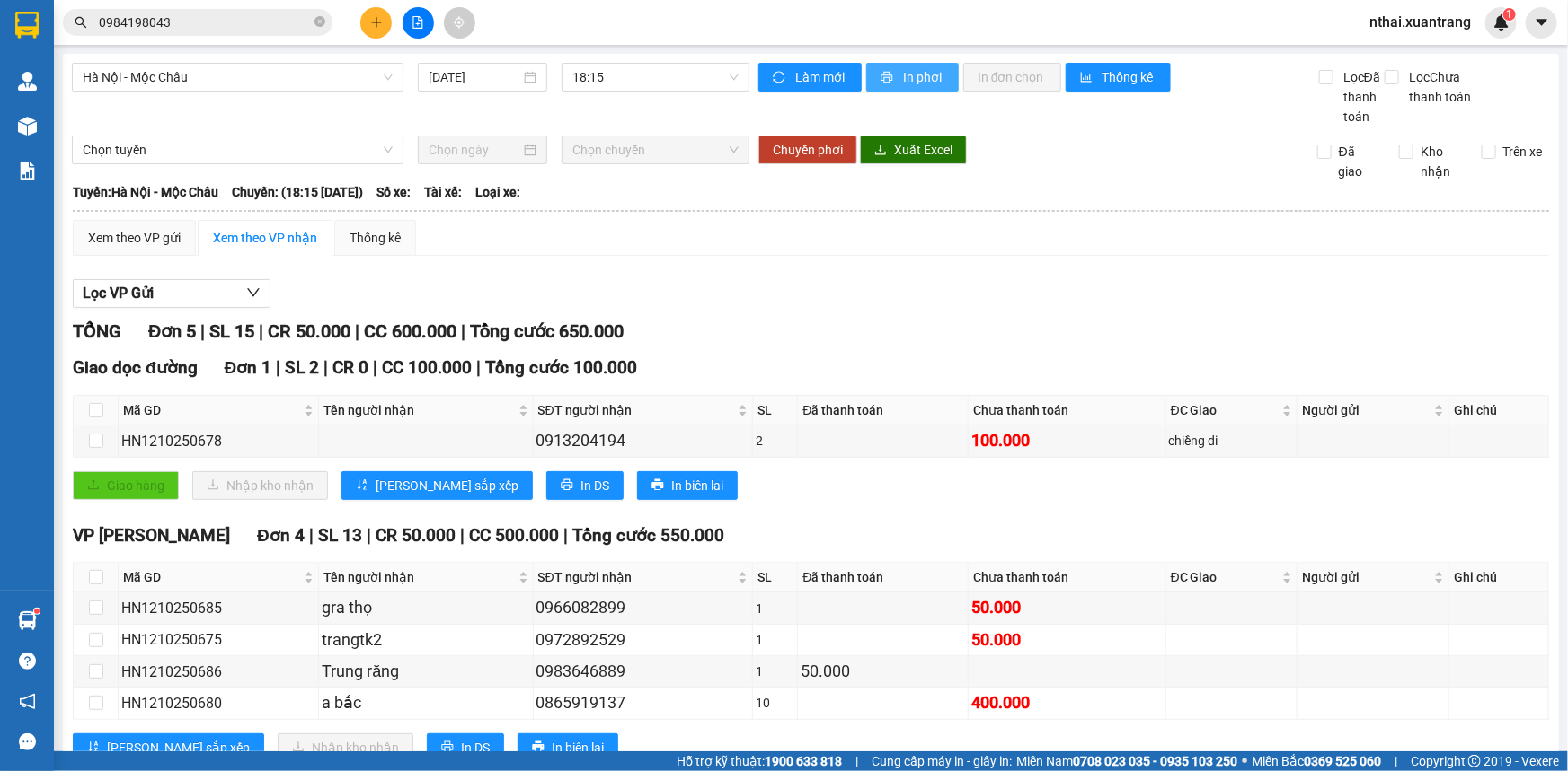
click at [916, 73] on span "In phơi" at bounding box center [924, 77] width 41 height 20
click at [620, 78] on span "18:15" at bounding box center [655, 77] width 167 height 27
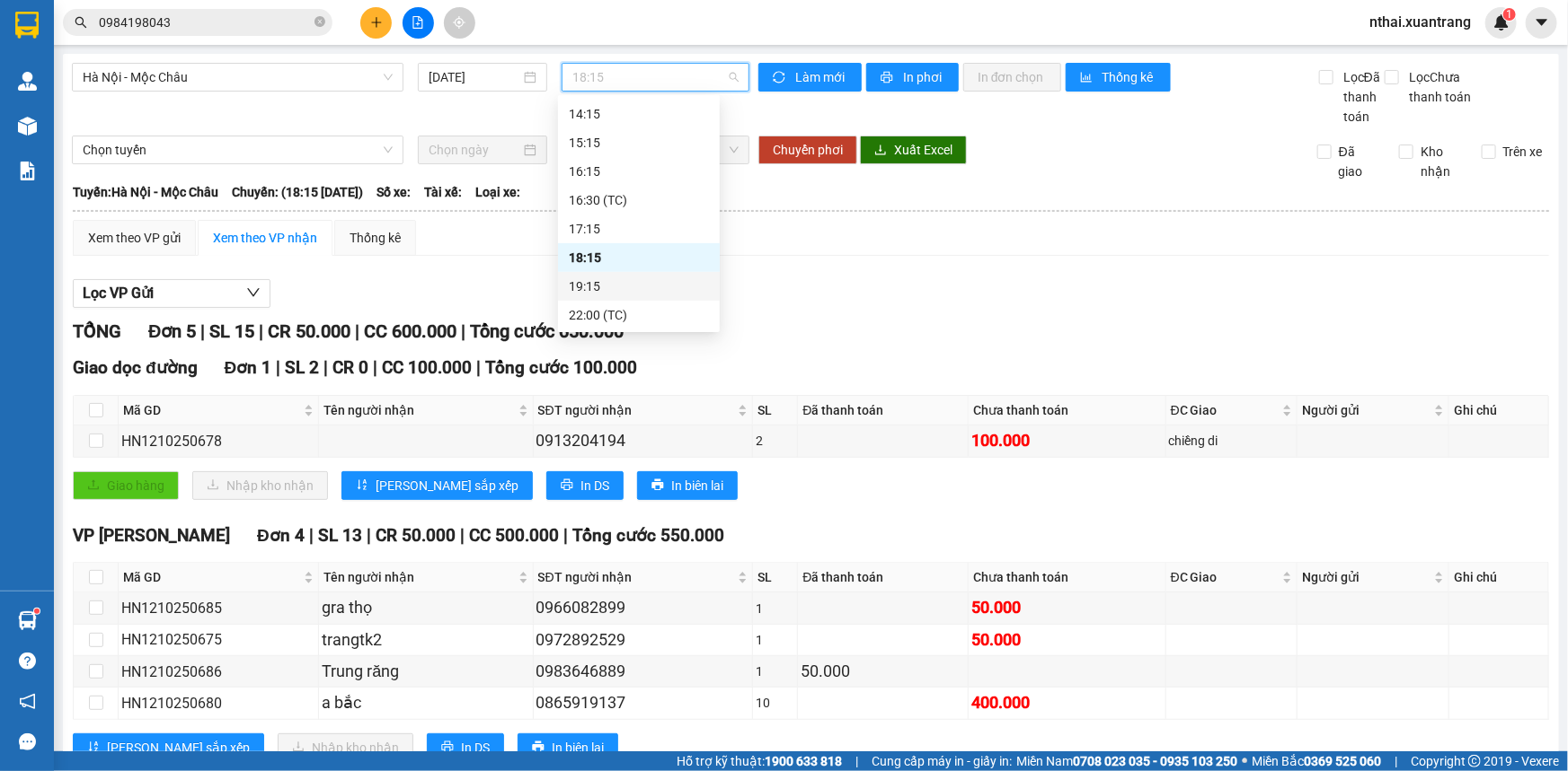
click at [572, 283] on div "19:15" at bounding box center [639, 286] width 140 height 20
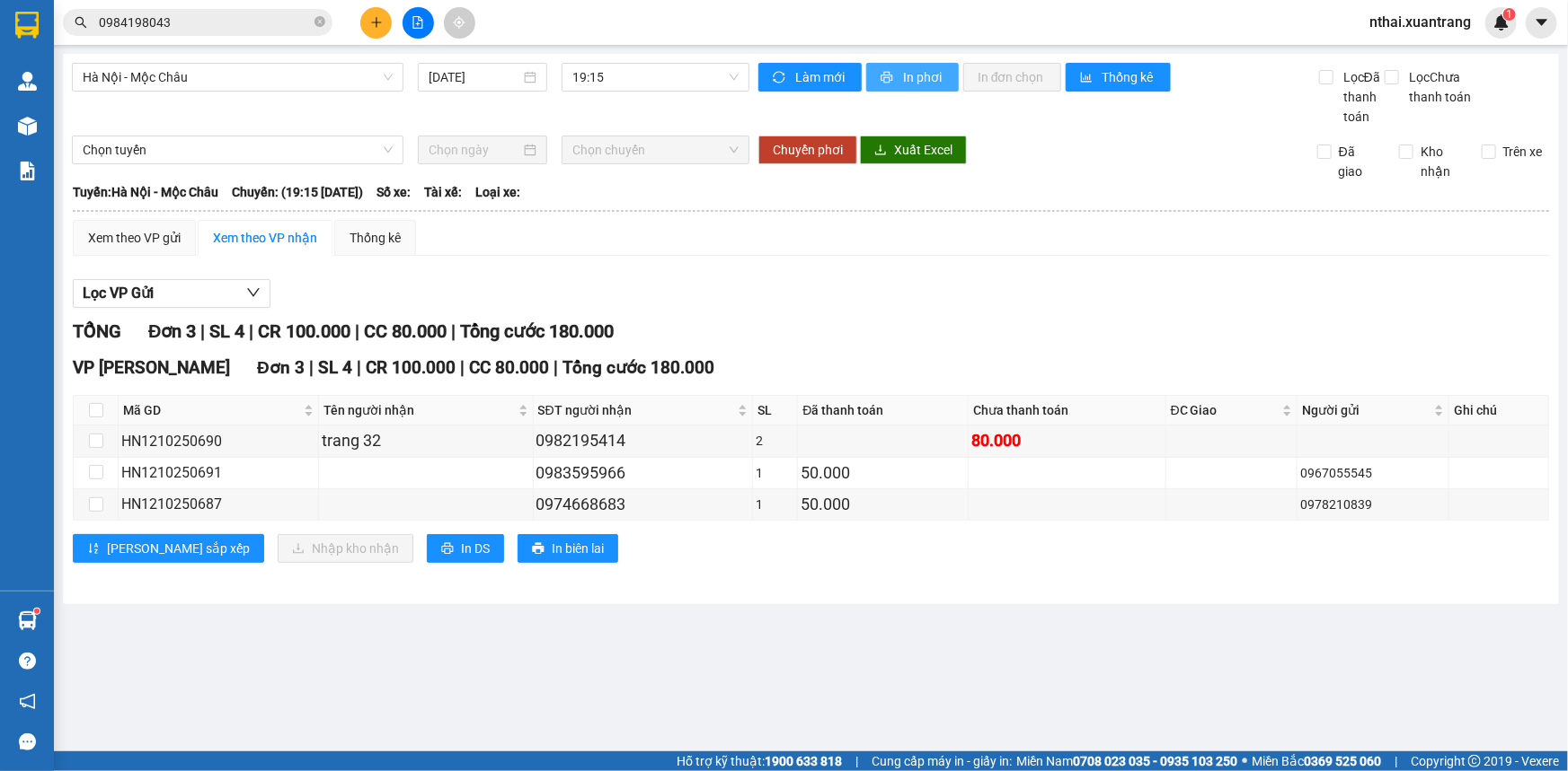
click at [938, 80] on span "In phơi" at bounding box center [924, 77] width 41 height 20
click at [628, 63] on div "19:15" at bounding box center [655, 77] width 188 height 29
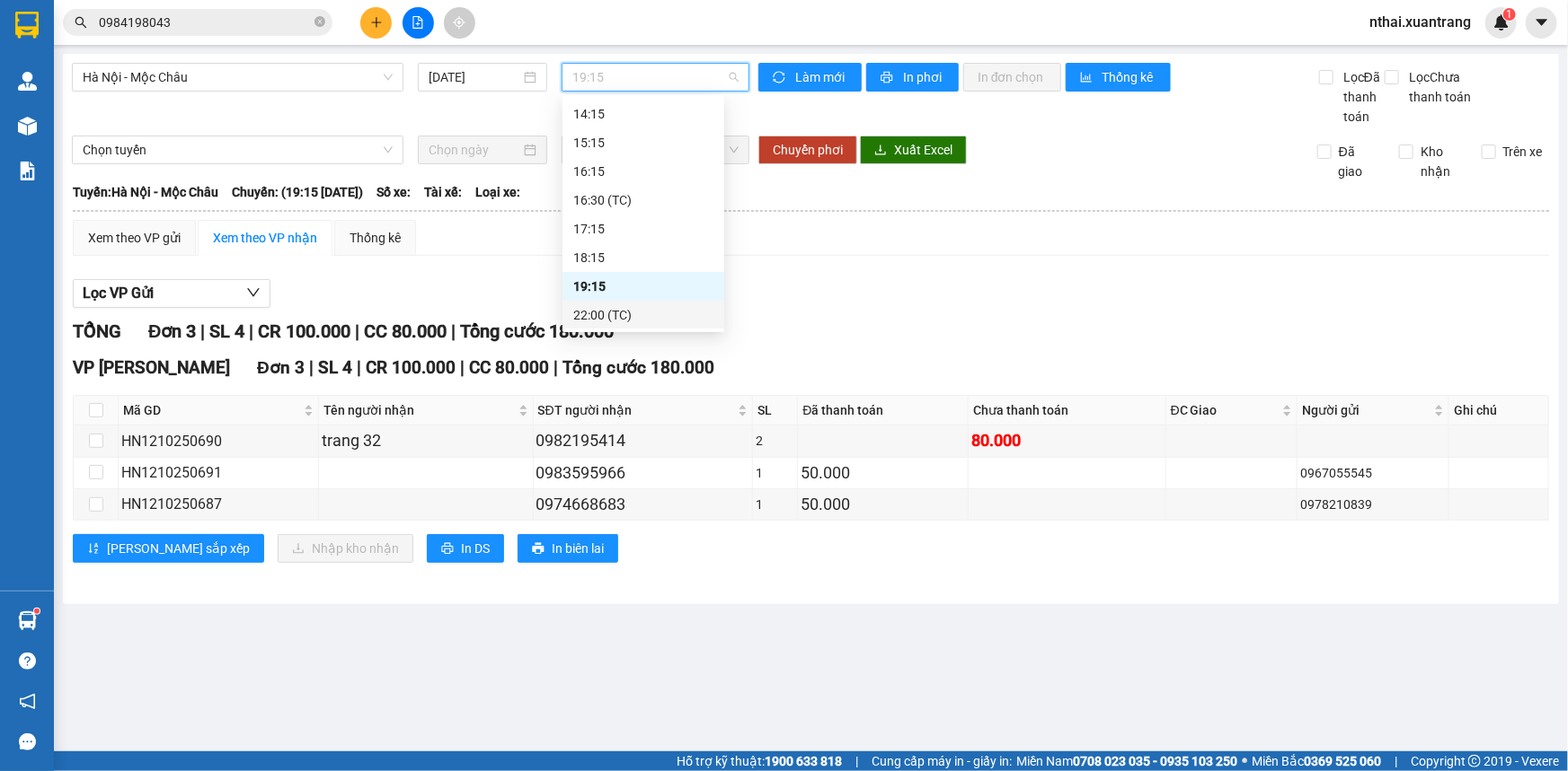
click at [628, 310] on div "22:00 (TC)" at bounding box center [643, 314] width 140 height 20
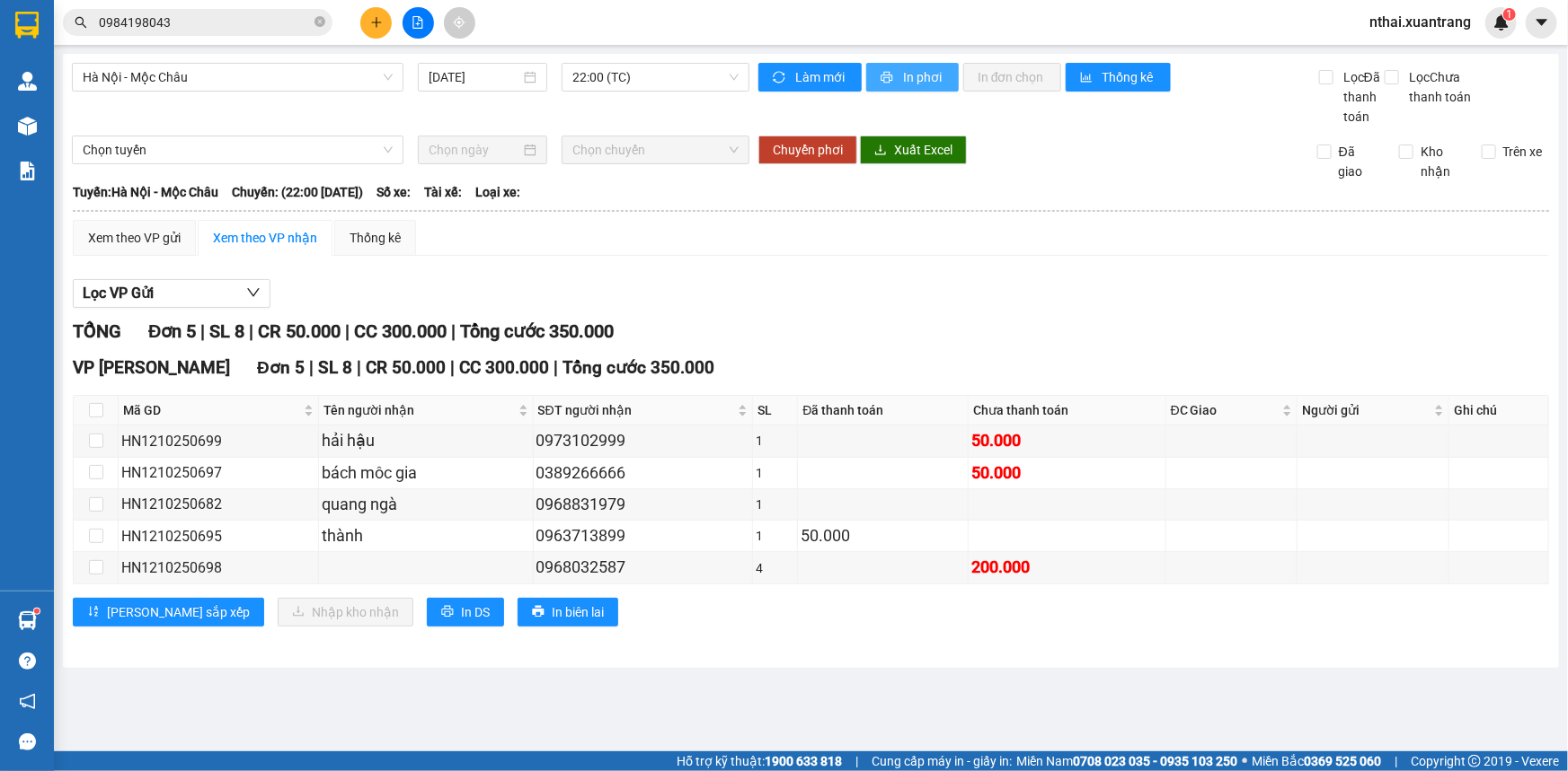
click at [889, 81] on icon "printer" at bounding box center [887, 77] width 12 height 12
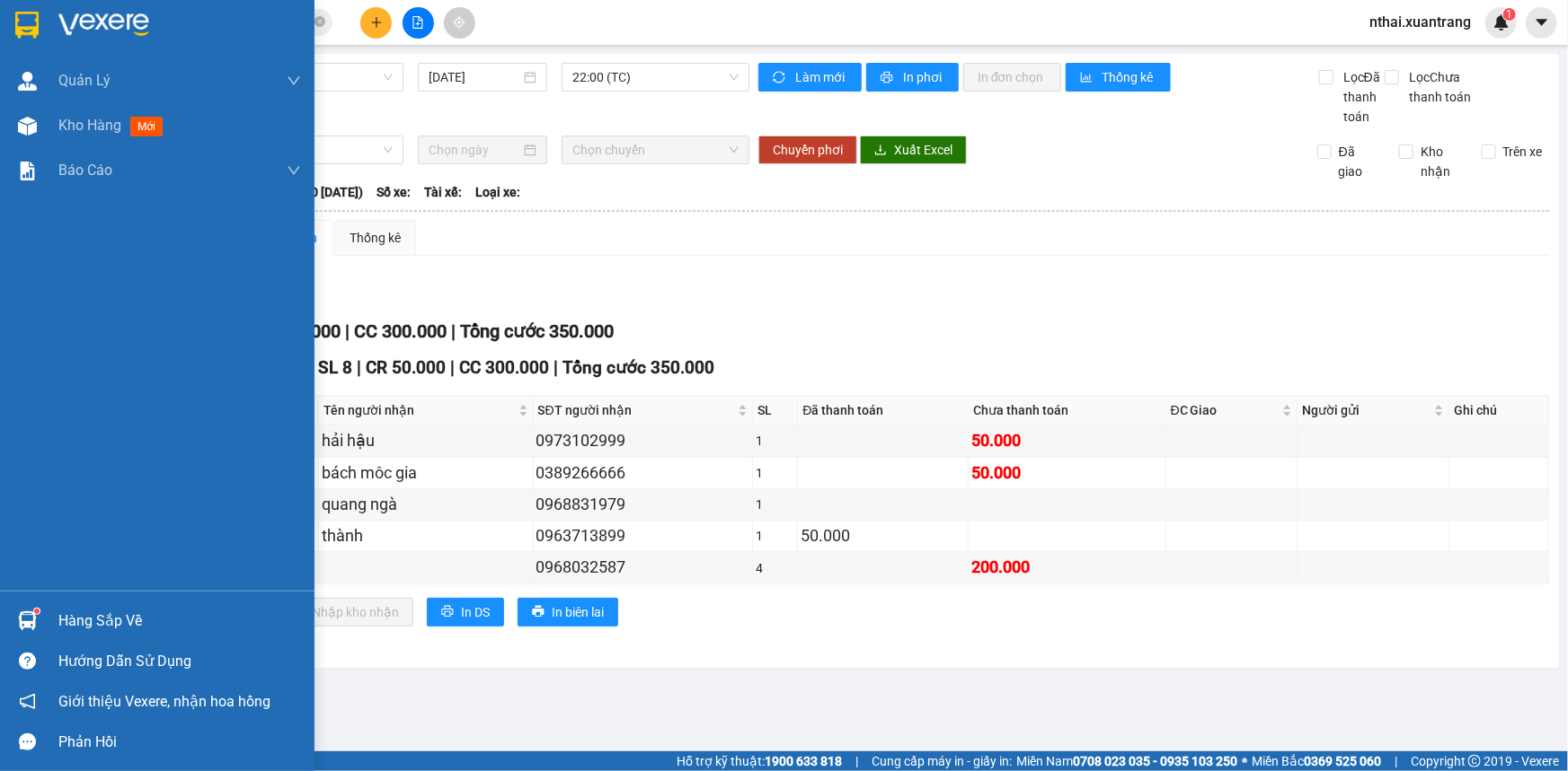
click at [53, 29] on div at bounding box center [157, 29] width 315 height 58
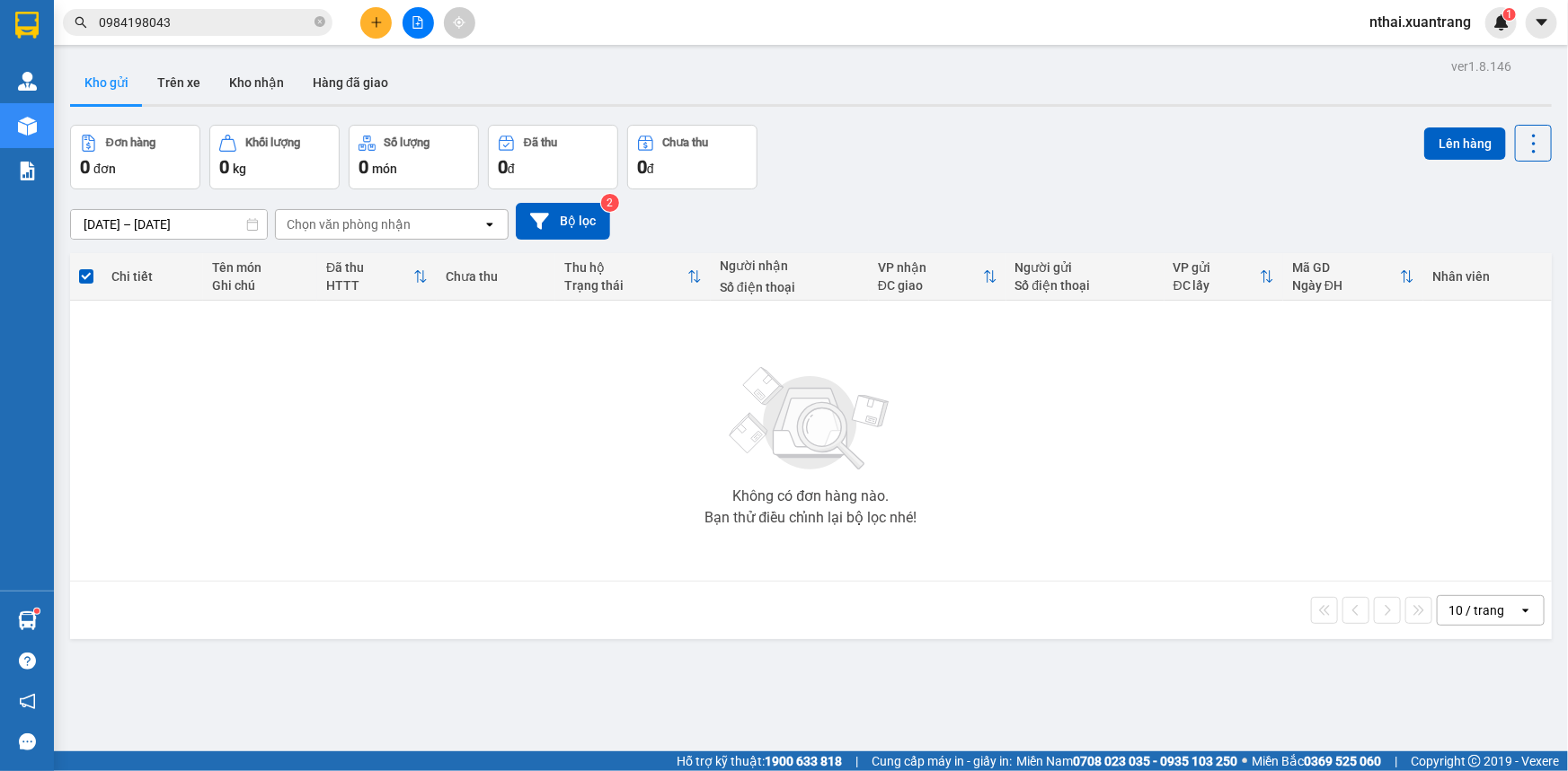
click at [1427, 26] on span "nthai.xuantrang" at bounding box center [1419, 22] width 130 height 22
click at [1389, 62] on span "Đăng xuất" at bounding box center [1429, 55] width 93 height 20
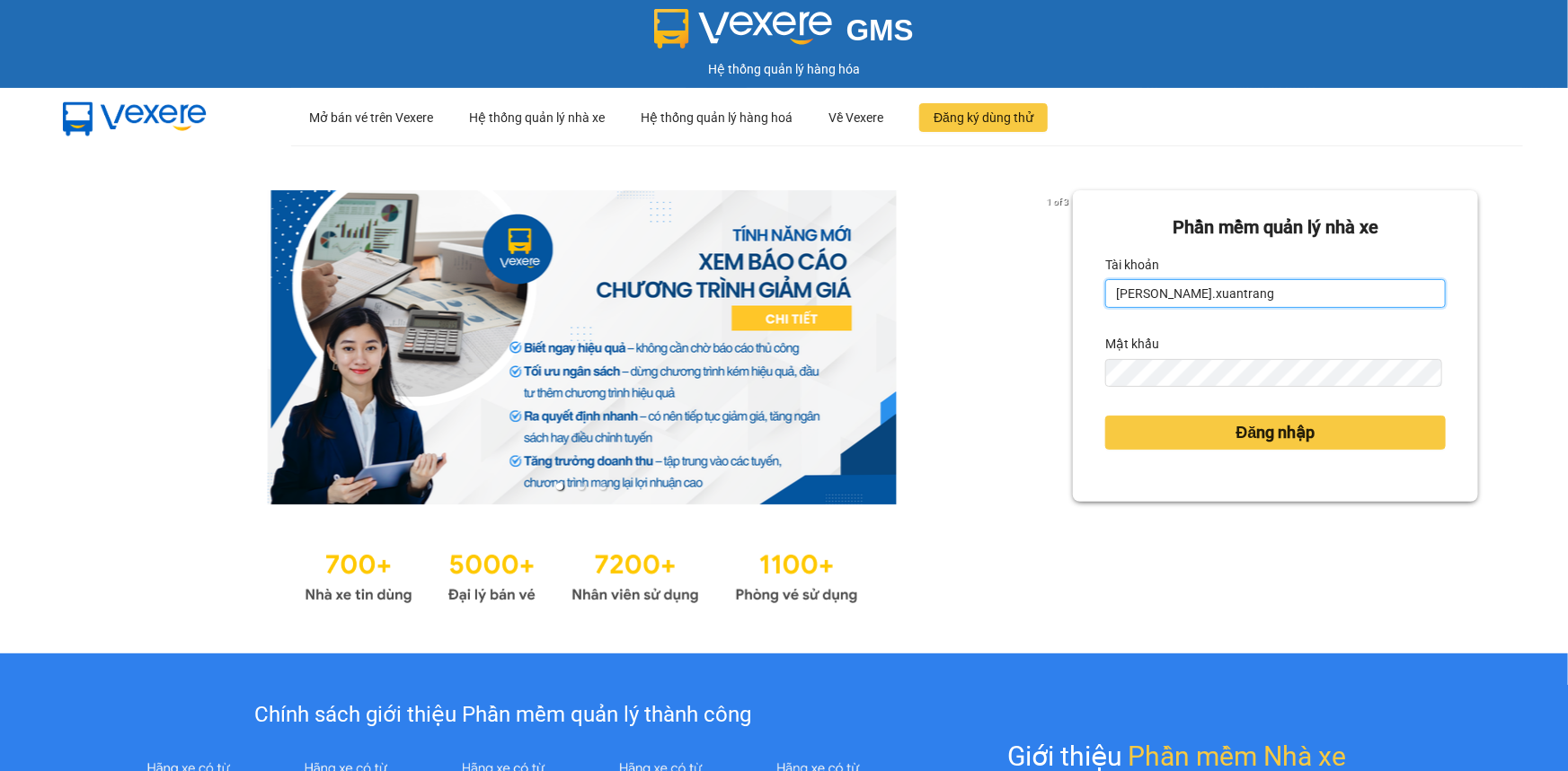
click at [1238, 295] on input "[PERSON_NAME].xuantrang" at bounding box center [1275, 293] width 341 height 29
click at [1238, 293] on input "[PERSON_NAME].xuantrang" at bounding box center [1275, 293] width 341 height 29
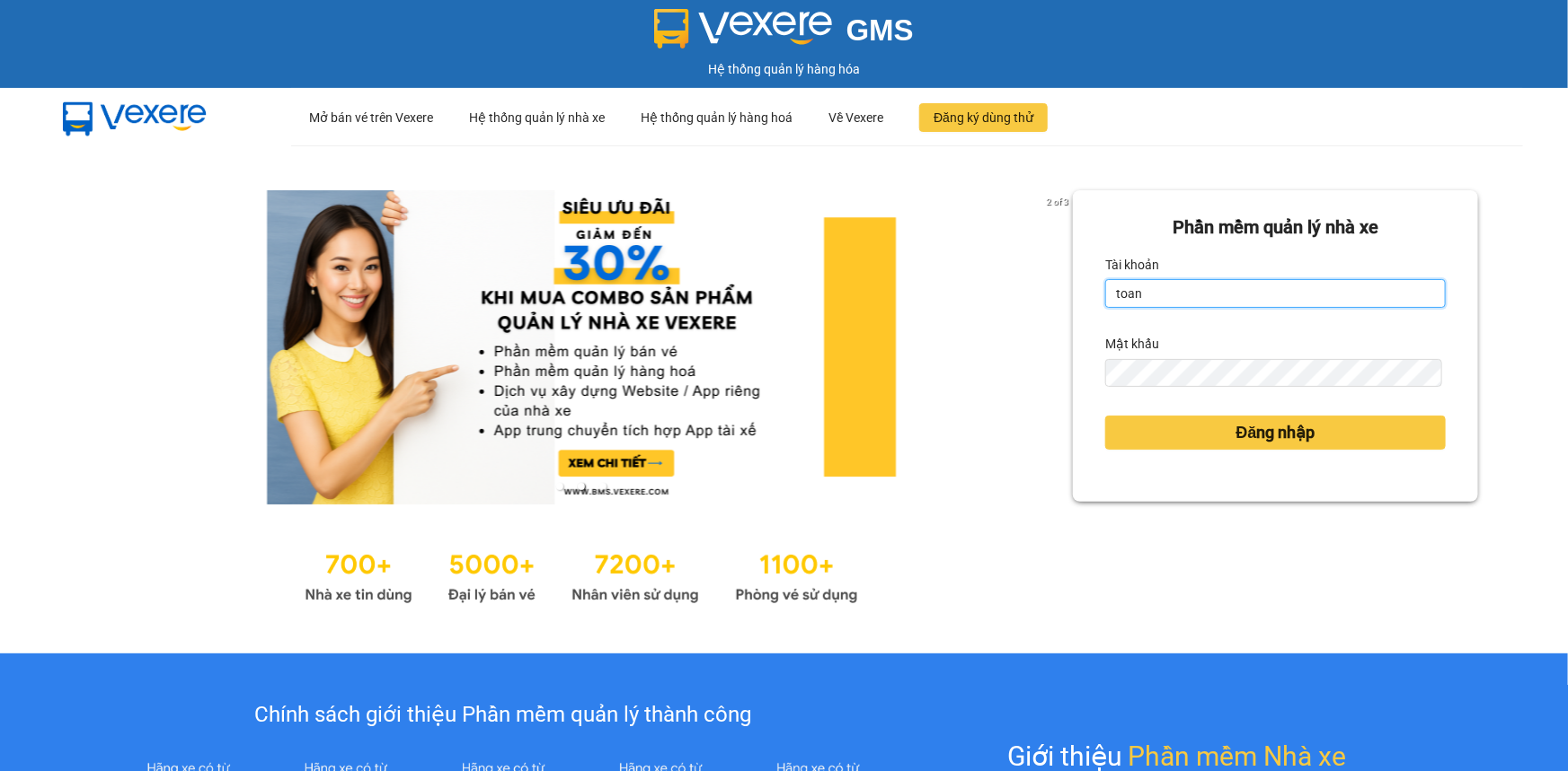
click at [1238, 293] on input "toan" at bounding box center [1275, 293] width 341 height 29
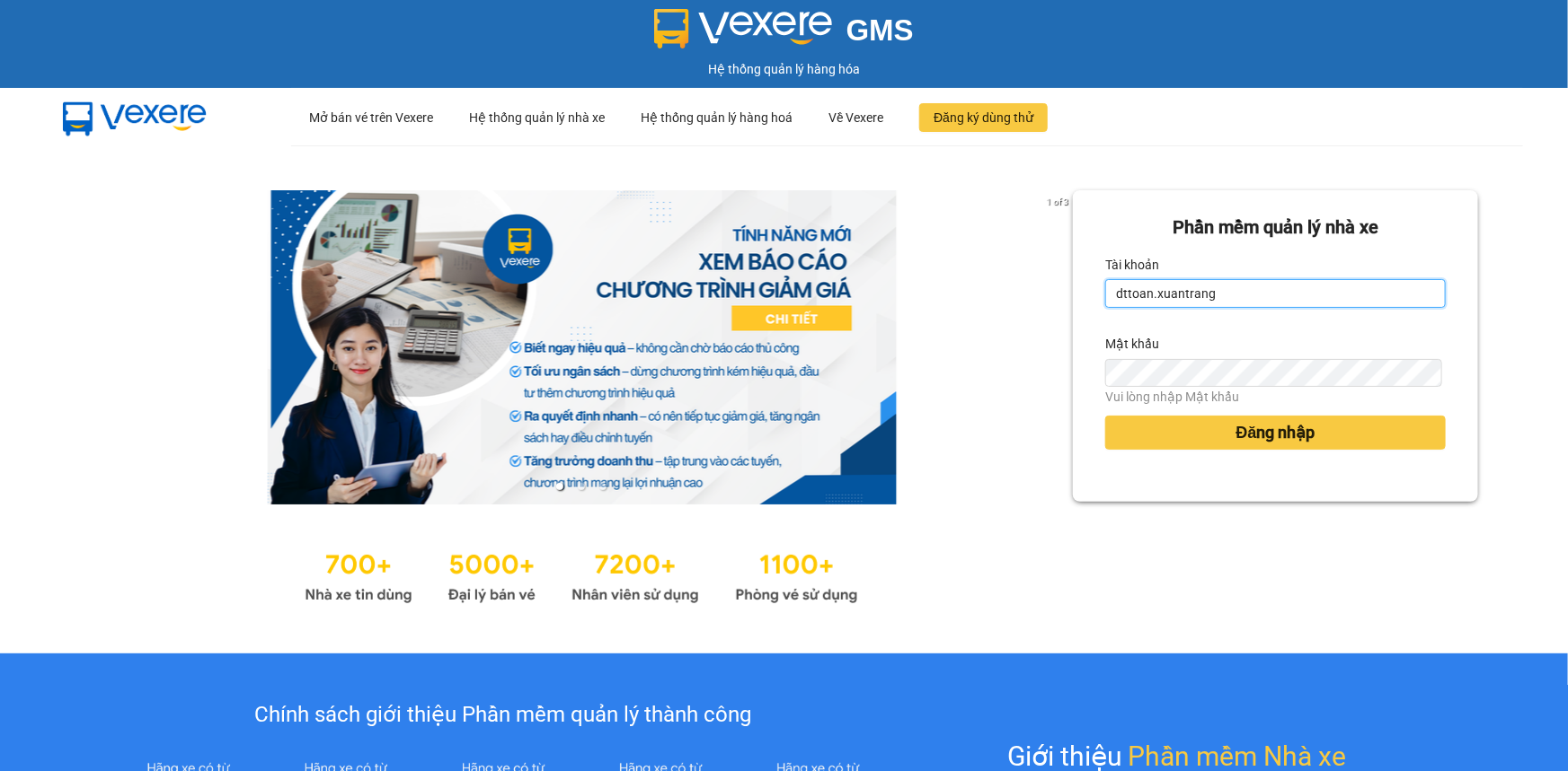
click at [1238, 305] on input "dttoan.xuantrang" at bounding box center [1275, 293] width 341 height 29
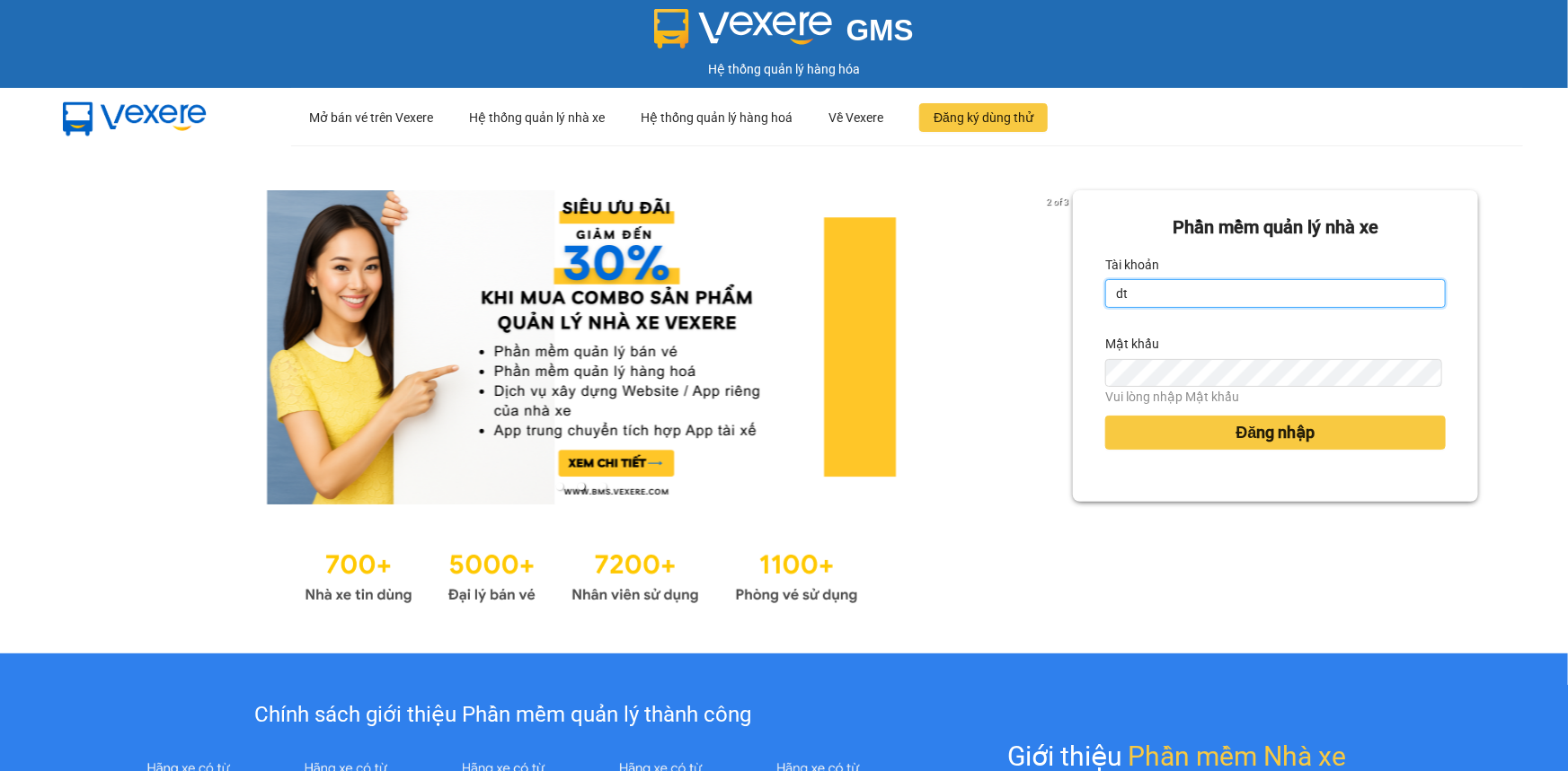
type input "dttoan.xuantrang"
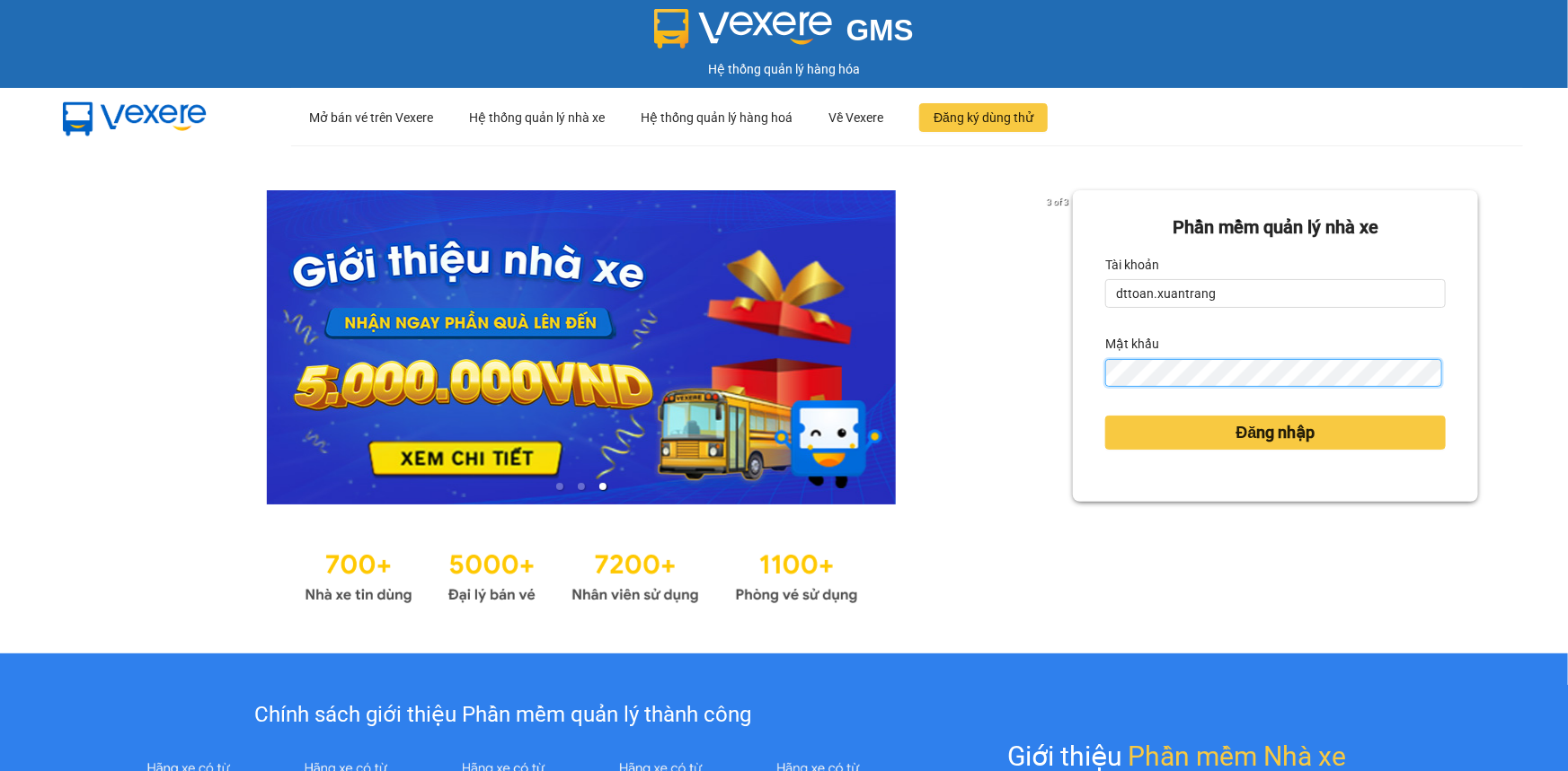
click at [1105, 415] on button "Đăng nhập" at bounding box center [1275, 432] width 341 height 34
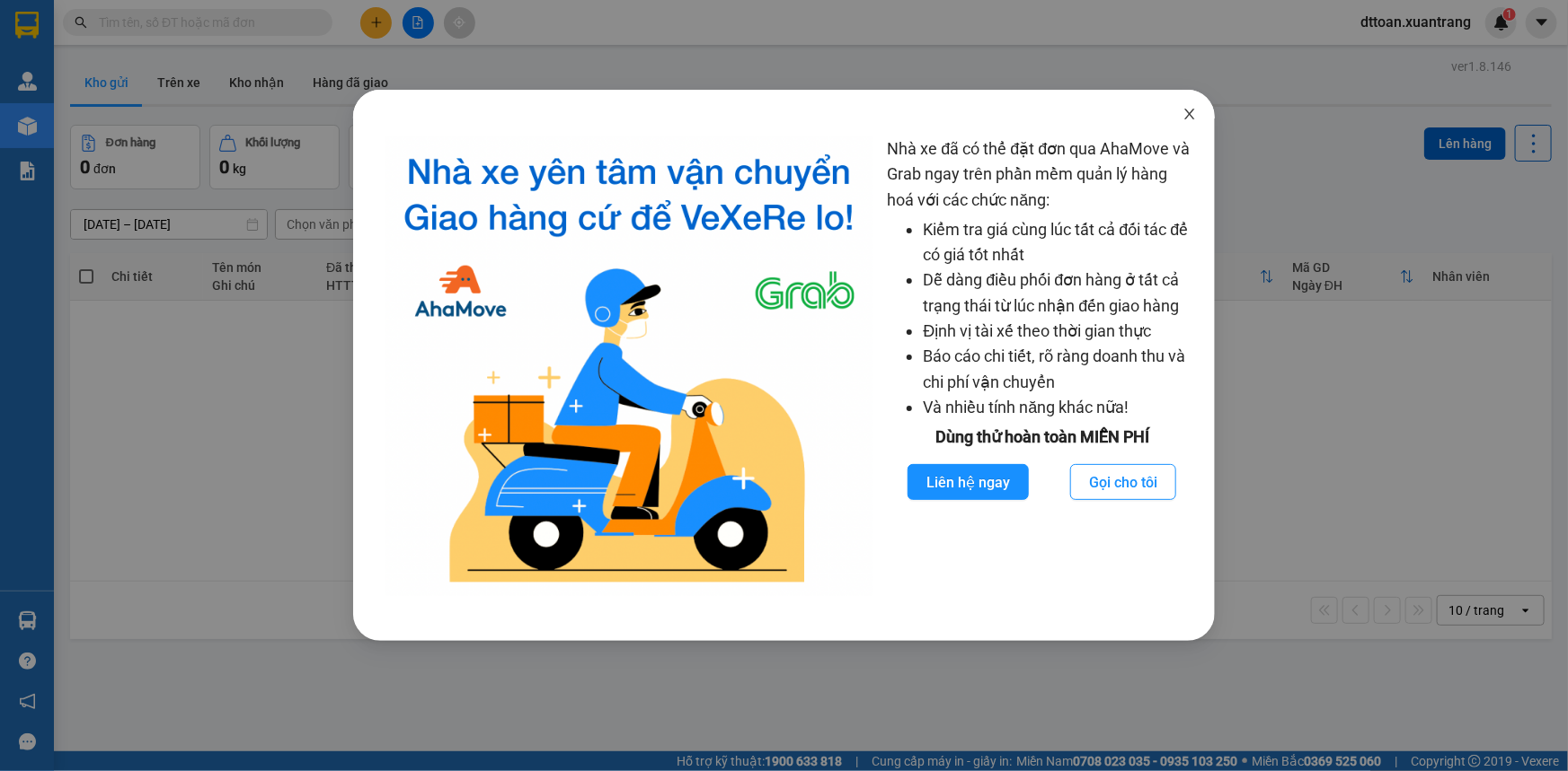
click at [1177, 113] on span "Close" at bounding box center [1190, 115] width 51 height 51
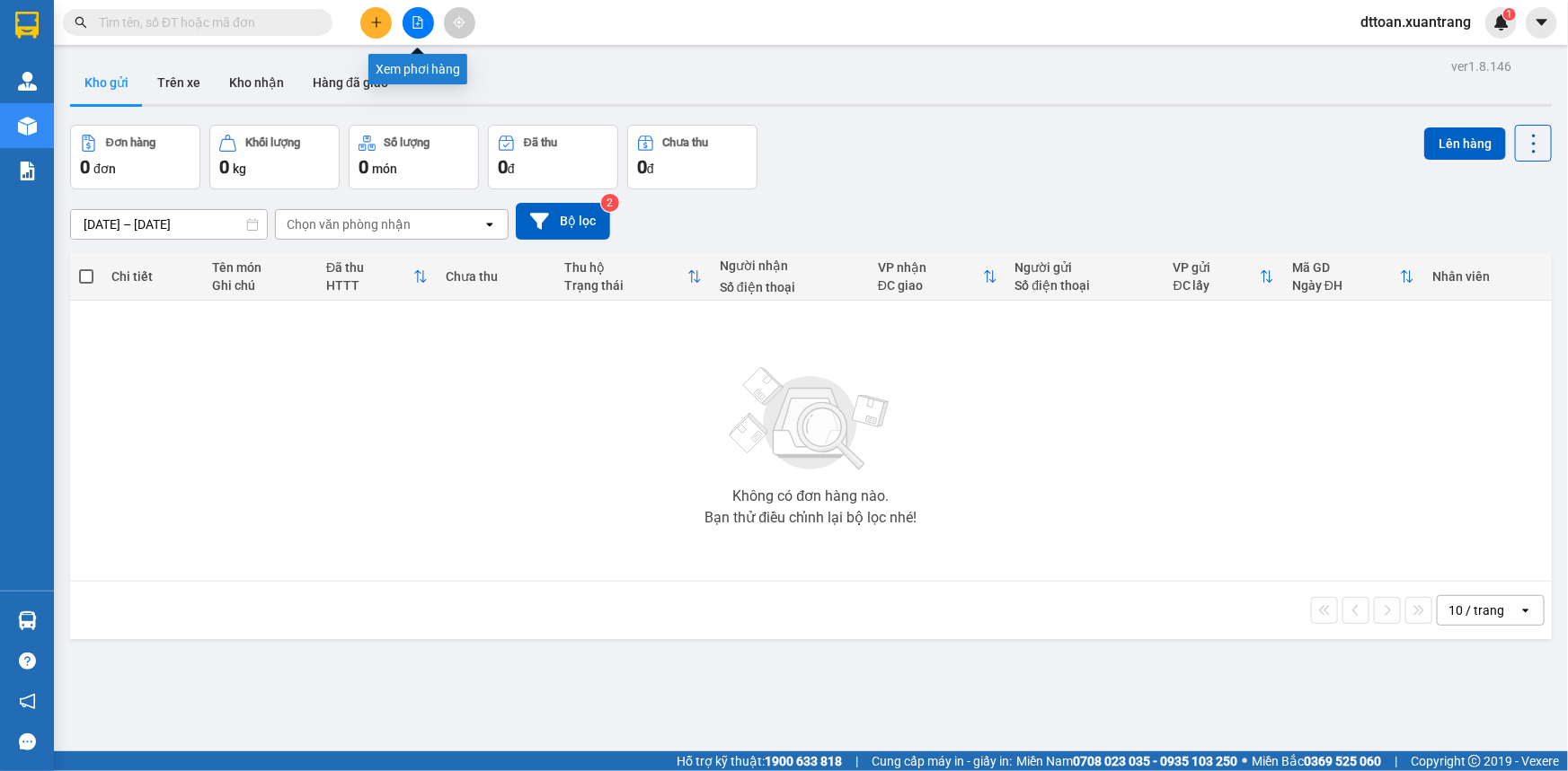
click at [413, 14] on button at bounding box center [418, 23] width 32 height 32
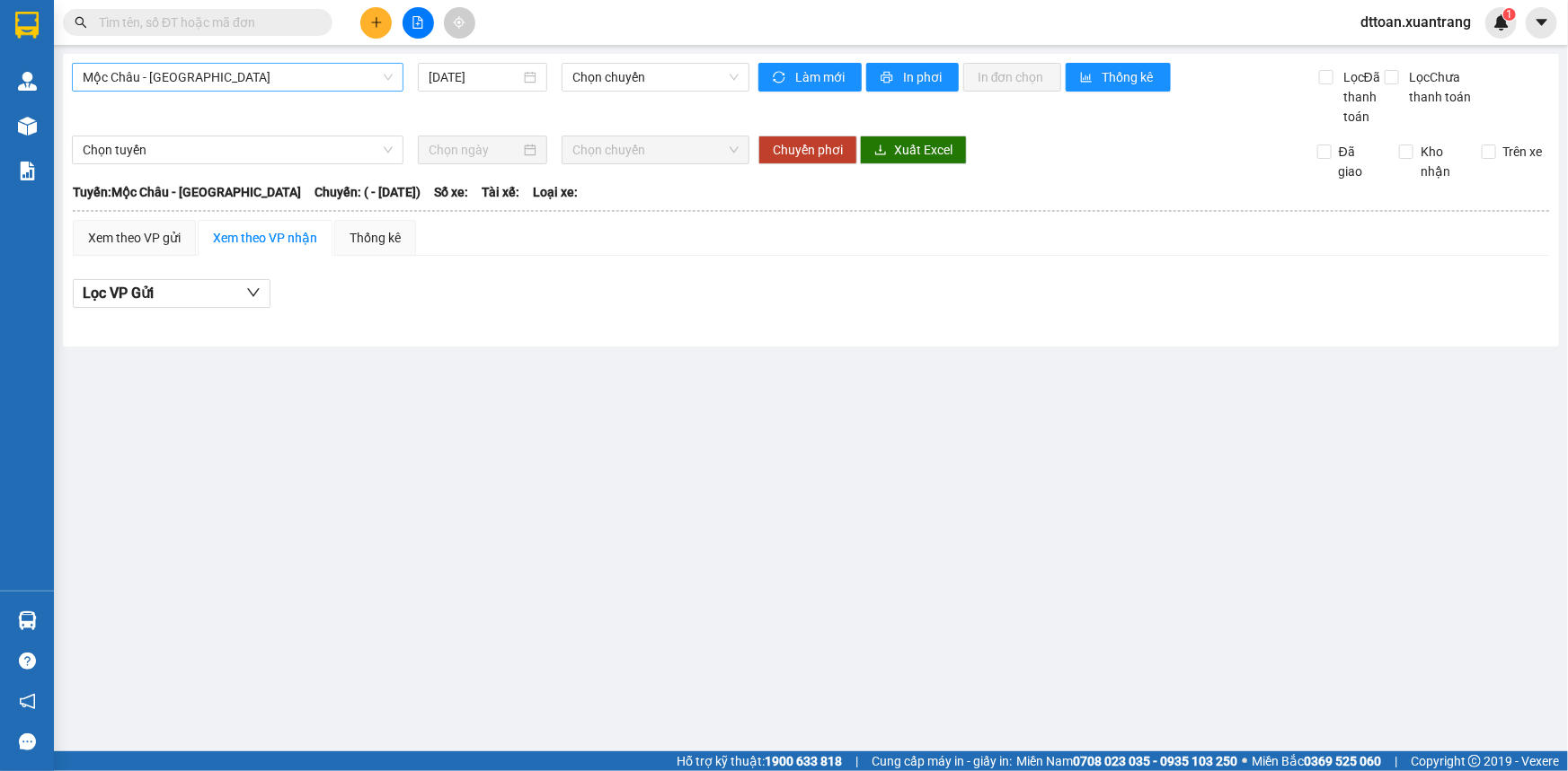
click at [216, 83] on span "Mộc Châu - [GEOGRAPHIC_DATA]" at bounding box center [237, 77] width 310 height 27
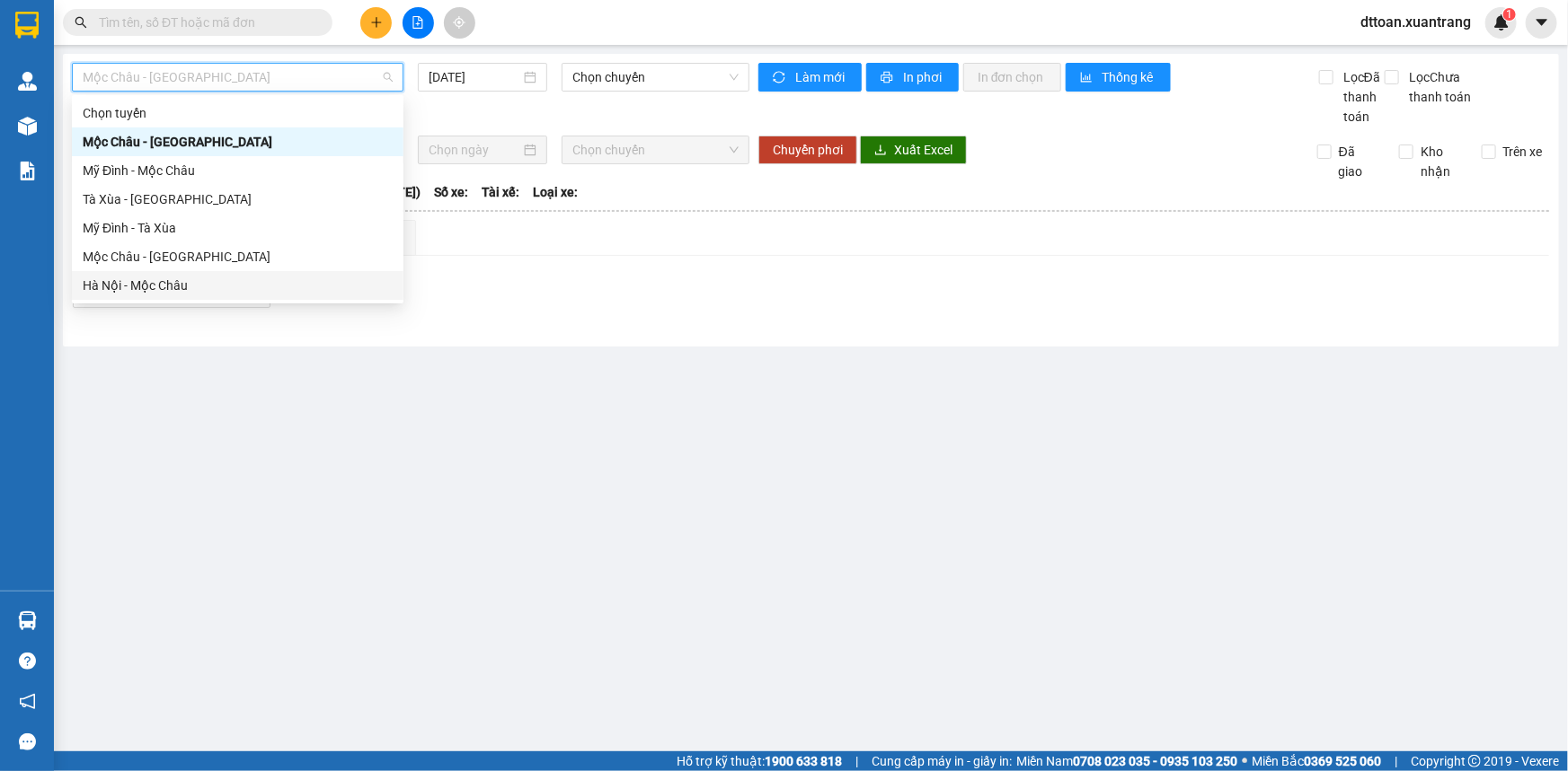
drag, startPoint x: 177, startPoint y: 284, endPoint x: 539, endPoint y: 138, distance: 390.3
click at [178, 284] on div "Hà Nội - Mộc Châu" at bounding box center [237, 285] width 310 height 20
type input "[DATE]"
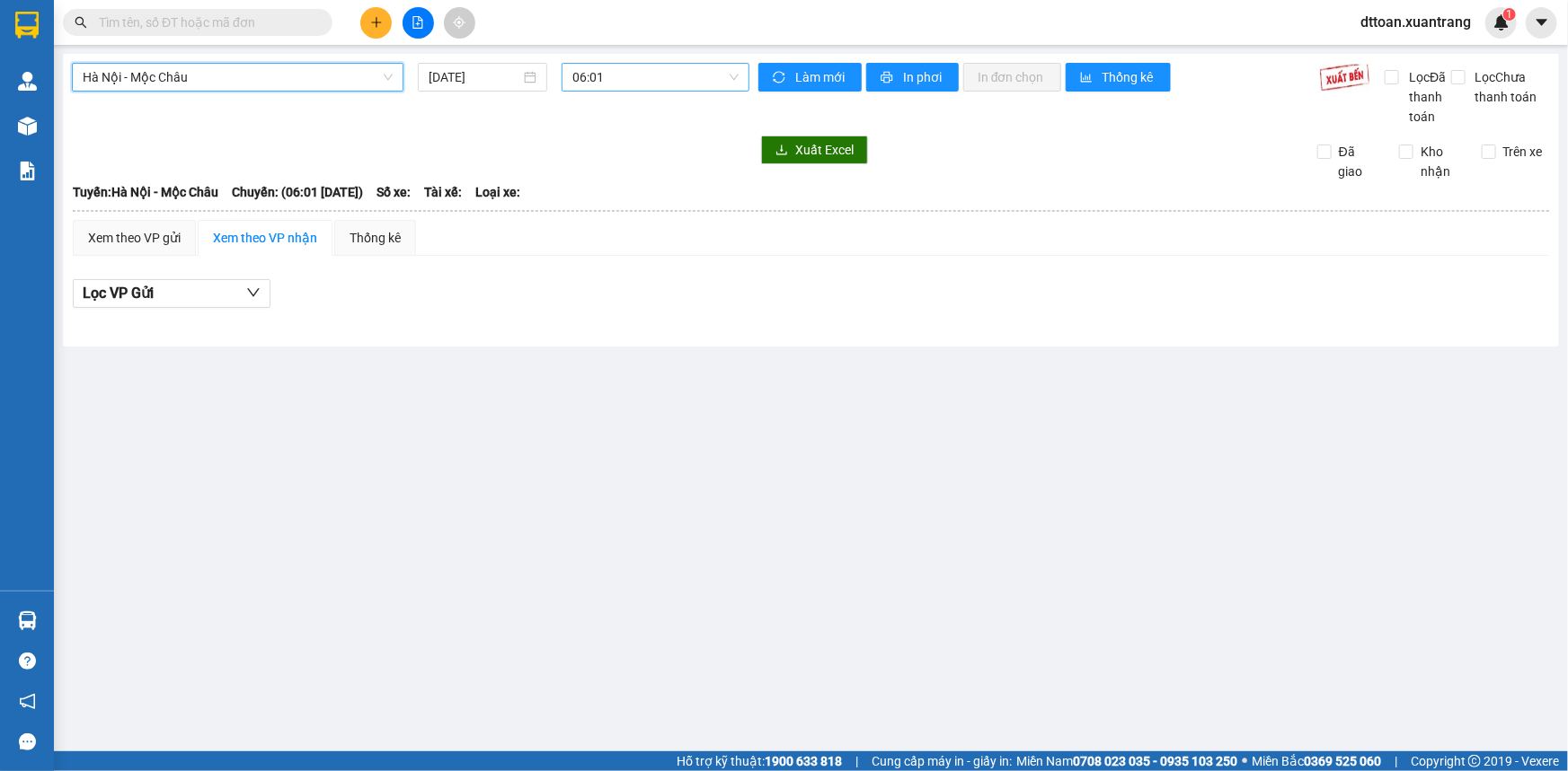
drag, startPoint x: 640, startPoint y: 90, endPoint x: 644, endPoint y: 79, distance: 11.7
click at [643, 80] on div "Hà Nội - Mộc Châu Hà Nội - Mộc Châu 12/10/2025 06:01" at bounding box center [411, 95] width 678 height 64
click at [644, 76] on span "06:01" at bounding box center [655, 77] width 167 height 27
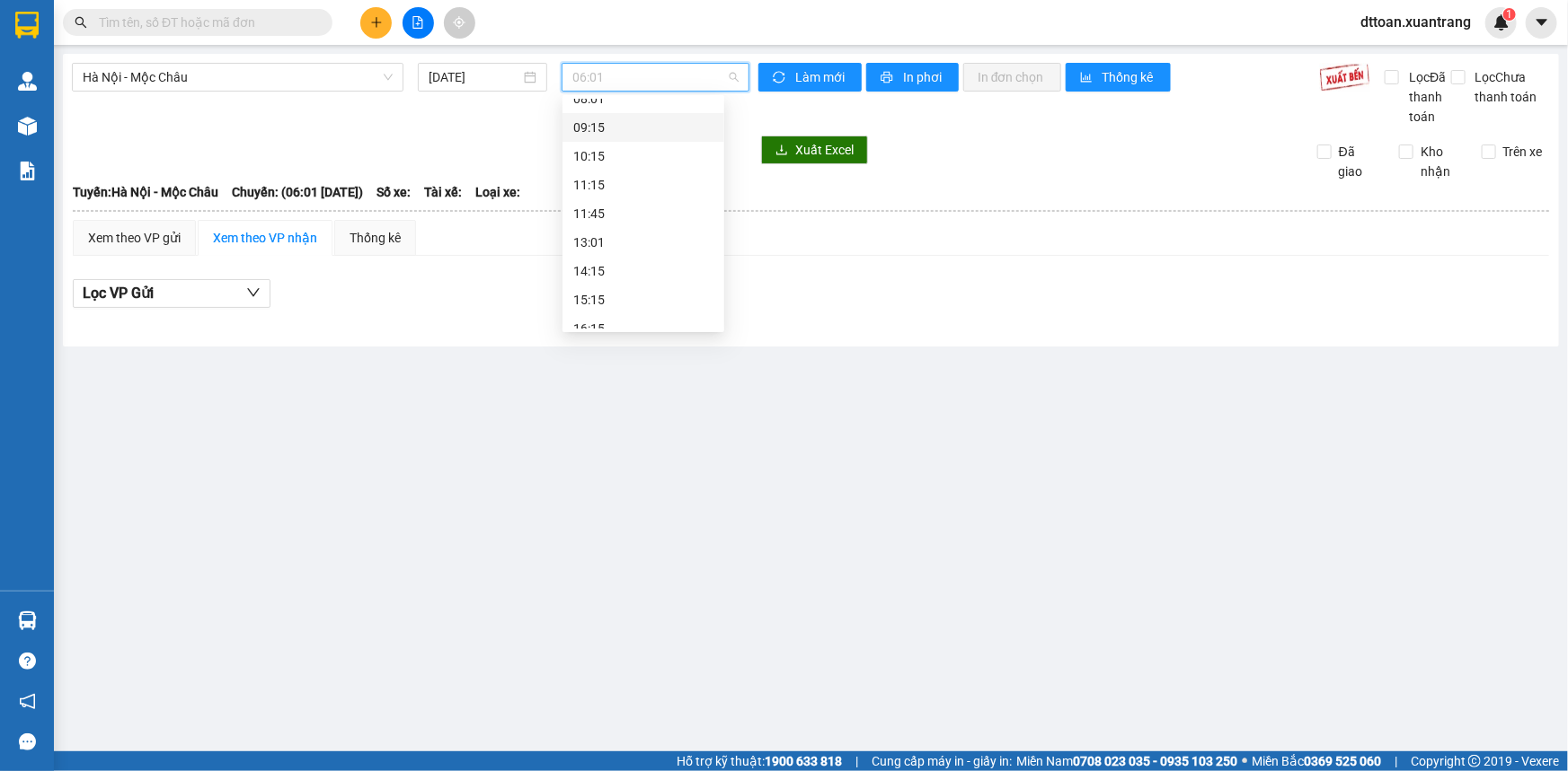
scroll to position [315, 0]
click at [628, 288] on div "19:15" at bounding box center [643, 286] width 140 height 20
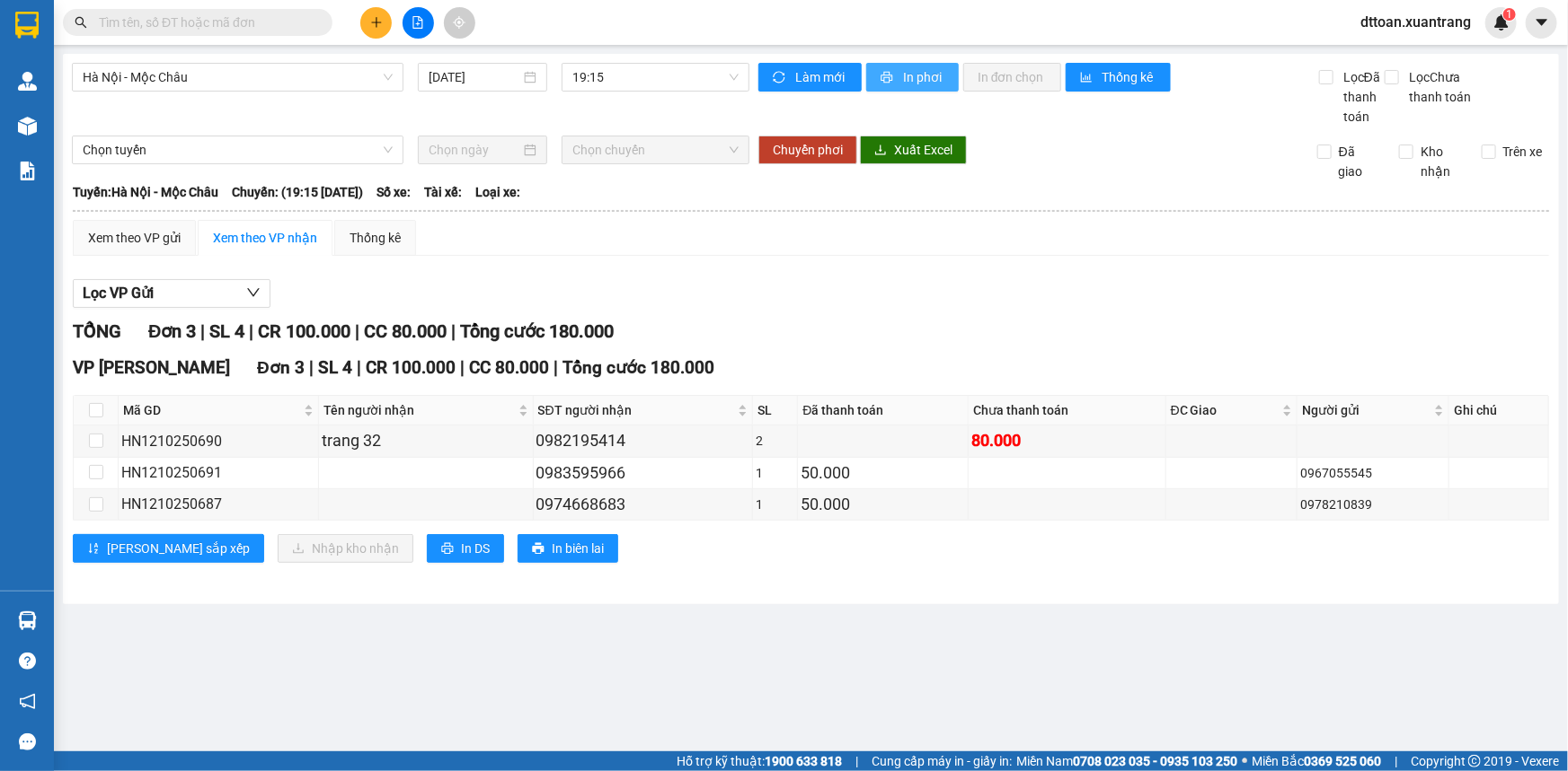
click at [906, 72] on span "In phơi" at bounding box center [924, 77] width 41 height 20
click at [574, 79] on span "19:15" at bounding box center [655, 77] width 167 height 27
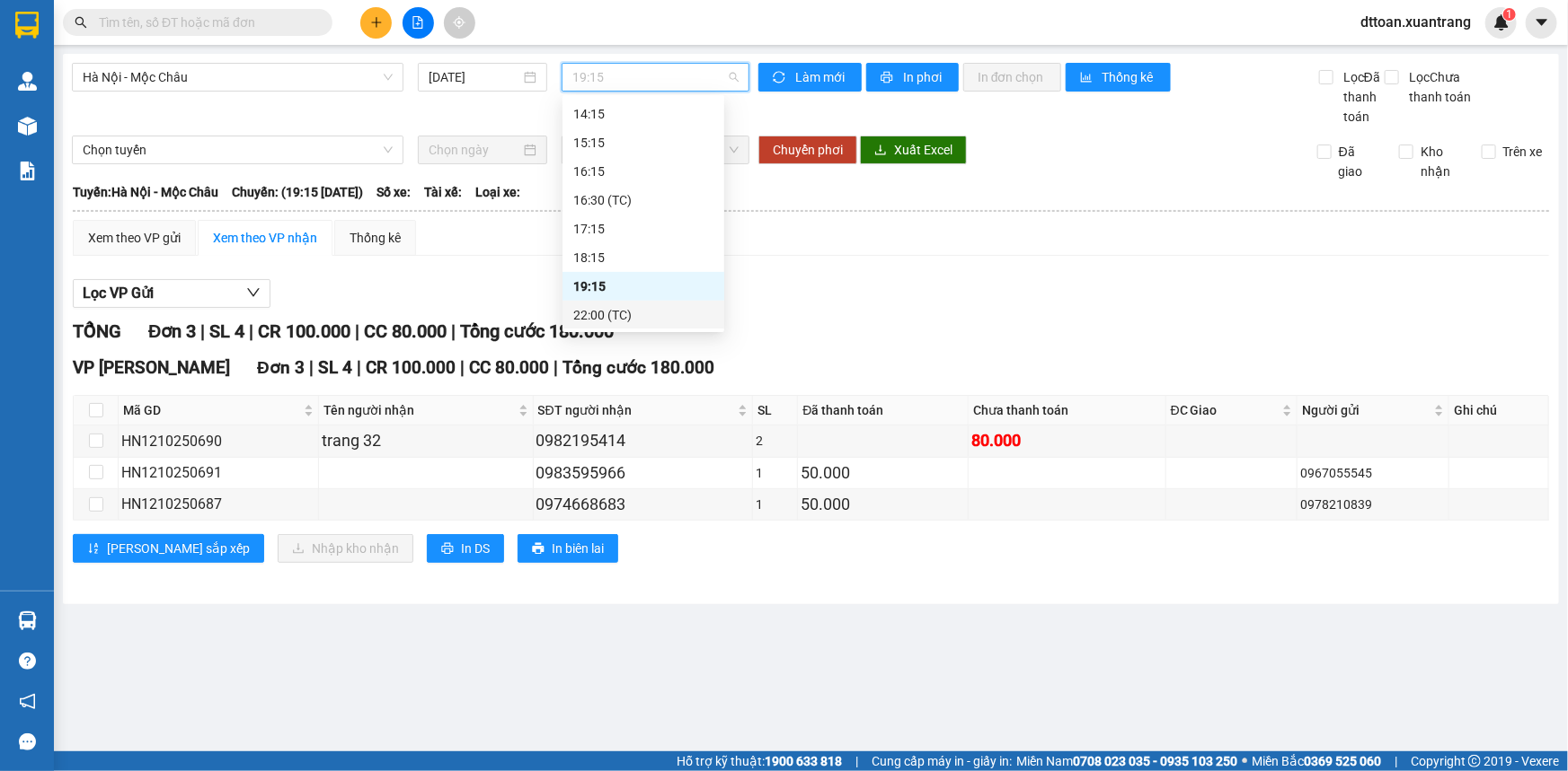
click at [622, 325] on div "22:00 (TC)" at bounding box center [643, 315] width 162 height 29
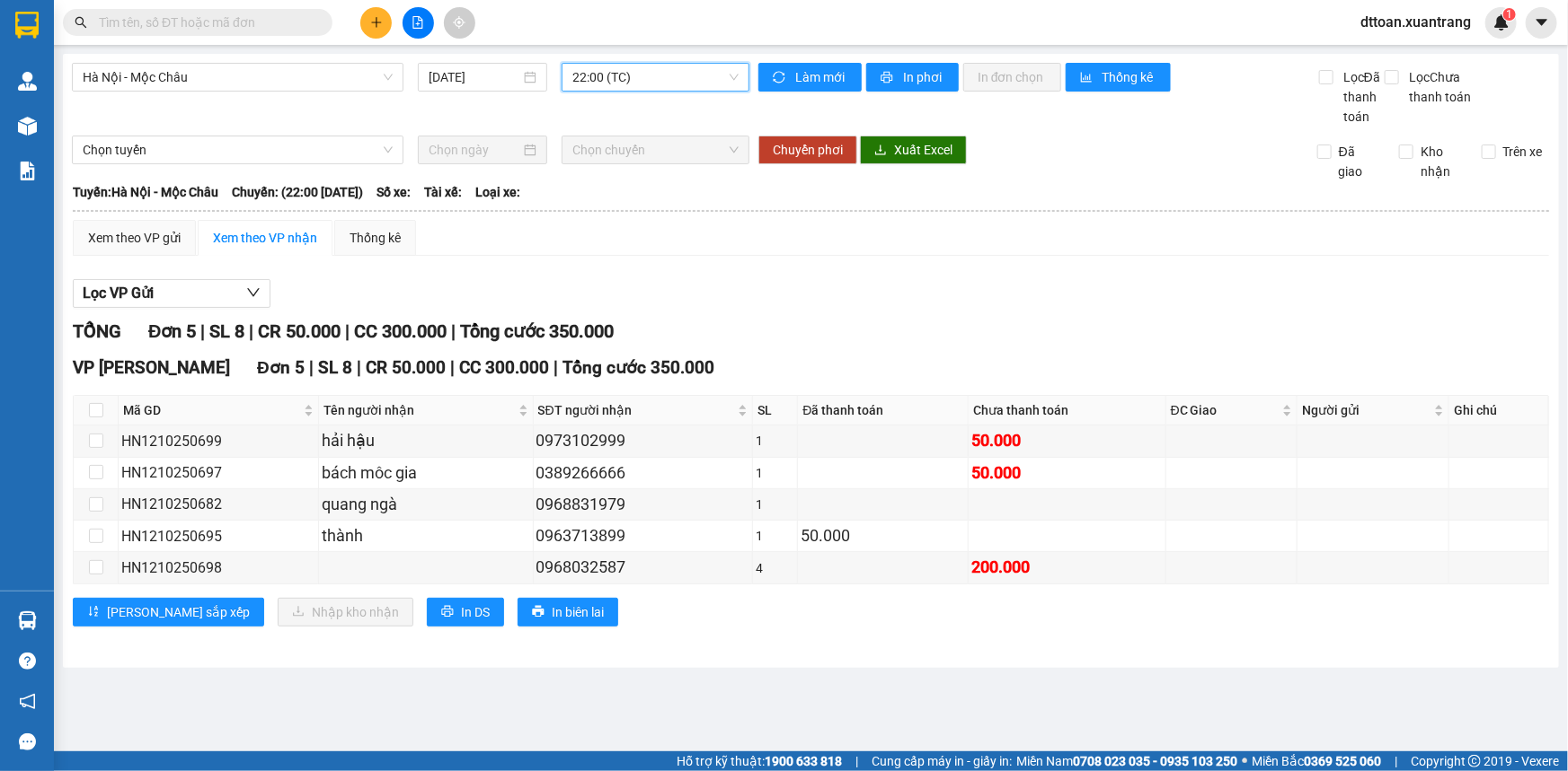
click at [623, 81] on span "22:00 (TC)" at bounding box center [655, 77] width 167 height 27
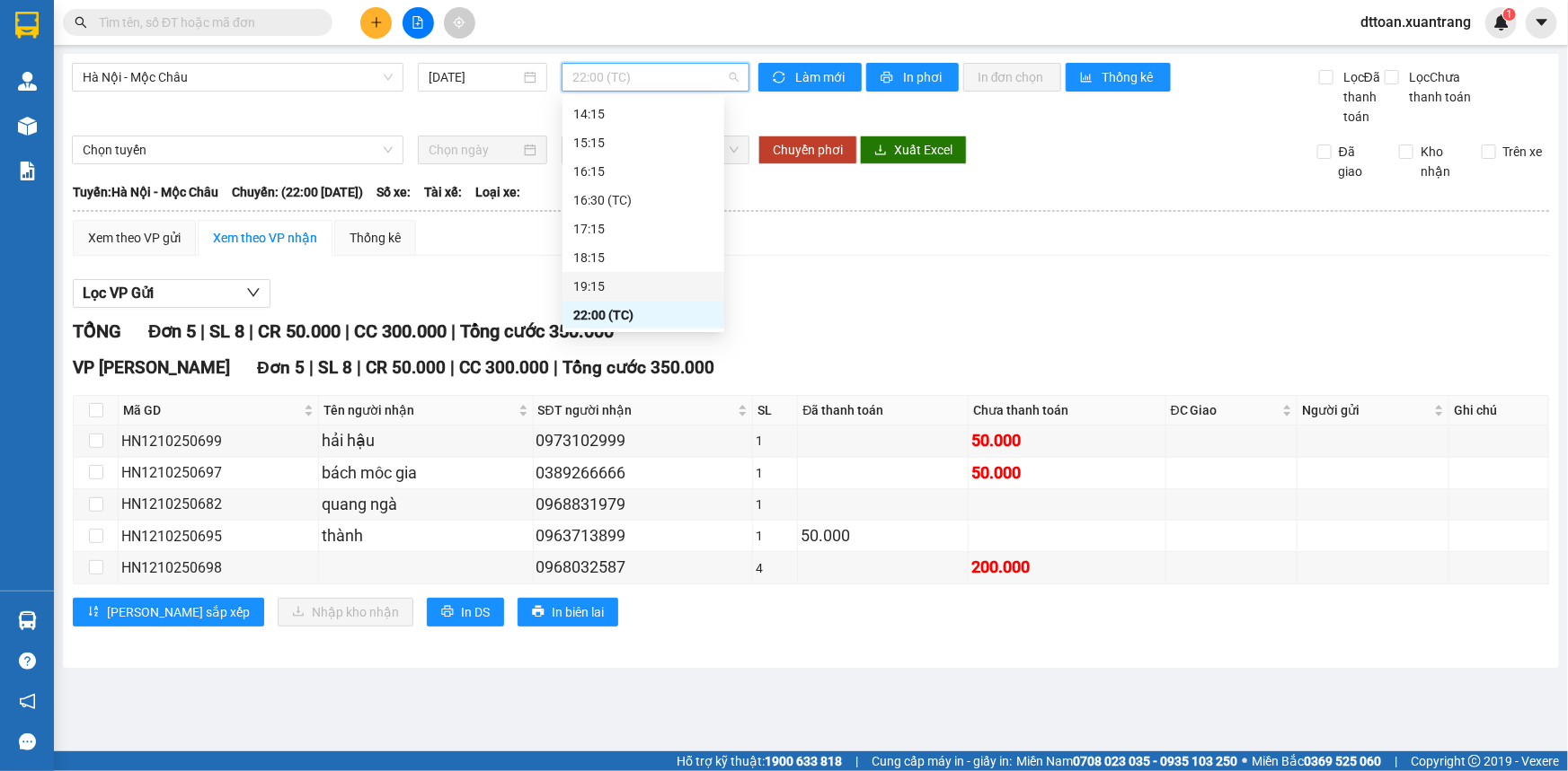
click at [634, 295] on div "19:15" at bounding box center [643, 286] width 140 height 20
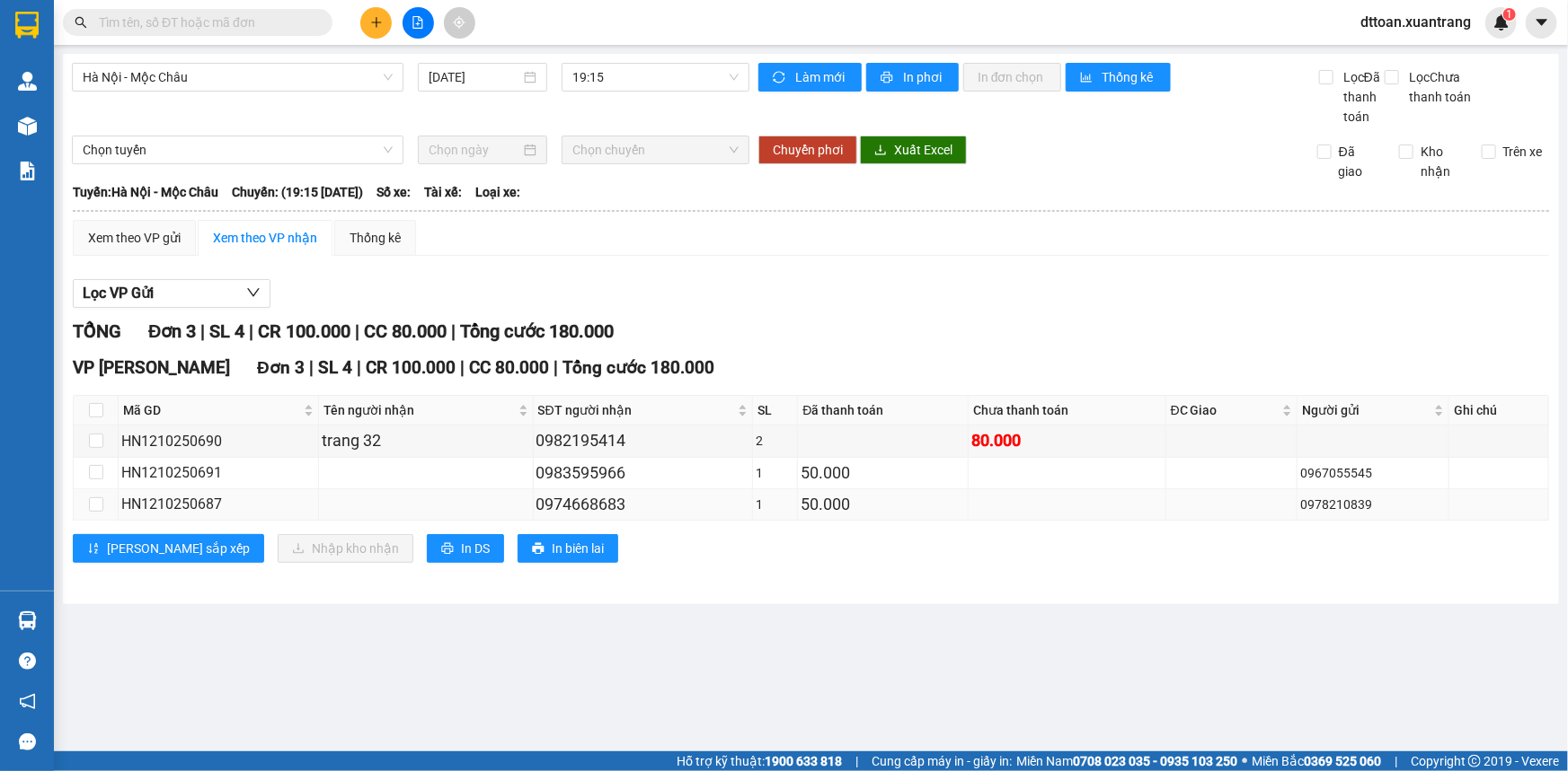
click at [893, 510] on div "50.000" at bounding box center [883, 504] width 165 height 25
click at [892, 510] on div "50.000" at bounding box center [883, 504] width 165 height 25
click at [912, 465] on div "50.000" at bounding box center [883, 473] width 165 height 25
click at [648, 65] on span "19:15" at bounding box center [655, 77] width 167 height 27
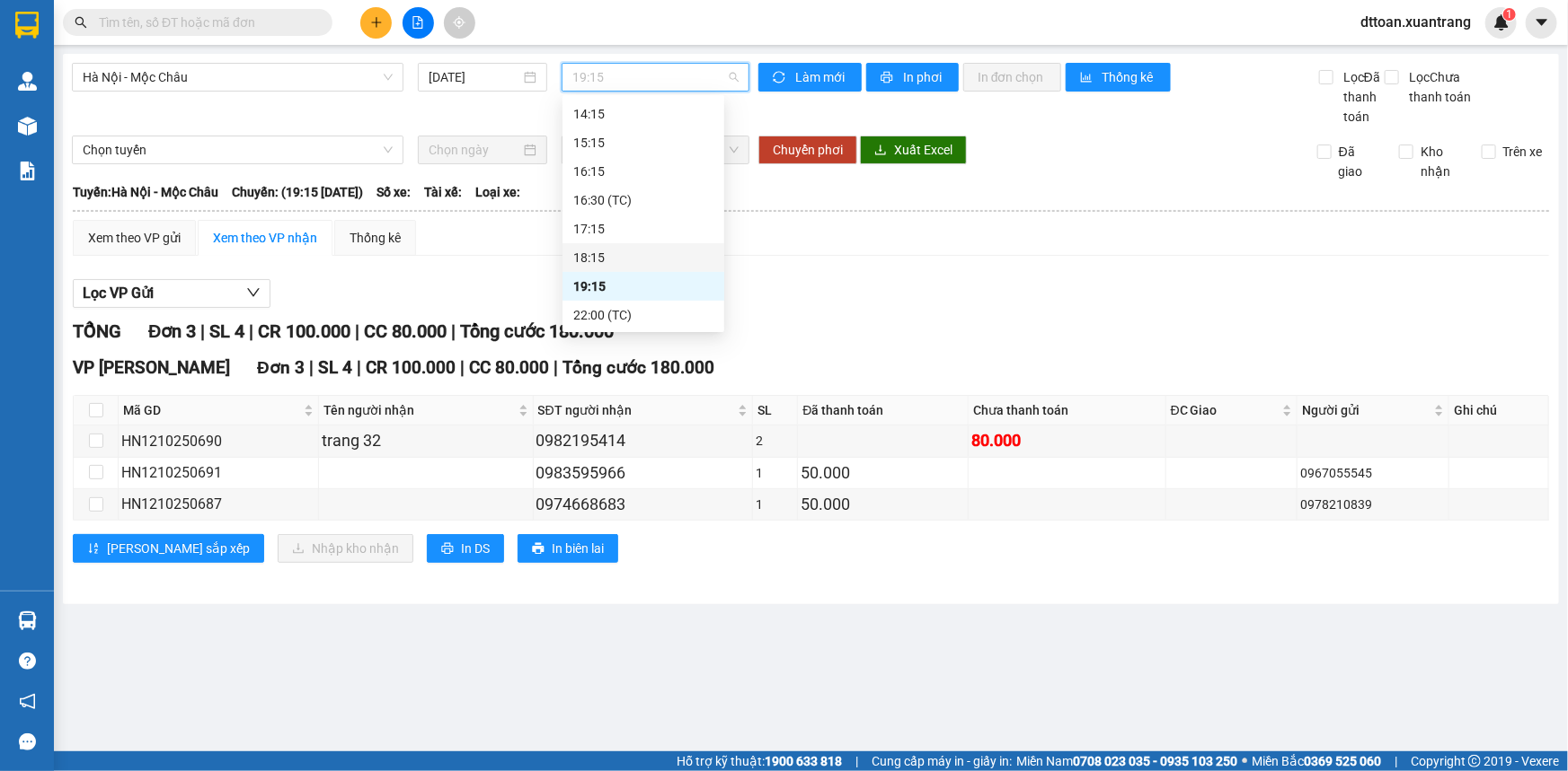
click at [625, 264] on div "18:15" at bounding box center [643, 257] width 140 height 20
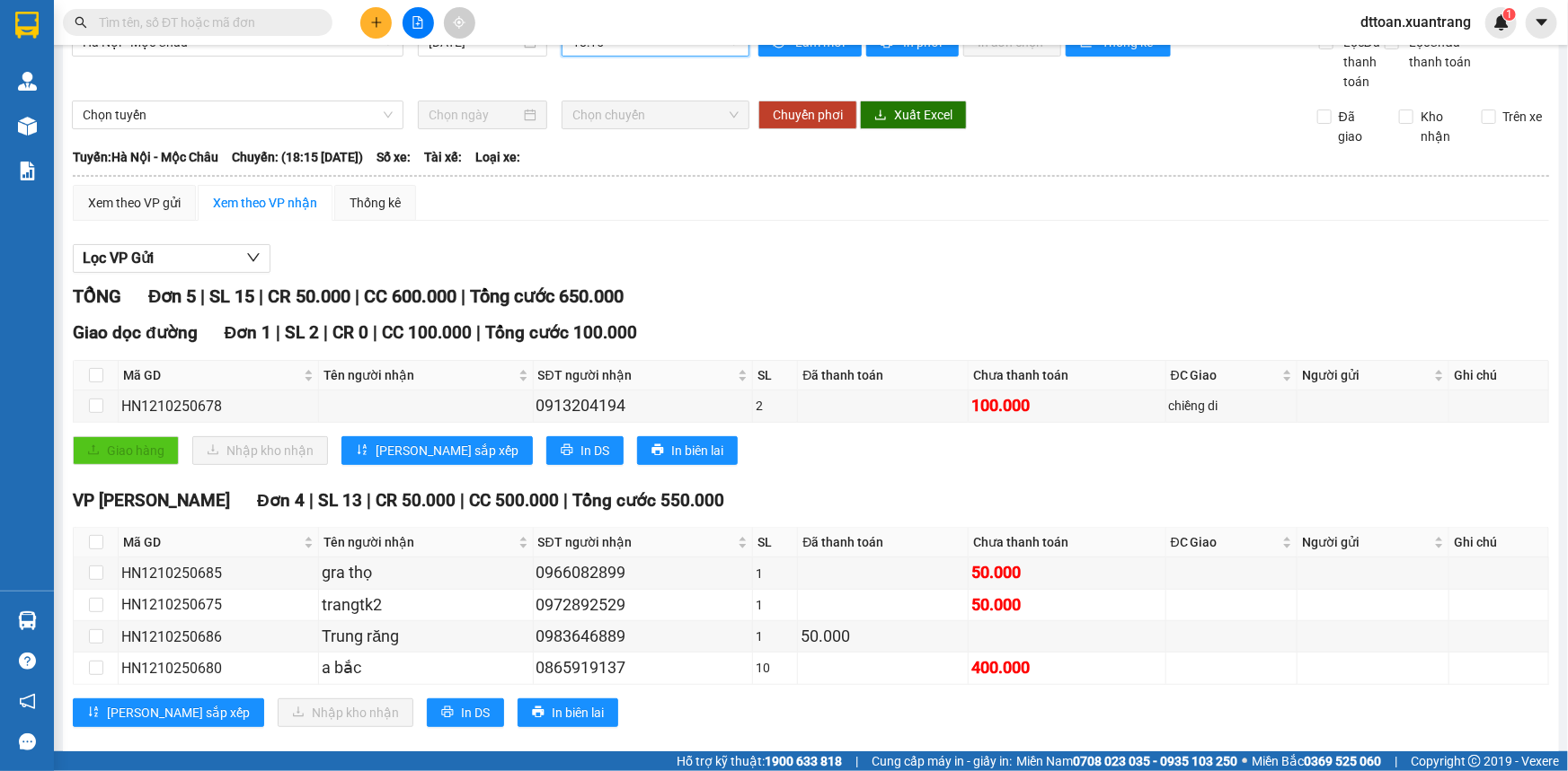
scroll to position [59, 0]
